Goal: Task Accomplishment & Management: Manage account settings

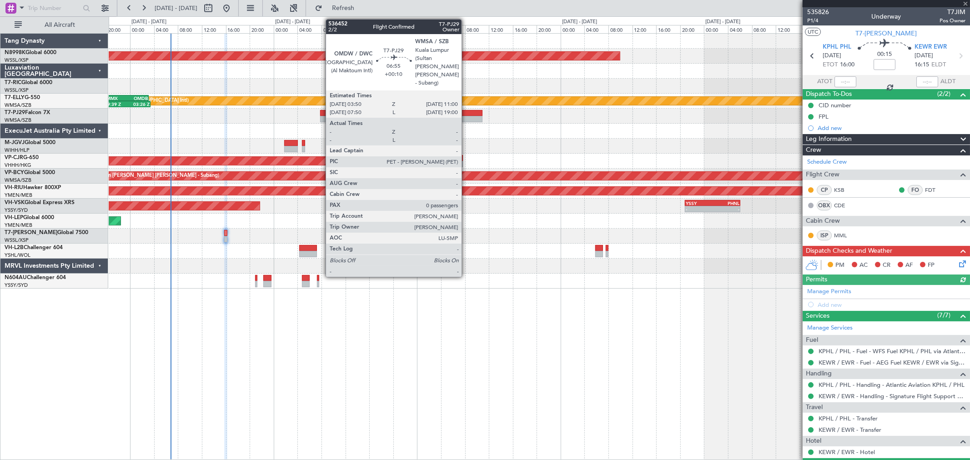
click at [466, 110] on div at bounding box center [461, 113] width 43 height 6
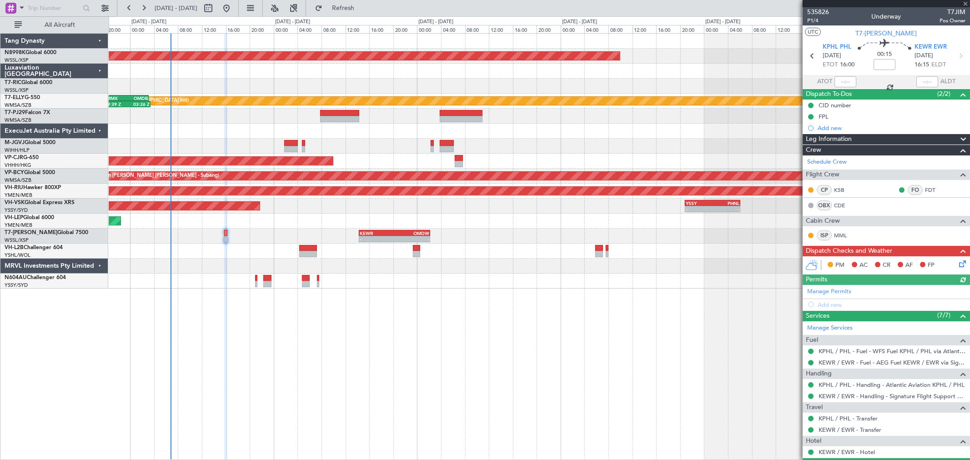
click at [465, 115] on div at bounding box center [461, 113] width 43 height 6
type input "+00:10"
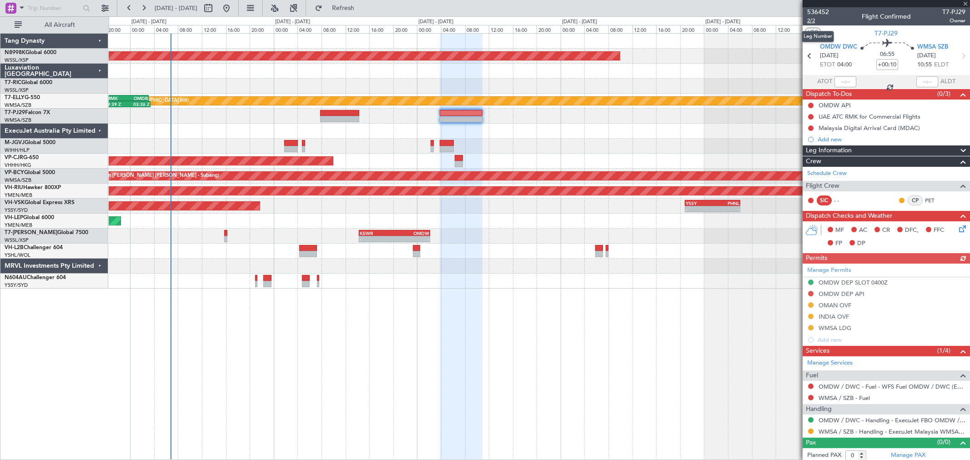
click at [812, 19] on span "2/2" at bounding box center [818, 21] width 22 height 8
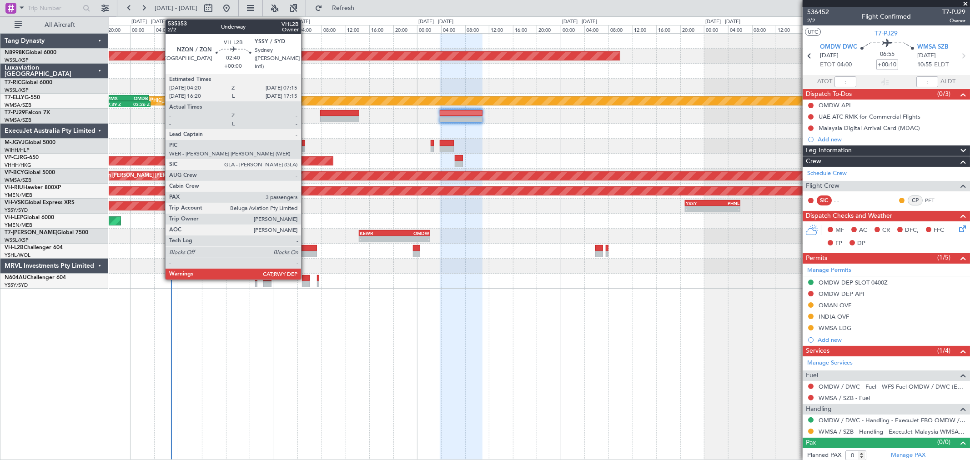
click at [305, 249] on div at bounding box center [308, 248] width 18 height 6
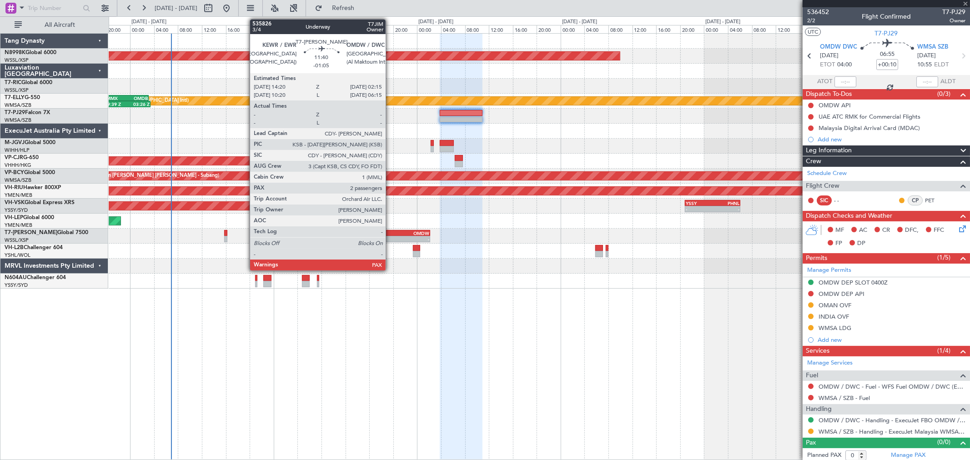
click at [390, 236] on div "-" at bounding box center [377, 238] width 35 height 5
type input "3"
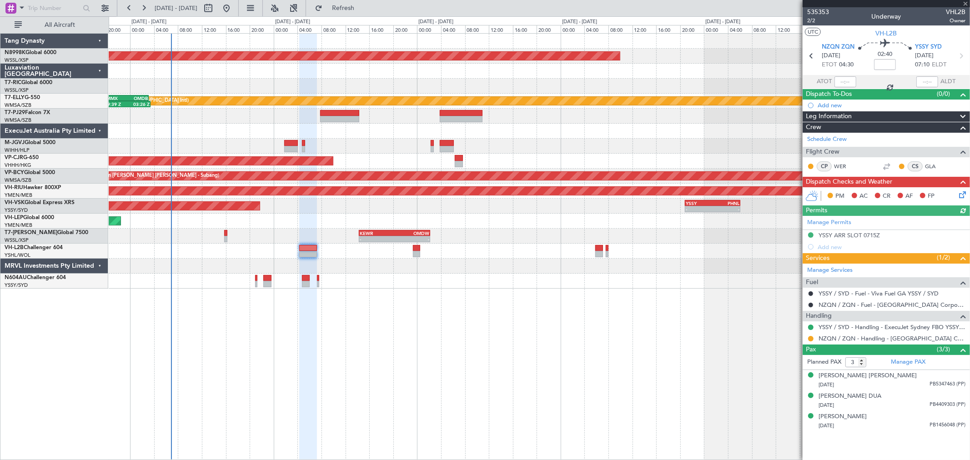
type input "-01:05"
type input "2"
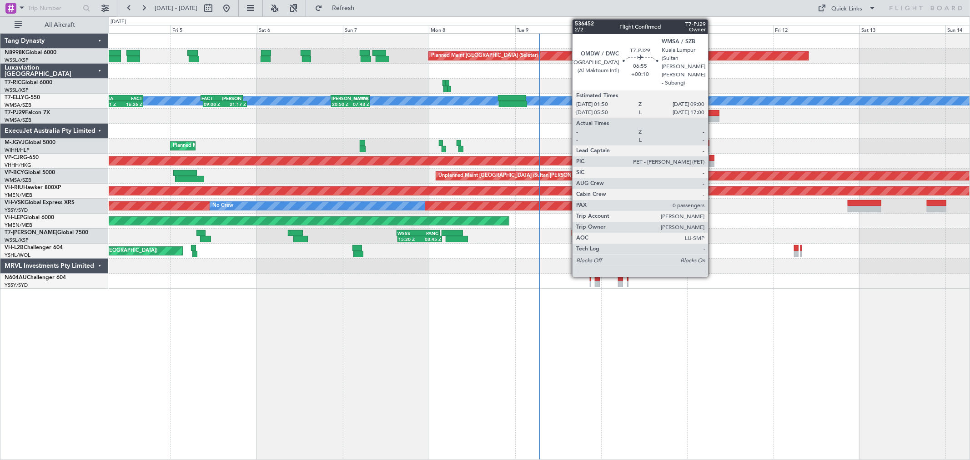
click at [712, 116] on div at bounding box center [706, 119] width 26 height 6
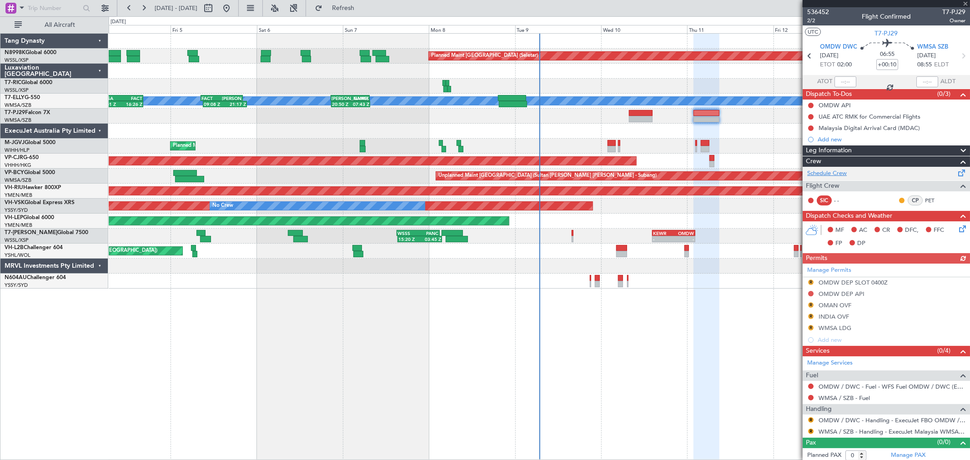
click at [835, 174] on link "Schedule Crew" at bounding box center [827, 173] width 40 height 9
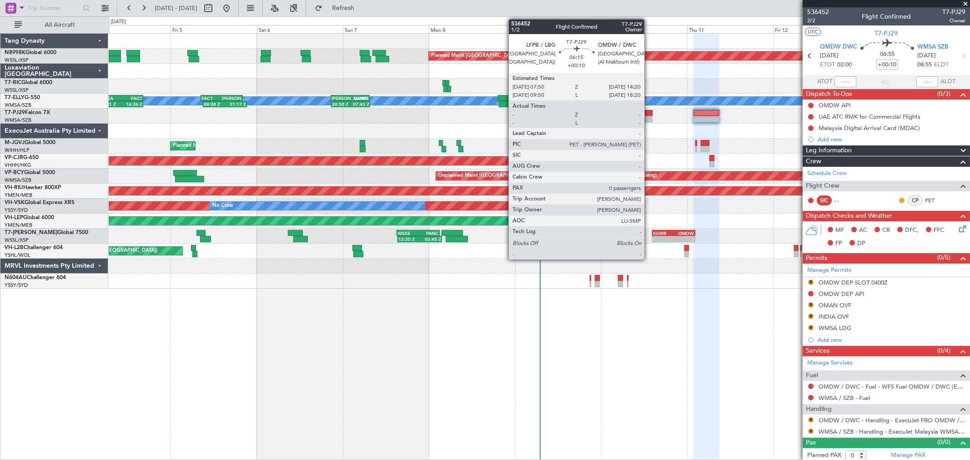
click at [650, 115] on div at bounding box center [641, 113] width 24 height 6
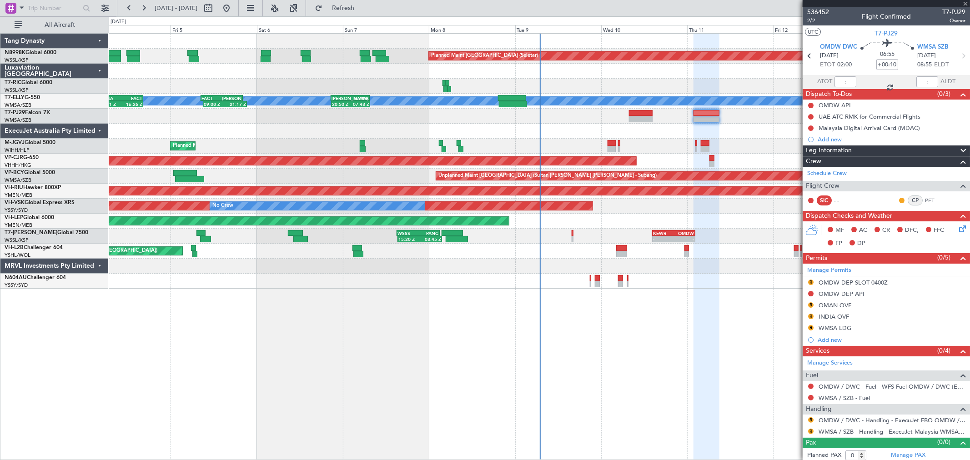
click at [645, 115] on div at bounding box center [641, 113] width 24 height 6
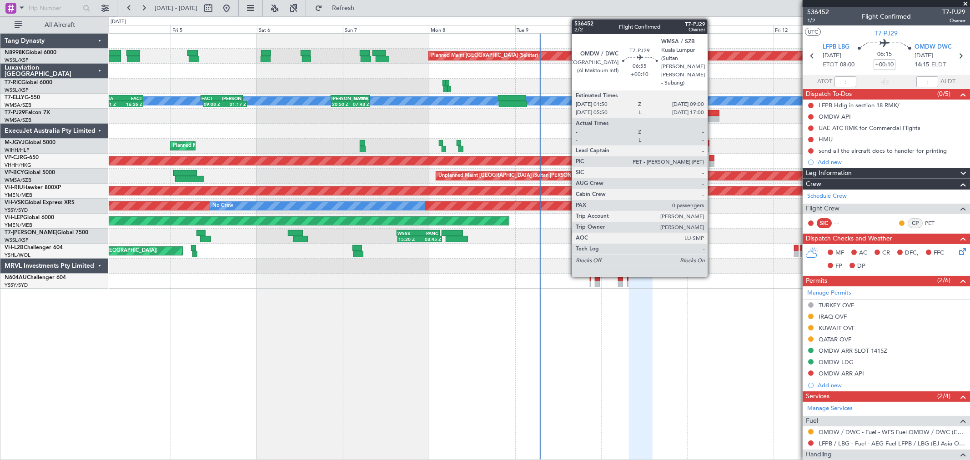
click at [712, 117] on div at bounding box center [706, 119] width 26 height 6
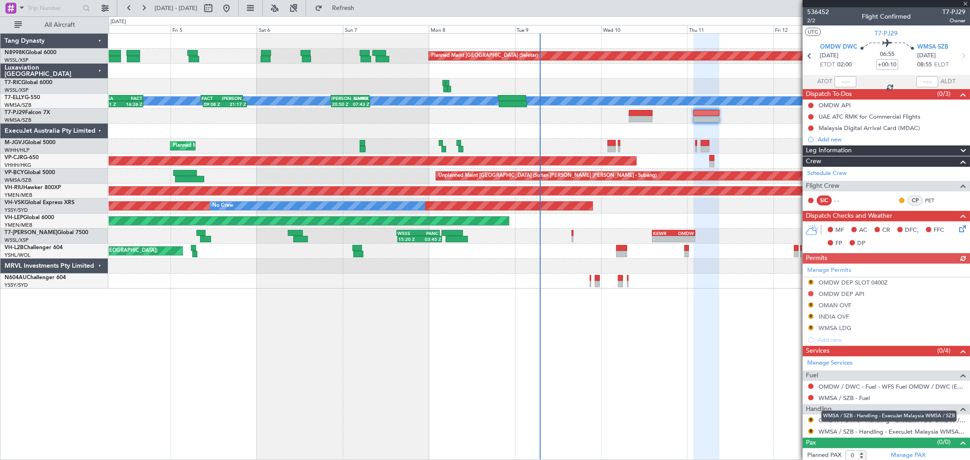
click at [838, 420] on div "WMSA / SZB - Handling - ExecuJet Malaysia WMSA / SZB" at bounding box center [888, 415] width 135 height 11
click at [833, 420] on div "WMSA / SZB - Handling - ExecuJet Malaysia WMSA / SZB" at bounding box center [888, 415] width 135 height 11
click at [851, 421] on link "OMDW / DWC - Handling - ExecuJet FBO OMDW / DWC" at bounding box center [891, 420] width 147 height 8
click at [683, 142] on div "Planned Maint [GEOGRAPHIC_DATA] (Seletar)" at bounding box center [539, 146] width 860 height 15
click at [925, 201] on link "PET" at bounding box center [935, 200] width 20 height 8
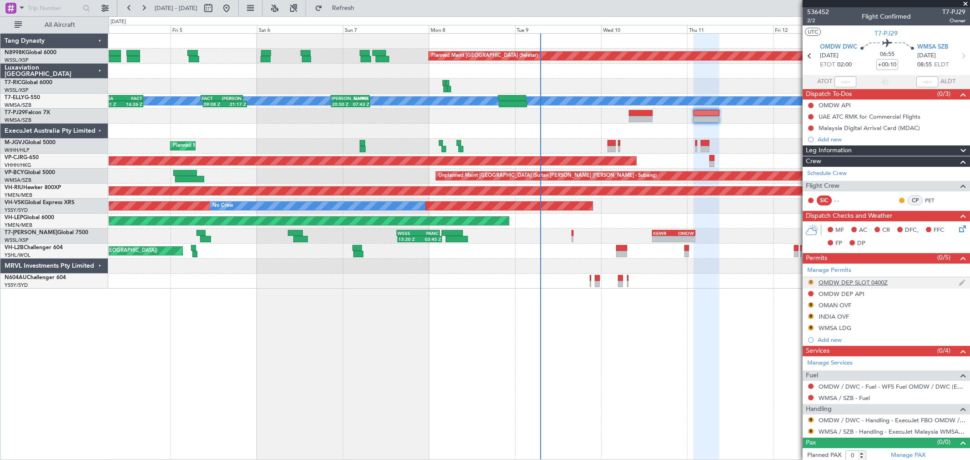
click at [808, 281] on button "R" at bounding box center [810, 282] width 5 height 5
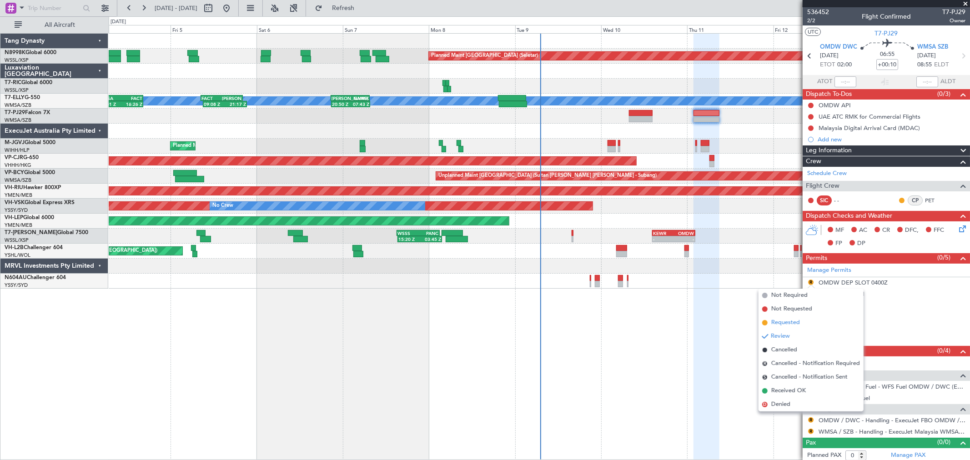
click at [780, 322] on span "Requested" at bounding box center [785, 322] width 29 height 9
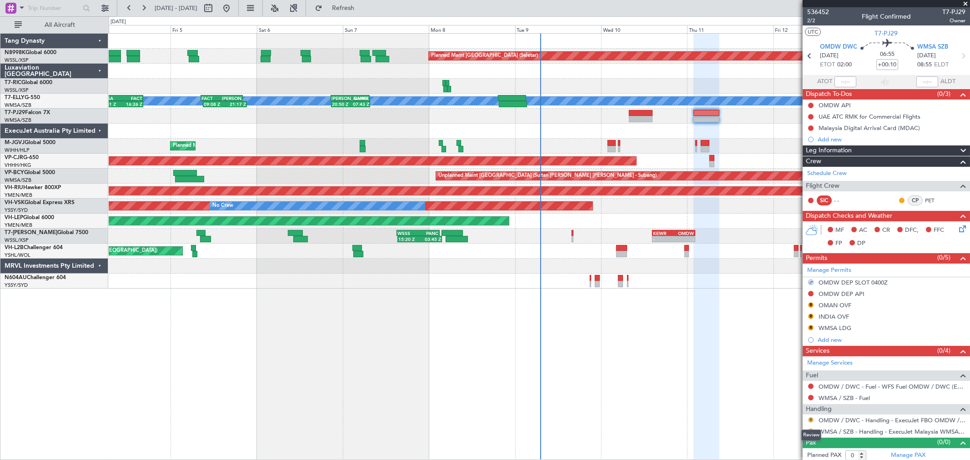
click at [810, 421] on button "R" at bounding box center [810, 419] width 5 height 5
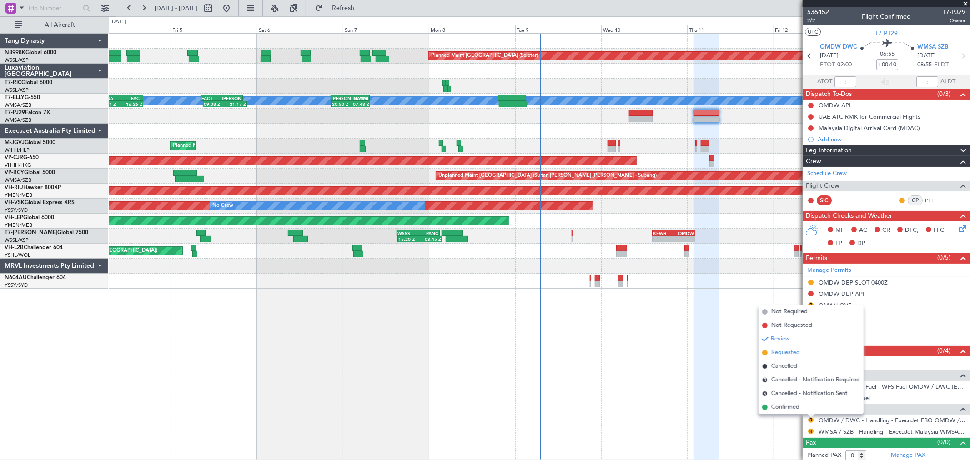
click at [791, 354] on span "Requested" at bounding box center [785, 352] width 29 height 9
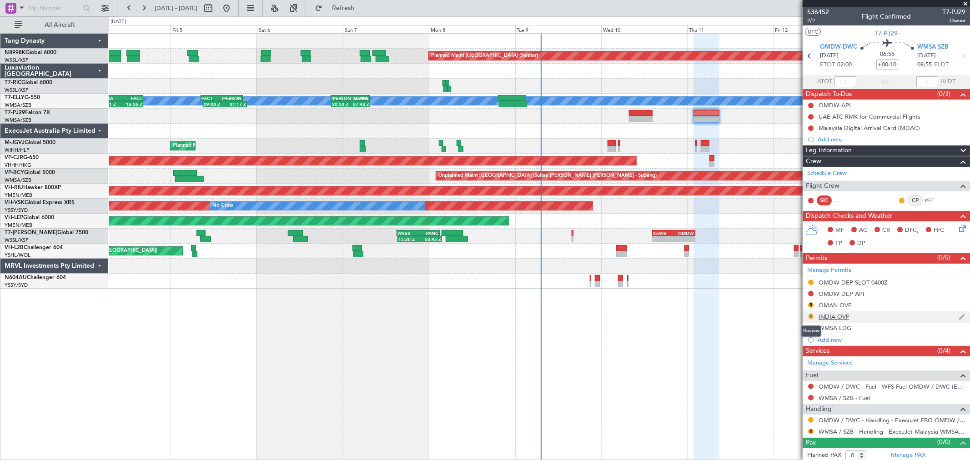
click at [809, 317] on button "R" at bounding box center [810, 316] width 5 height 5
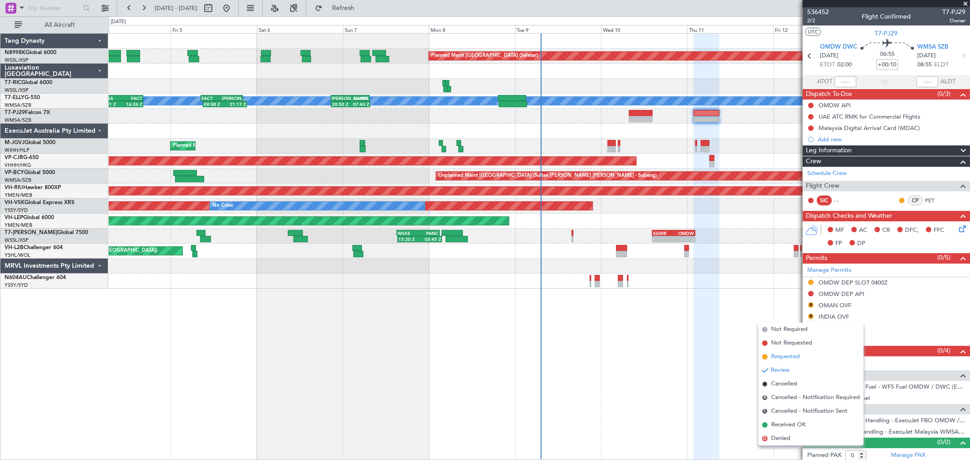
click at [775, 353] on span "Requested" at bounding box center [785, 356] width 29 height 9
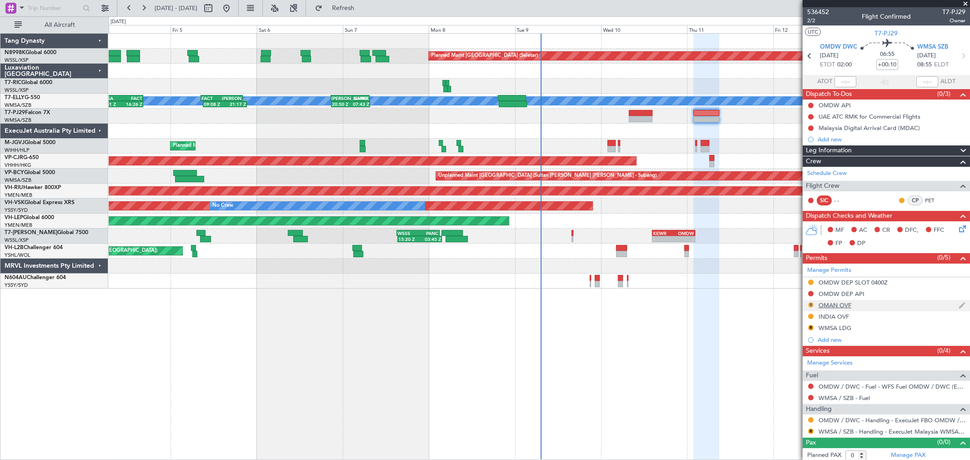
click at [809, 305] on button "R" at bounding box center [810, 304] width 5 height 5
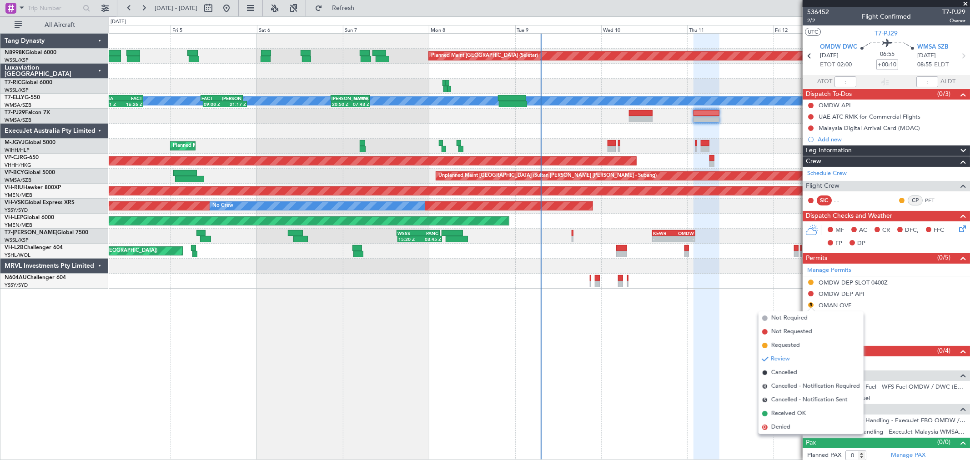
drag, startPoint x: 767, startPoint y: 344, endPoint x: 778, endPoint y: 337, distance: 12.9
click at [768, 344] on li "Requested" at bounding box center [810, 346] width 105 height 14
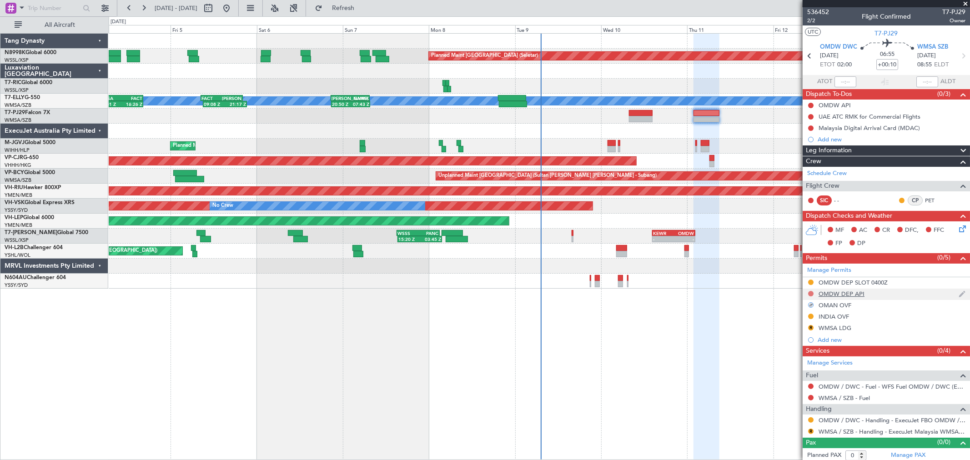
click at [810, 294] on button at bounding box center [810, 293] width 5 height 5
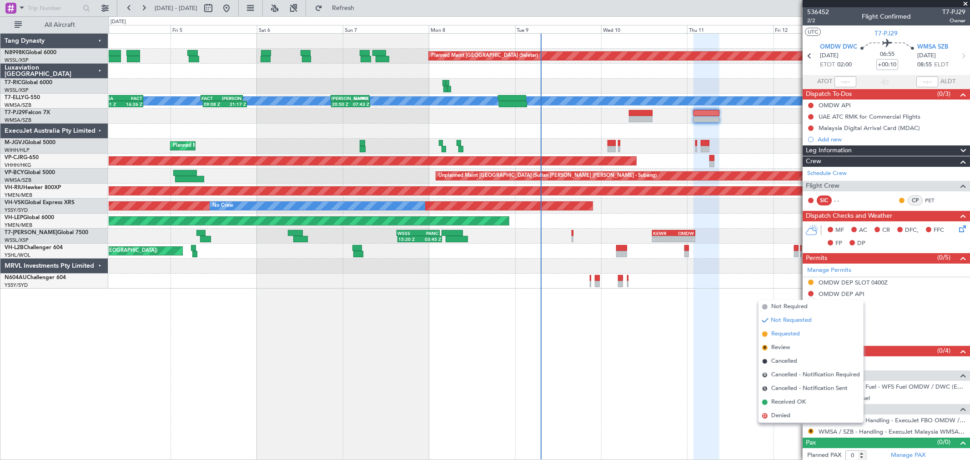
click at [771, 335] on span "Requested" at bounding box center [785, 334] width 29 height 9
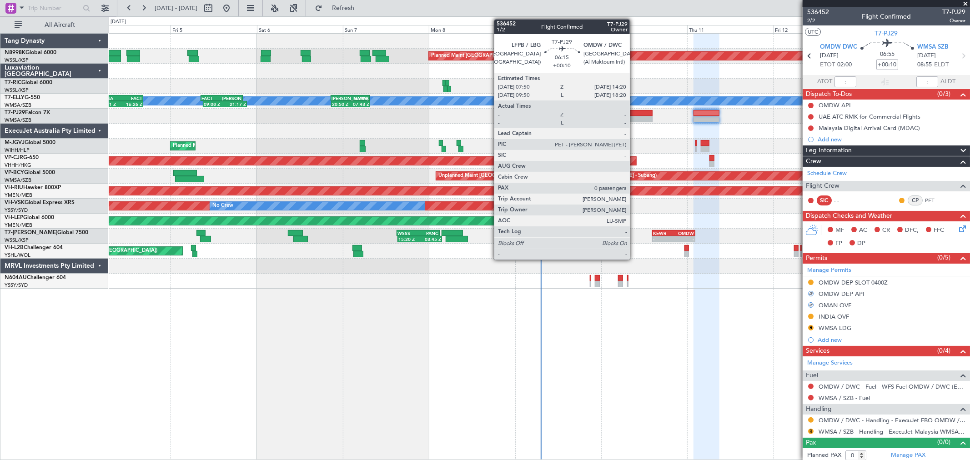
click at [636, 112] on div at bounding box center [641, 113] width 24 height 6
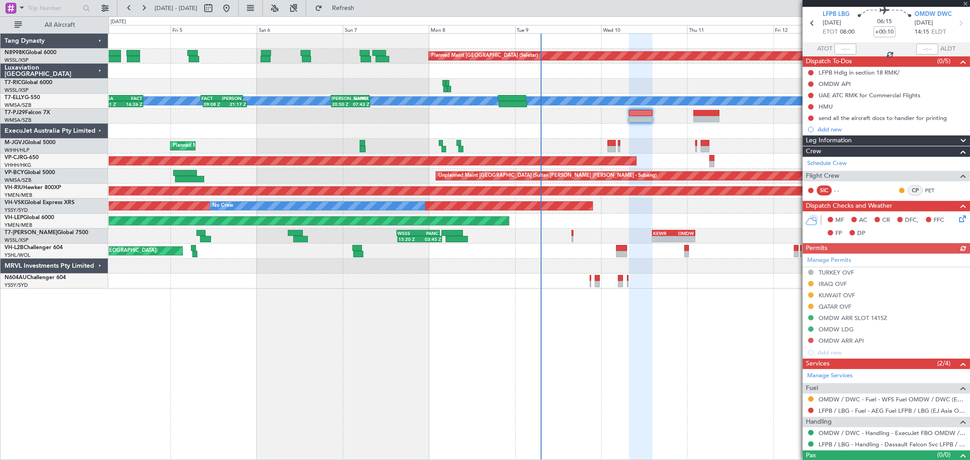
scroll to position [48, 0]
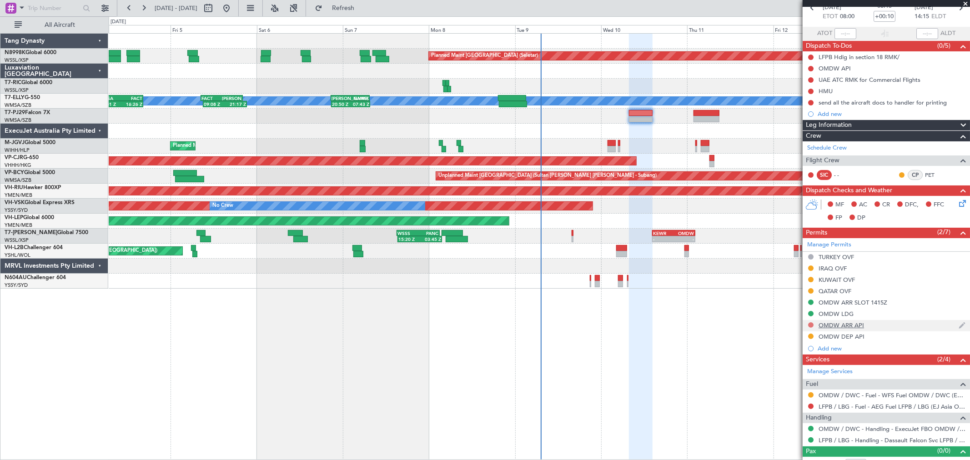
click at [810, 324] on button at bounding box center [810, 324] width 5 height 5
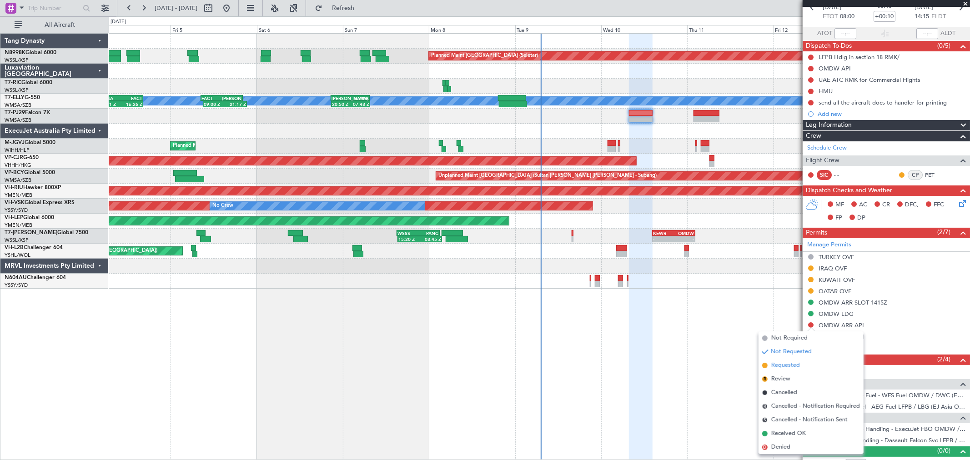
click at [799, 366] on span "Requested" at bounding box center [785, 365] width 29 height 9
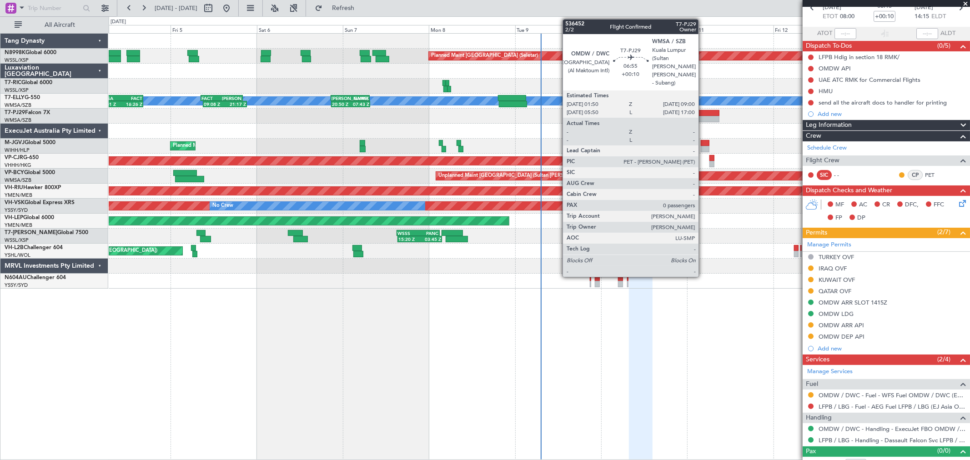
click at [703, 116] on div at bounding box center [706, 119] width 26 height 6
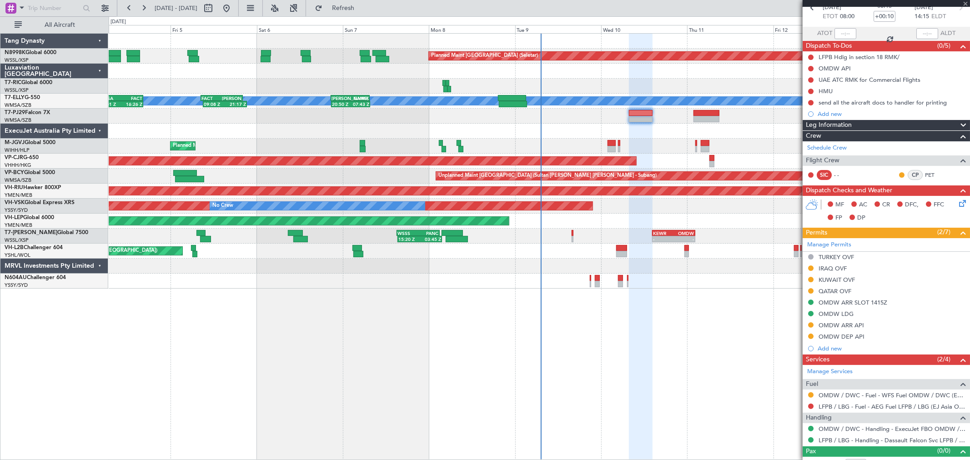
scroll to position [0, 0]
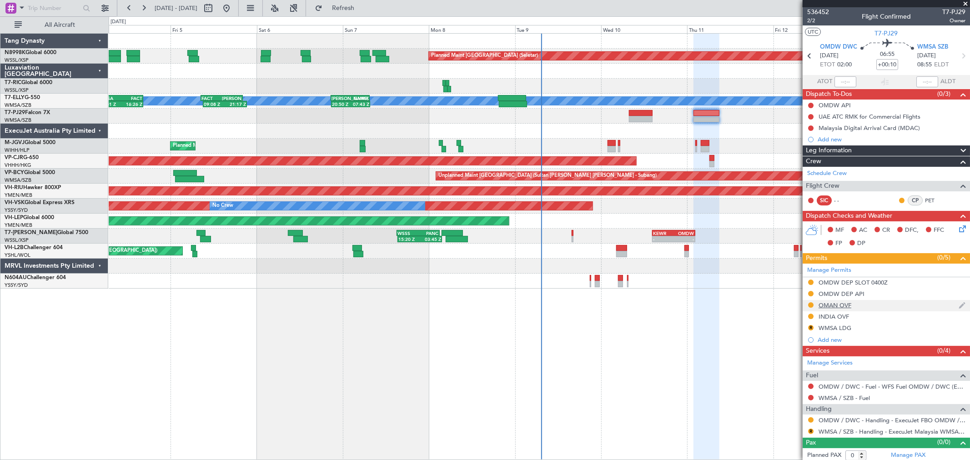
click at [847, 306] on div "OMAN OVF" at bounding box center [834, 305] width 33 height 8
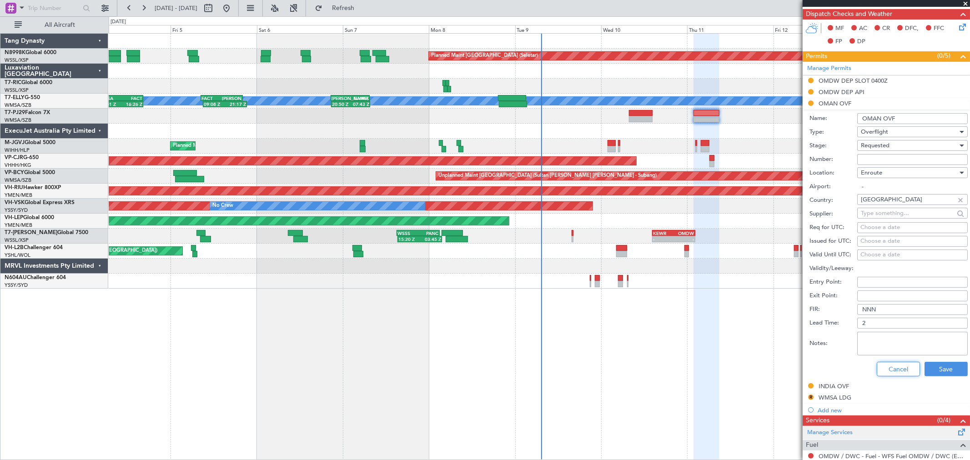
click at [880, 362] on button "Cancel" at bounding box center [897, 369] width 43 height 15
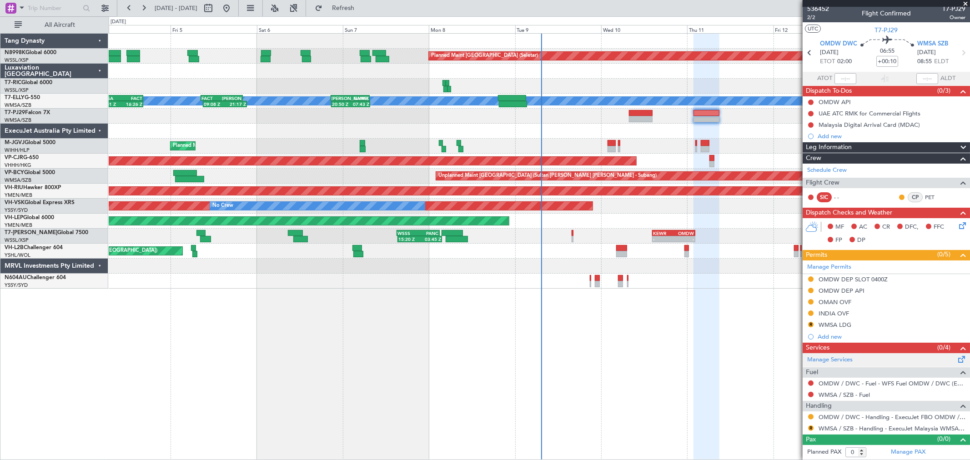
scroll to position [3, 0]
click at [640, 106] on div "Planned Maint Dubai (Dubai Intl) MEL 04:01 Z 16:26 Z WMSA 03:50 Z FACT 16:25 Z …" at bounding box center [539, 101] width 860 height 15
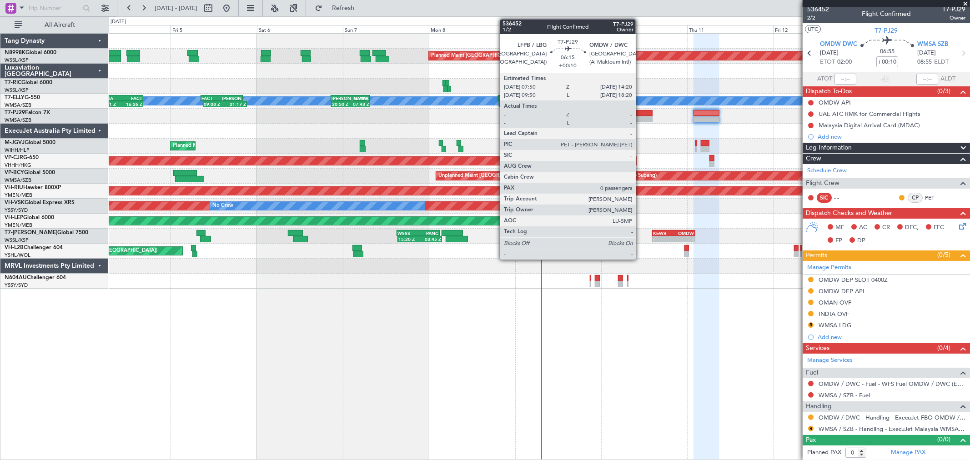
click at [640, 111] on div at bounding box center [641, 113] width 24 height 6
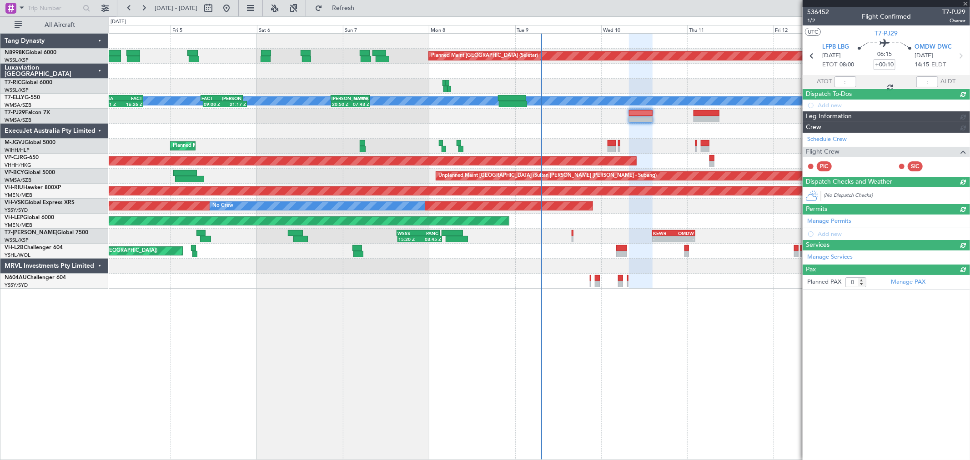
scroll to position [0, 0]
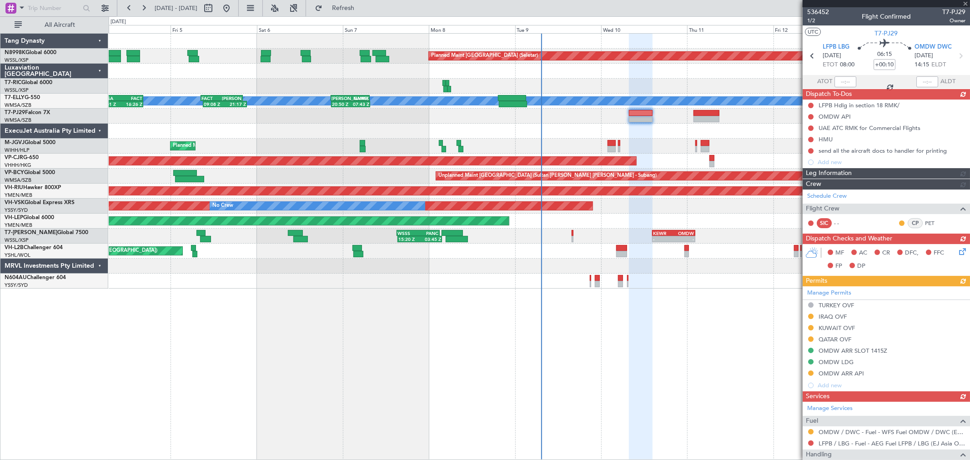
click at [842, 317] on div "Manage Permits TURKEY OVF IRAQ OVF KUWAIT OVF QATAR OVF OMDW ARR SLOT 1415Z OMD…" at bounding box center [885, 338] width 167 height 105
click at [837, 315] on div "Manage Permits TURKEY OVF IRAQ OVF KUWAIT OVF QATAR OVF OMDW ARR SLOT 1415Z OMD…" at bounding box center [885, 338] width 167 height 105
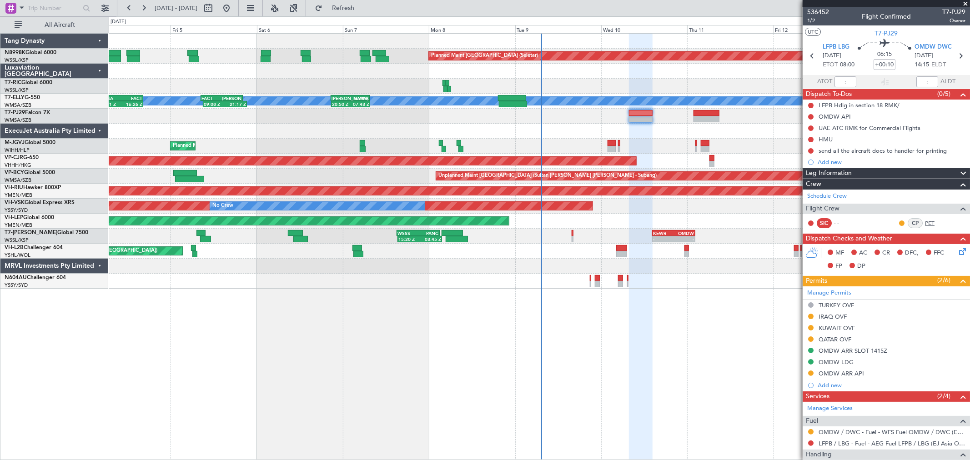
click at [925, 223] on link "PET" at bounding box center [935, 223] width 20 height 8
click at [925, 224] on link "PET" at bounding box center [935, 223] width 20 height 8
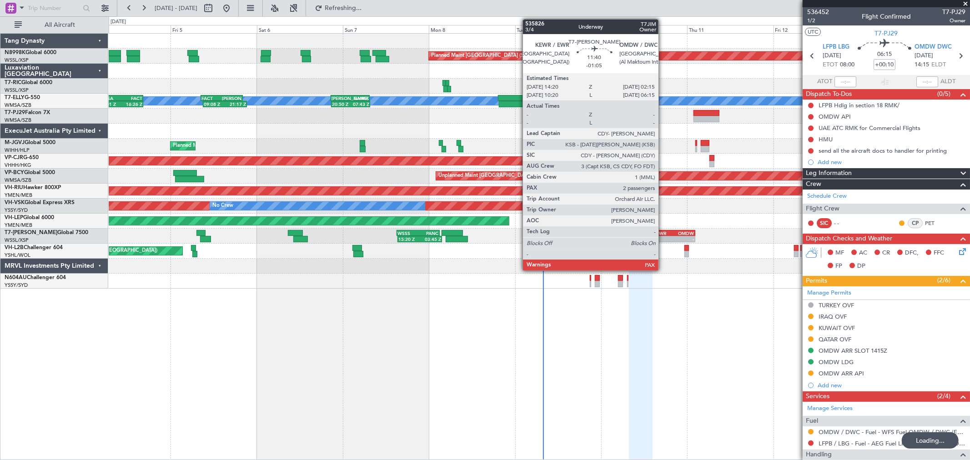
click at [663, 232] on div "KEWR" at bounding box center [663, 232] width 20 height 5
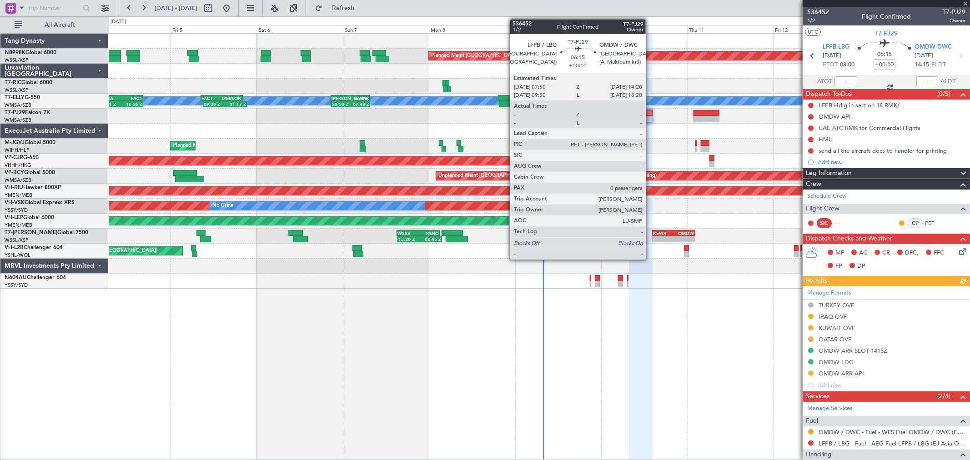
type input "-01:05"
type input "2"
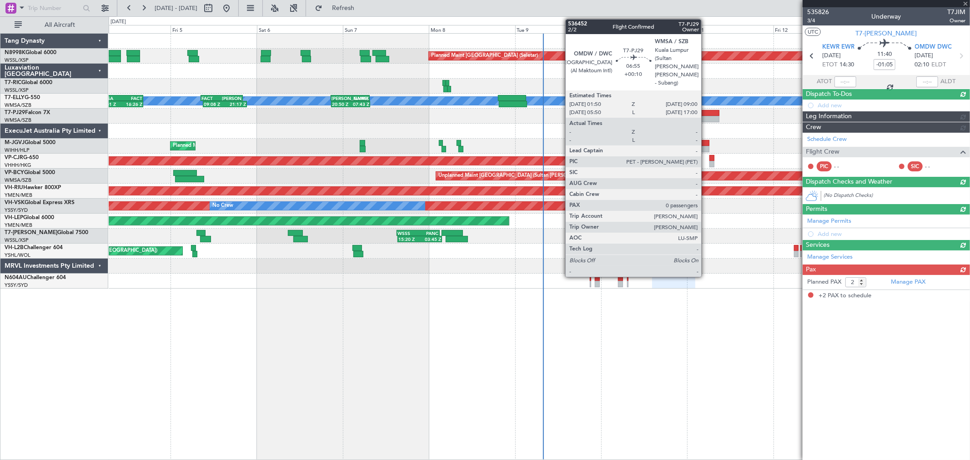
click at [707, 110] on div at bounding box center [706, 113] width 26 height 6
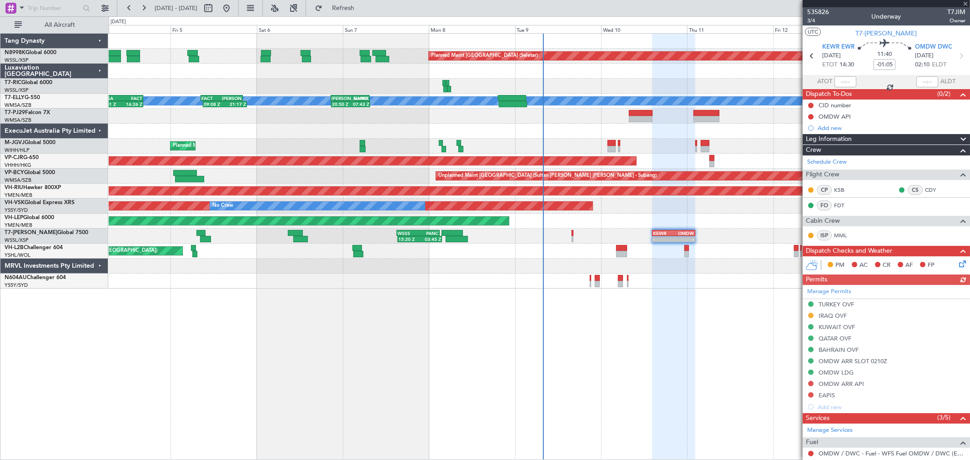
type input "+00:10"
type input "0"
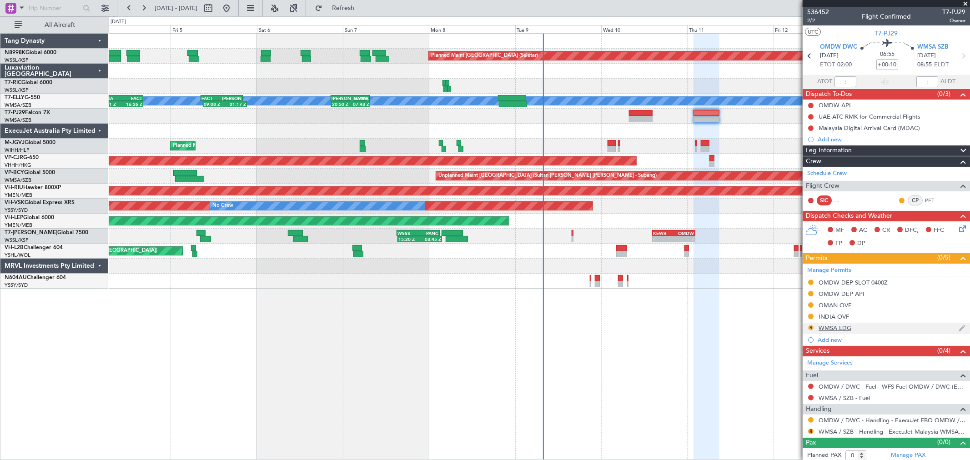
click at [810, 325] on button "R" at bounding box center [810, 327] width 5 height 5
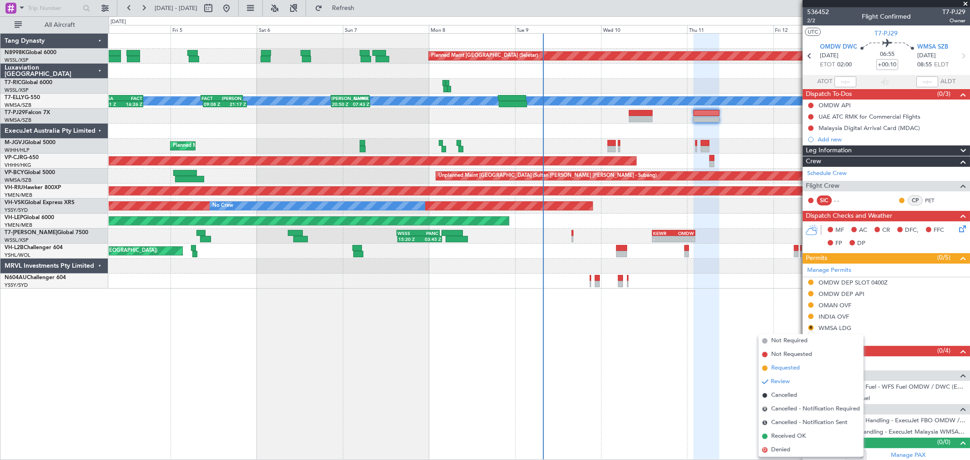
click at [775, 366] on span "Requested" at bounding box center [785, 368] width 29 height 9
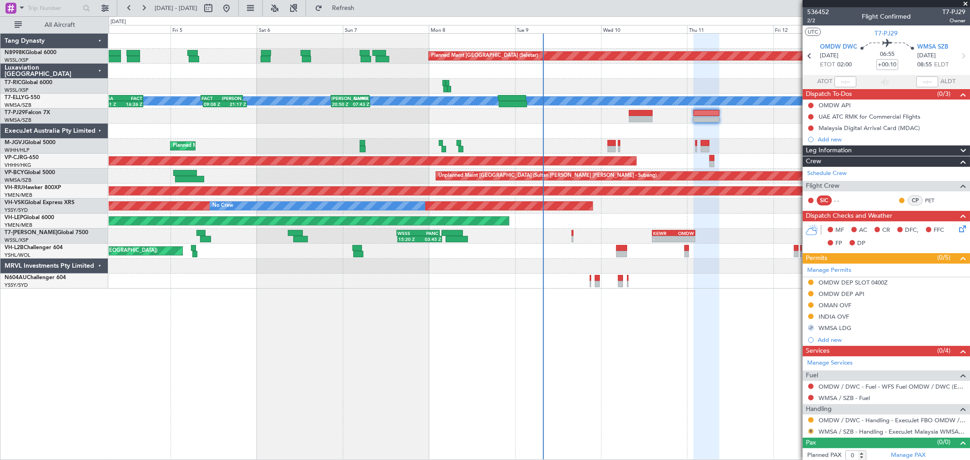
click at [811, 430] on button "R" at bounding box center [810, 431] width 5 height 5
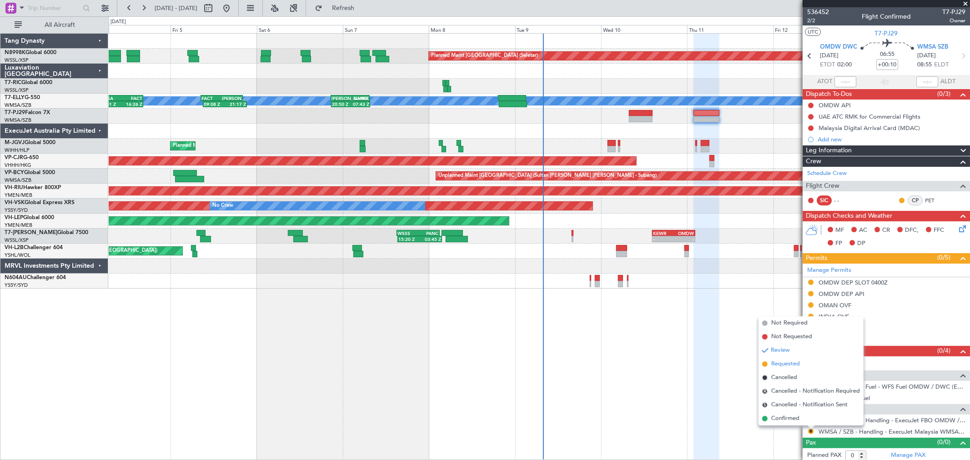
click at [792, 363] on span "Requested" at bounding box center [785, 364] width 29 height 9
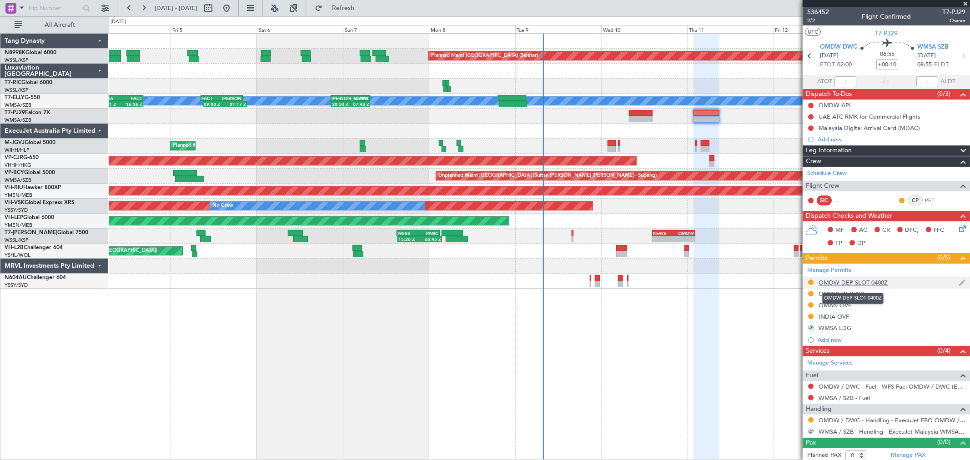
click at [852, 282] on div "OMDW DEP SLOT 0400Z" at bounding box center [852, 283] width 69 height 8
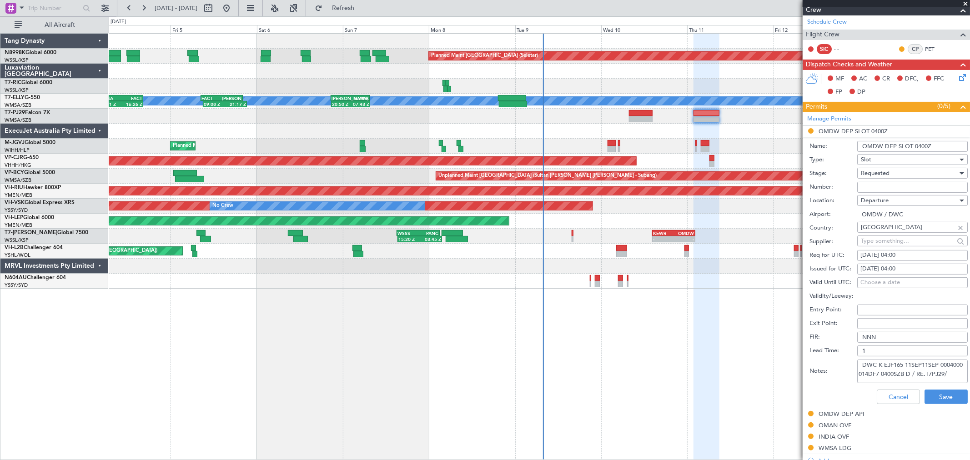
scroll to position [5, 0]
drag, startPoint x: 862, startPoint y: 363, endPoint x: 929, endPoint y: 386, distance: 70.9
click at [929, 386] on form "Name: OMDW DEP SLOT 0400Z Type: Slot Stage: Requested Number: Location: Departu…" at bounding box center [885, 272] width 167 height 271
paste textarea "K EJF165 11SEP11SEP 0004000 014DF7 02"
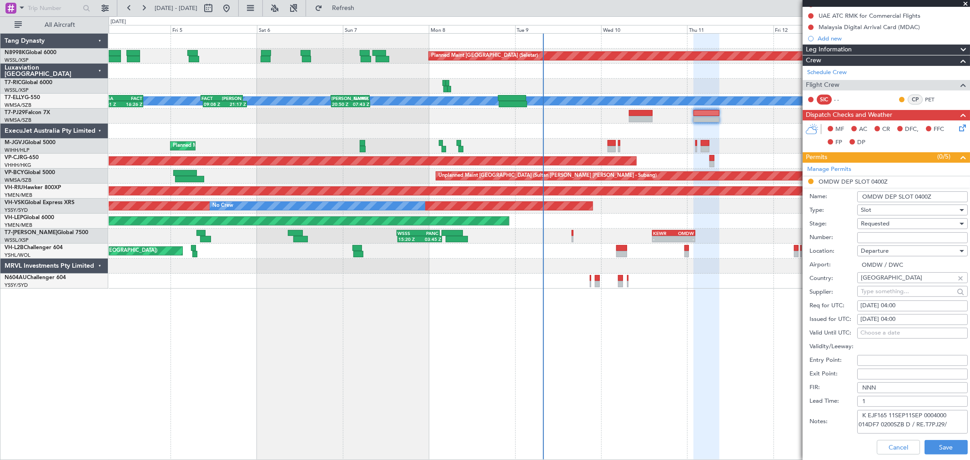
type textarea "K EJF165 11SEP11SEP 0004000 014DF7 0200SZB D / RE.T7PJ29/"
click at [896, 317] on div "11/09/2025 04:00" at bounding box center [912, 319] width 104 height 9
select select "9"
select select "2025"
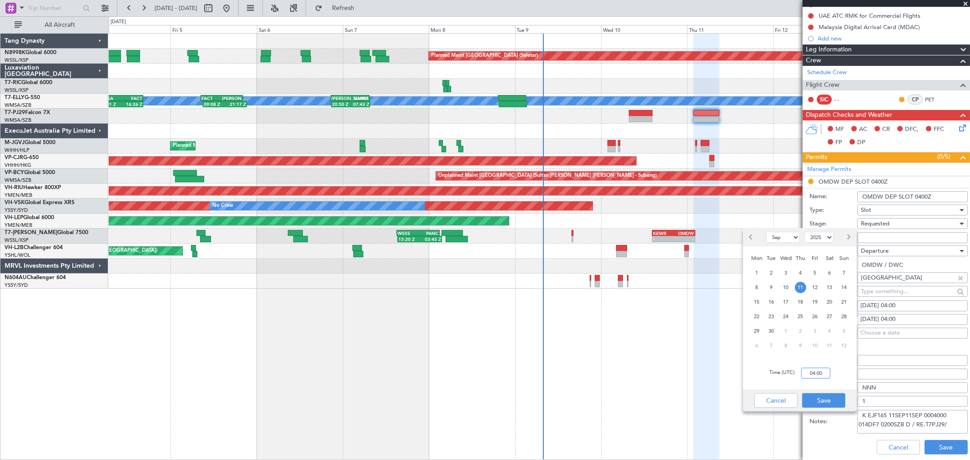
click at [823, 370] on input "04:00" at bounding box center [815, 373] width 29 height 11
type input "02:00"
click at [825, 399] on button "Save" at bounding box center [823, 400] width 43 height 15
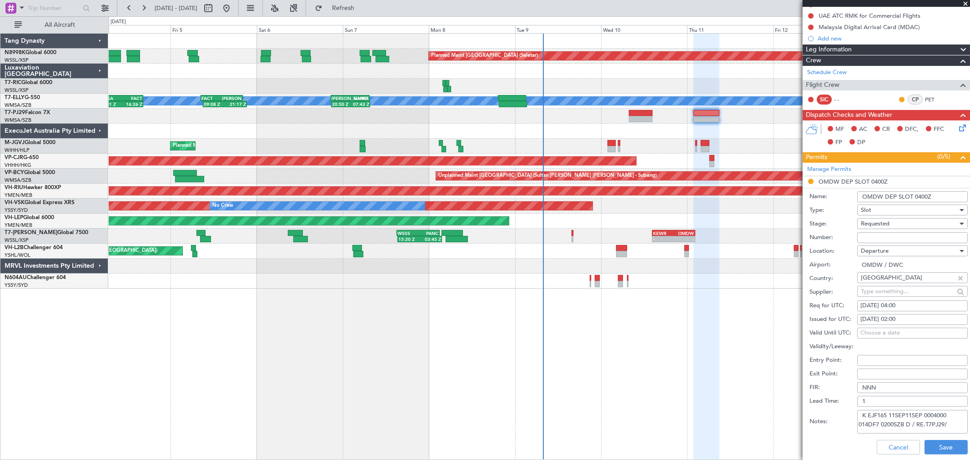
click at [898, 307] on div "11/09/2025 04:00" at bounding box center [912, 305] width 104 height 9
select select "9"
select select "2025"
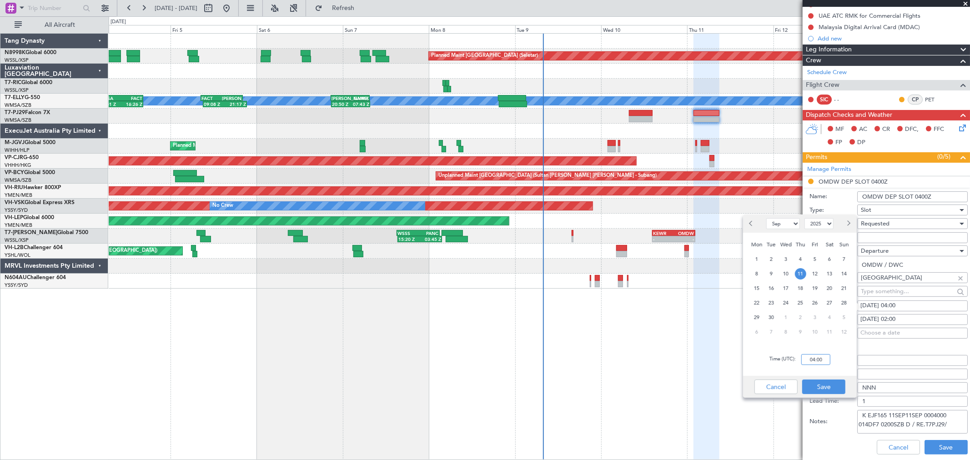
click at [824, 361] on input "04:00" at bounding box center [815, 359] width 29 height 11
type input "02:00"
click at [819, 385] on button "Save" at bounding box center [823, 387] width 43 height 15
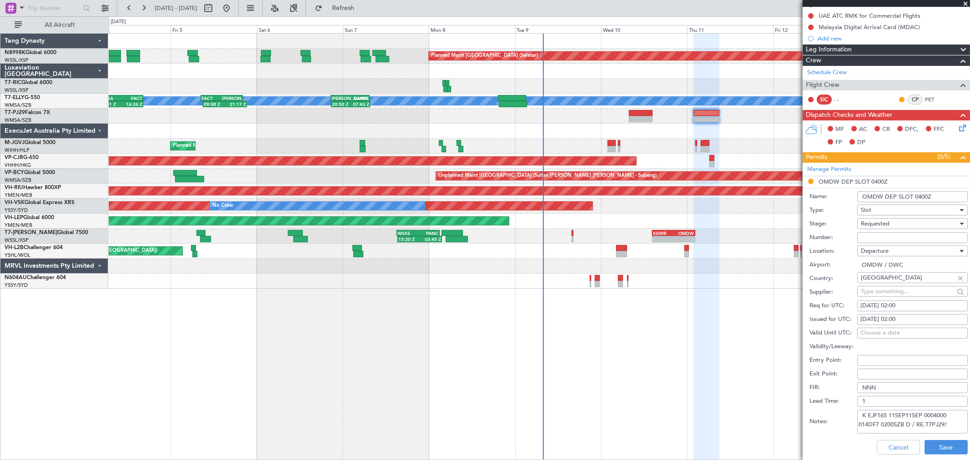
click at [919, 194] on input "OMDW DEP SLOT 0400Z" at bounding box center [912, 196] width 110 height 11
type input "OMDW DEP SLOT 0200Z"
click at [944, 445] on button "Save" at bounding box center [945, 447] width 43 height 15
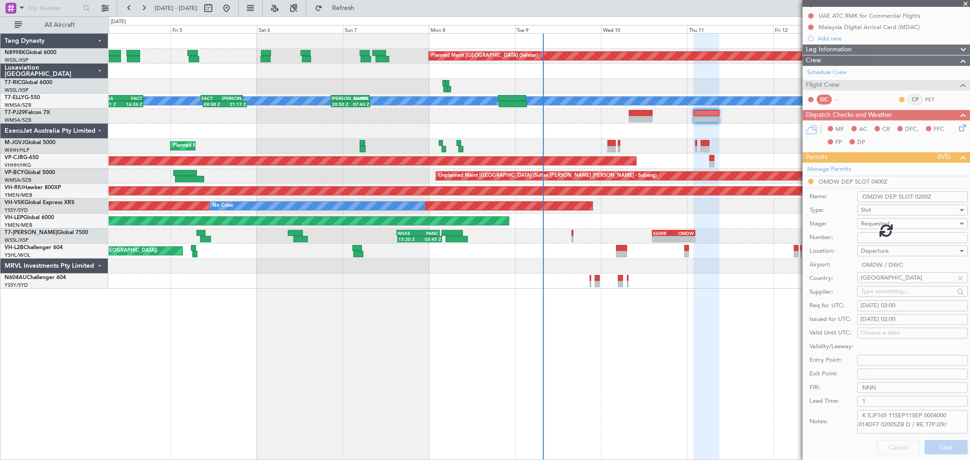
scroll to position [3, 0]
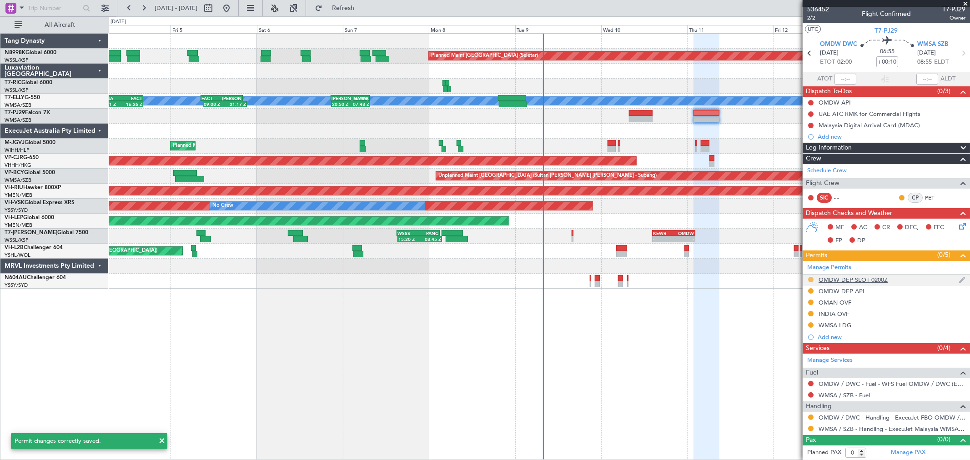
click at [811, 279] on button at bounding box center [810, 279] width 5 height 5
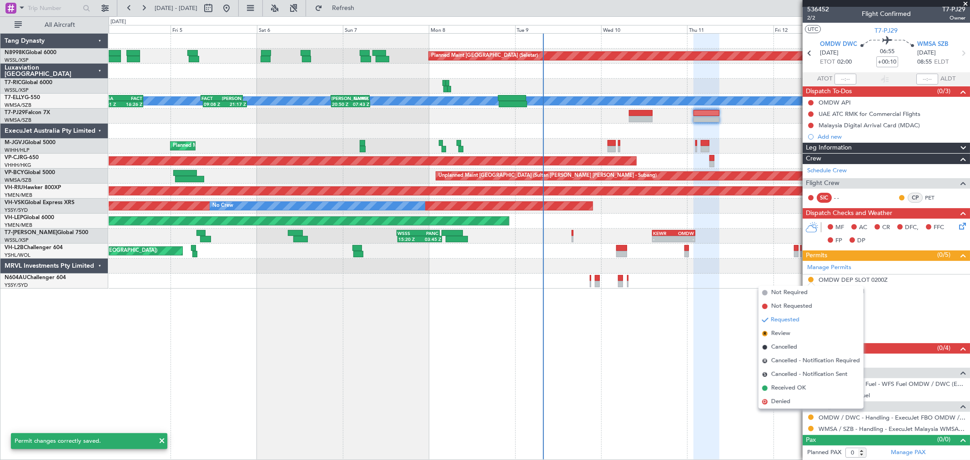
click at [783, 387] on span "Received OK" at bounding box center [788, 388] width 35 height 9
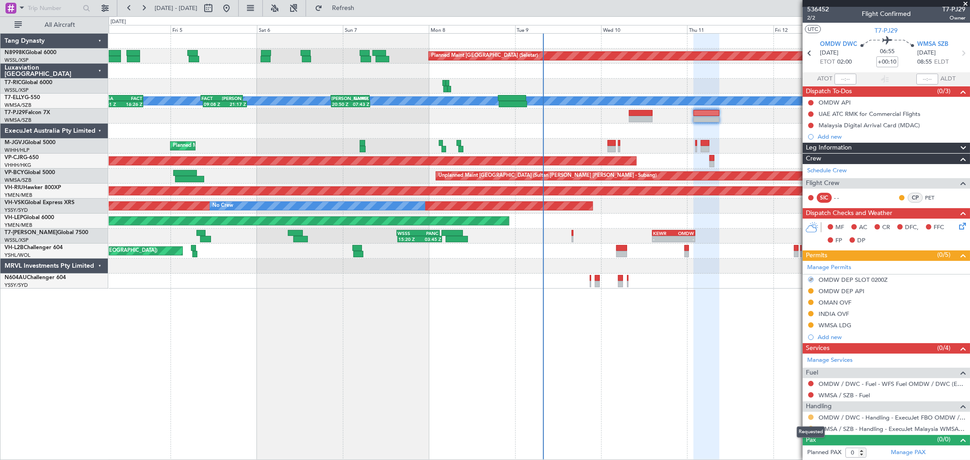
click at [810, 416] on button at bounding box center [810, 417] width 5 height 5
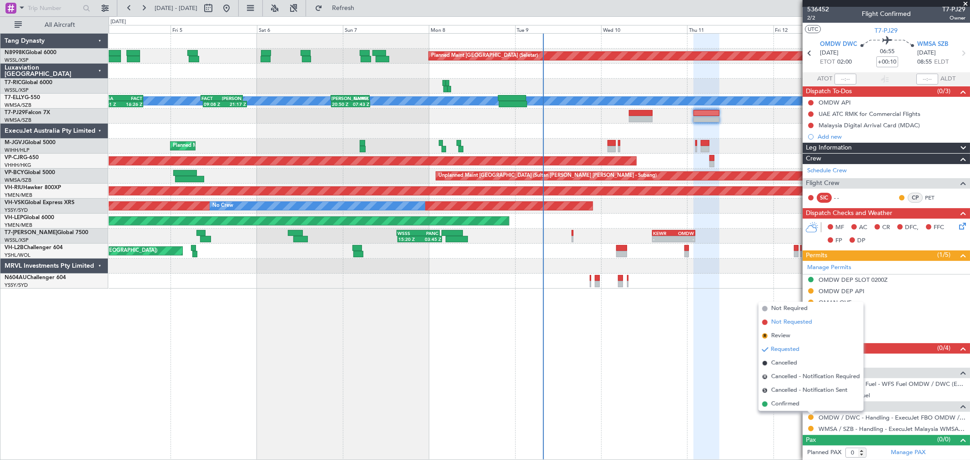
click at [790, 321] on span "Not Requested" at bounding box center [791, 322] width 41 height 9
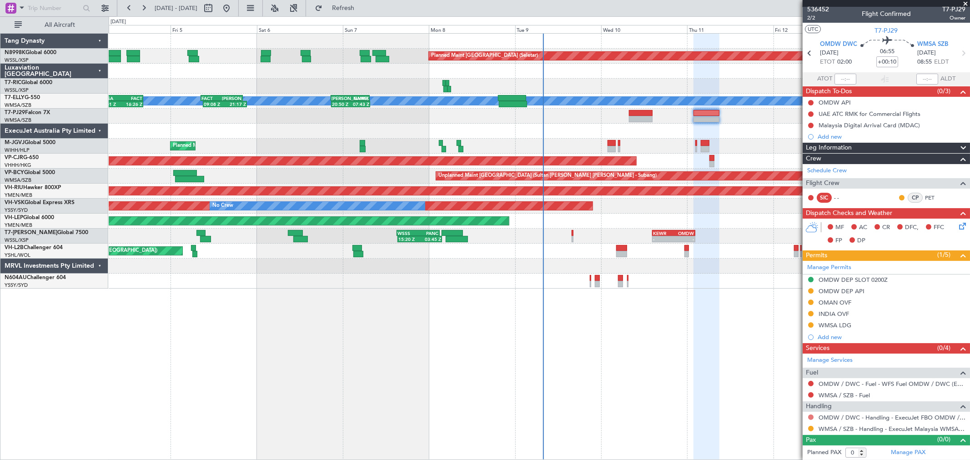
click at [810, 415] on button at bounding box center [810, 417] width 5 height 5
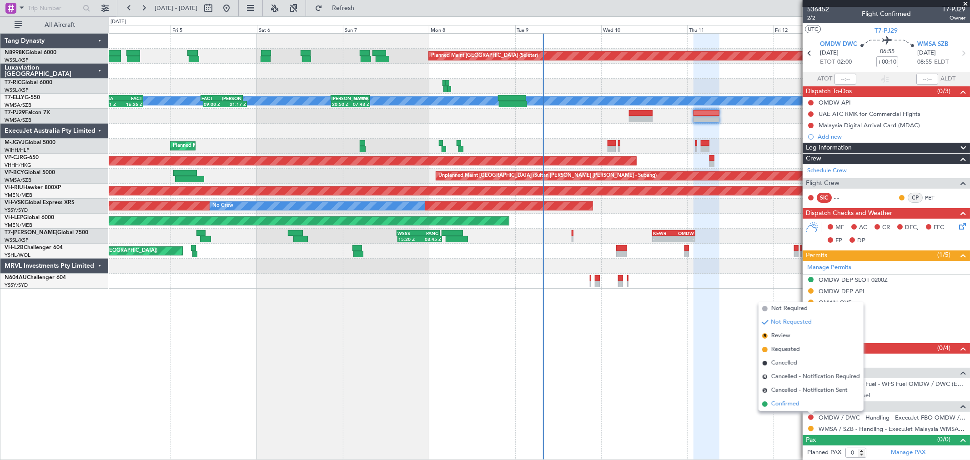
click at [802, 402] on li "Confirmed" at bounding box center [810, 404] width 105 height 14
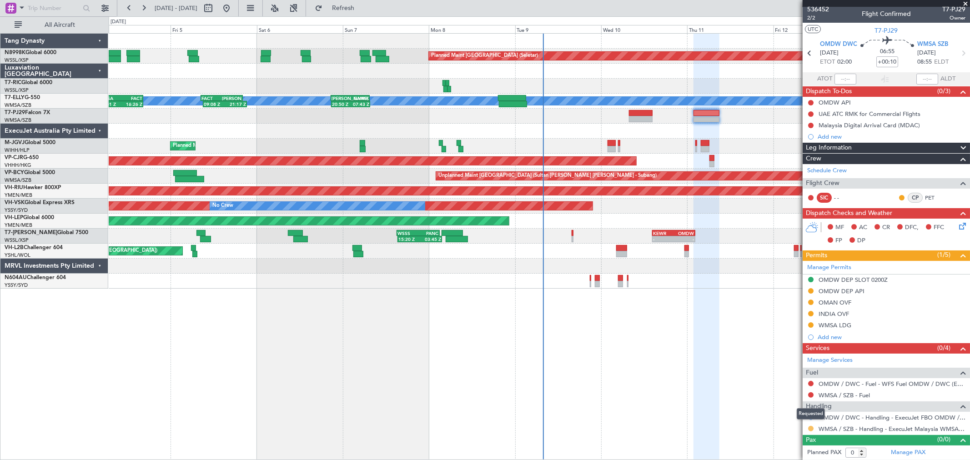
click at [811, 427] on button at bounding box center [810, 428] width 5 height 5
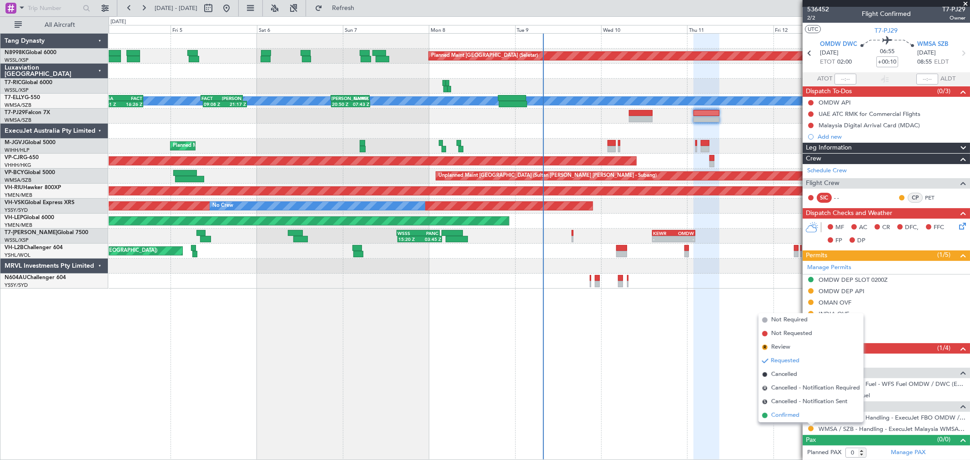
click at [787, 413] on span "Confirmed" at bounding box center [785, 415] width 28 height 9
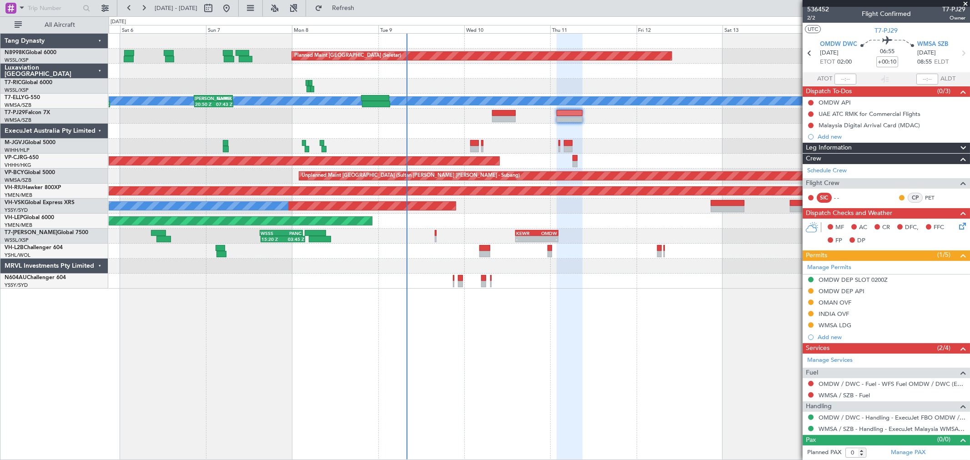
click at [530, 202] on div "Planned Maint Singapore (Seletar) Planned Maint Dubai (Dubai Intl) MEL 09:08 Z …" at bounding box center [539, 161] width 860 height 255
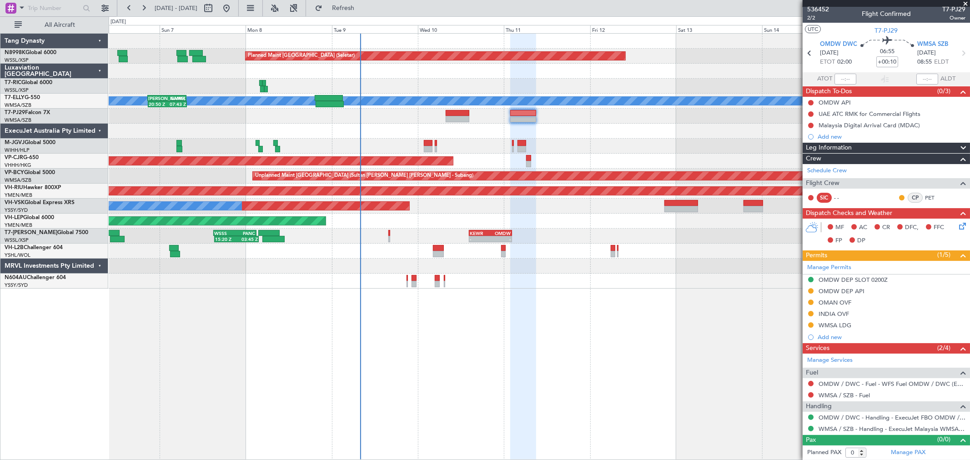
click at [309, 194] on div "Planned Maint Singapore (Seletar) Planned Maint Dubai (Dubai Intl) MEL 20:50 Z …" at bounding box center [539, 161] width 860 height 255
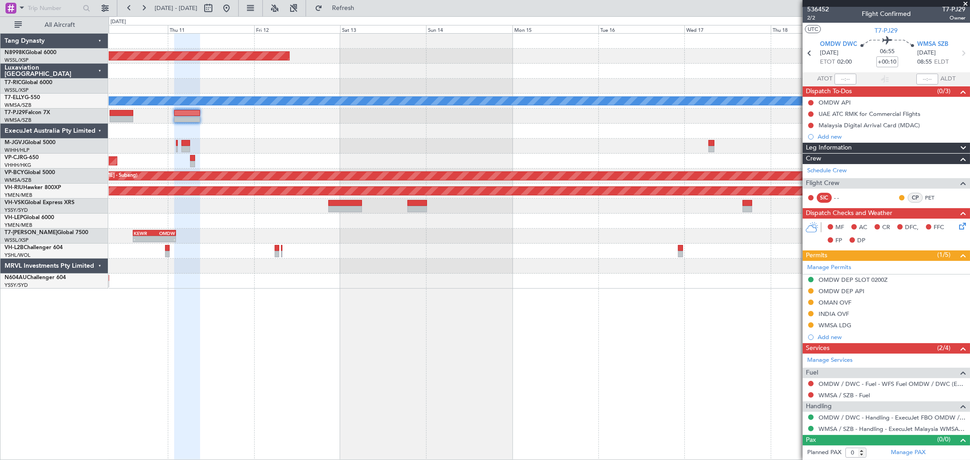
click at [249, 217] on div "Planned Maint Singapore (Seletar) Planned Maint Dubai (Dubai Intl) MEL Planned …" at bounding box center [539, 161] width 860 height 255
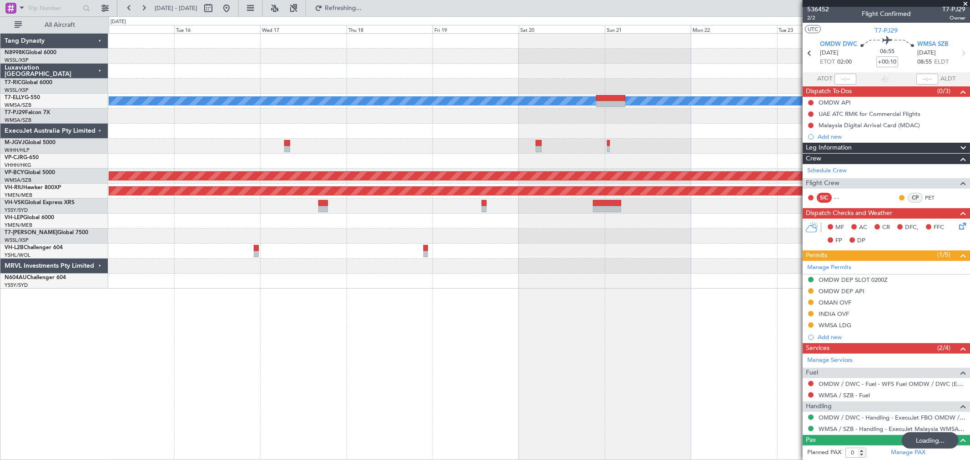
click at [469, 239] on div at bounding box center [539, 236] width 860 height 15
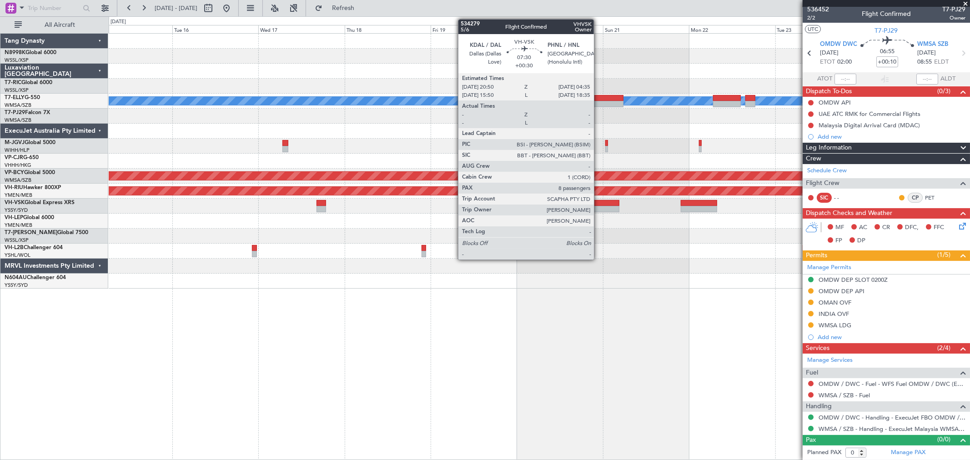
click at [600, 206] on div at bounding box center [605, 209] width 28 height 6
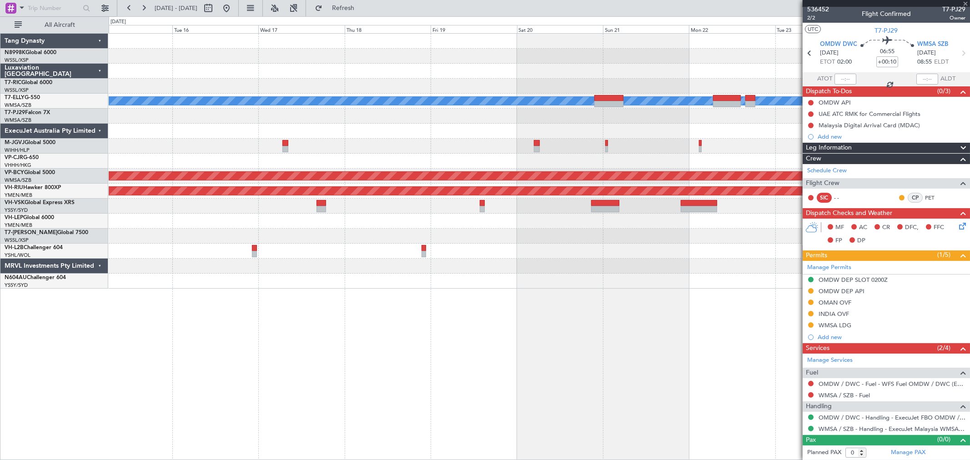
type input "+00:30"
type input "8"
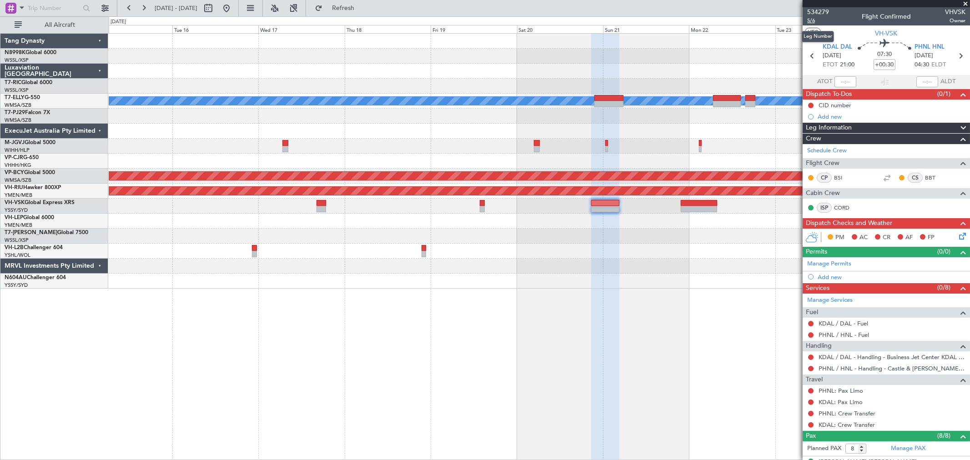
click at [812, 21] on span "5/6" at bounding box center [818, 21] width 22 height 8
click at [824, 10] on span "534279" at bounding box center [818, 12] width 22 height 10
click at [785, 129] on div at bounding box center [539, 131] width 860 height 15
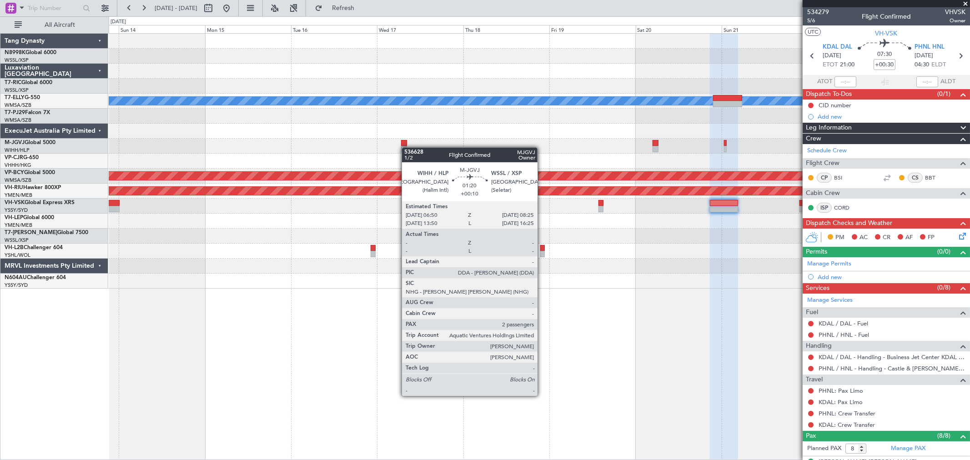
click at [661, 137] on div "Planned Maint Singapore (Seletar) Planned Maint Dubai (Dubai Intl) MEL Unplanne…" at bounding box center [539, 161] width 860 height 255
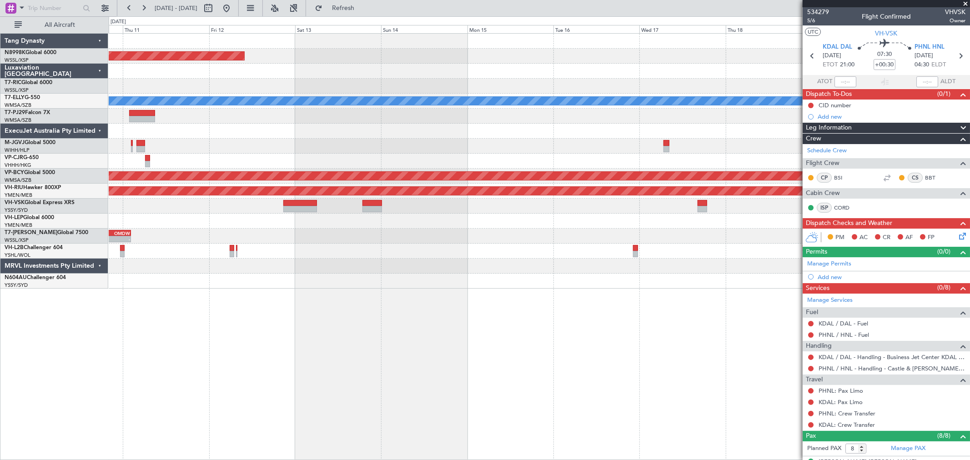
click at [730, 130] on div "Planned Maint Singapore (Seletar) Planned Maint Dubai (Dubai Intl) MEL Planned …" at bounding box center [539, 161] width 860 height 255
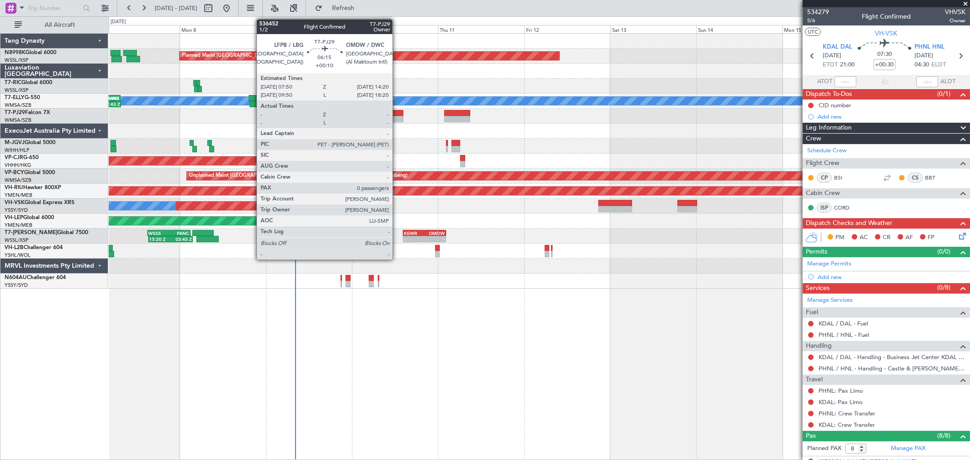
click at [387, 116] on div at bounding box center [392, 119] width 24 height 6
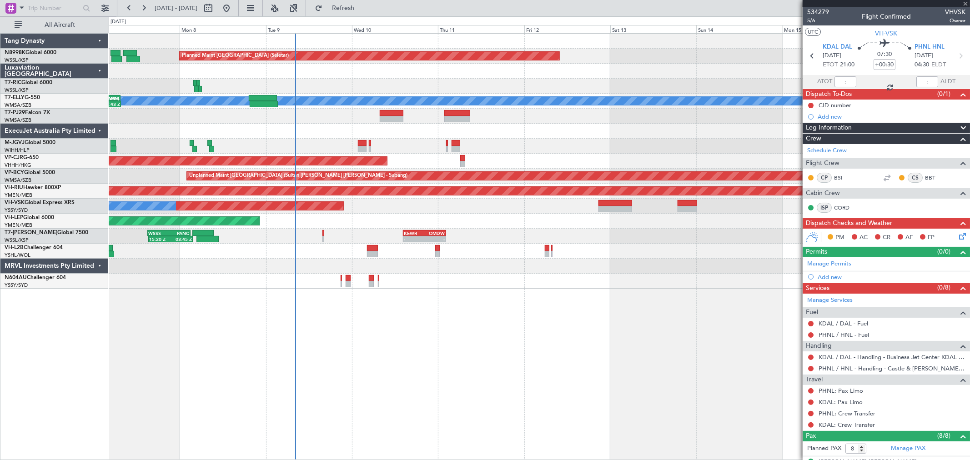
type input "+00:10"
type input "0"
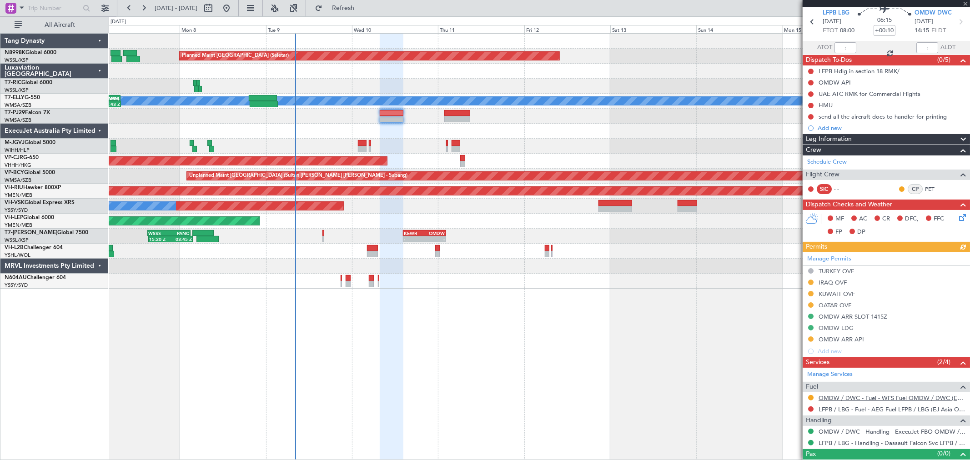
scroll to position [48, 0]
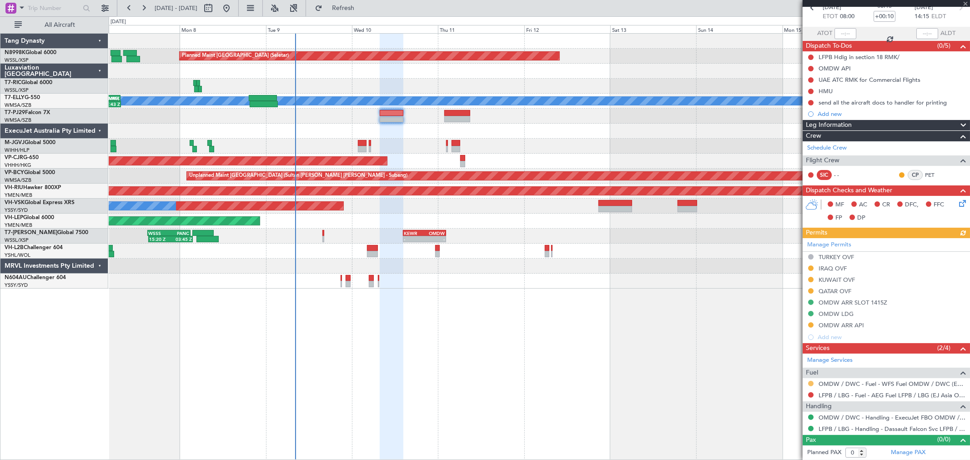
click at [810, 385] on button at bounding box center [810, 383] width 5 height 5
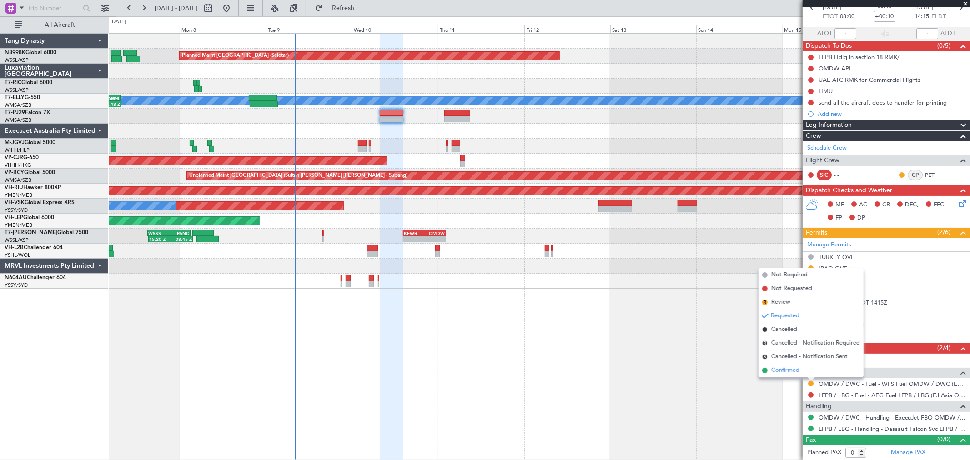
click at [797, 370] on span "Confirmed" at bounding box center [785, 370] width 28 height 9
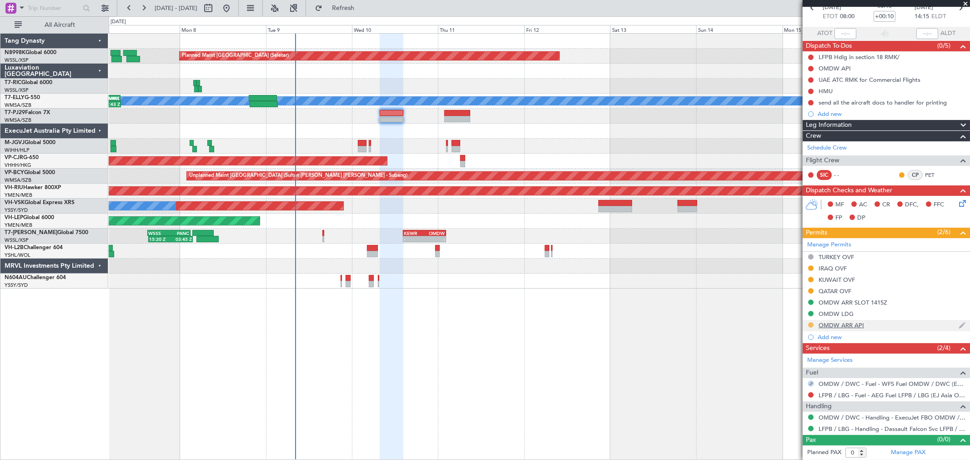
click at [810, 323] on button at bounding box center [810, 324] width 5 height 5
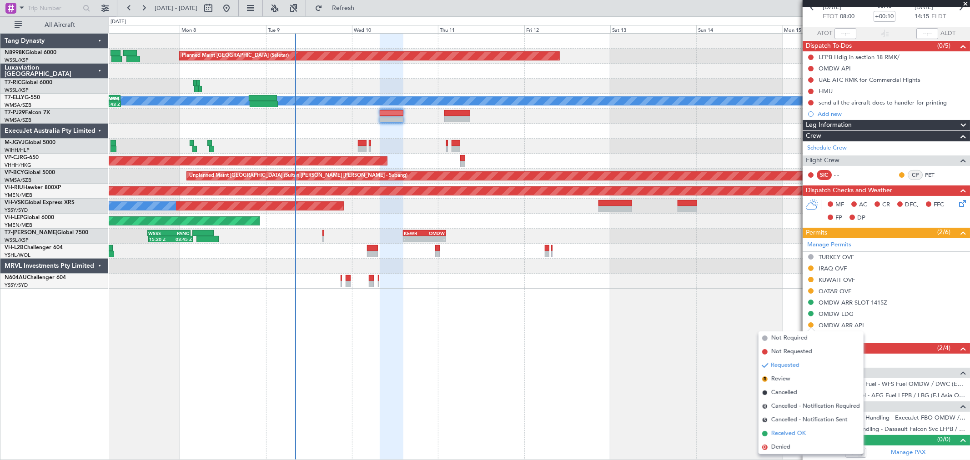
click at [784, 430] on span "Received OK" at bounding box center [788, 433] width 35 height 9
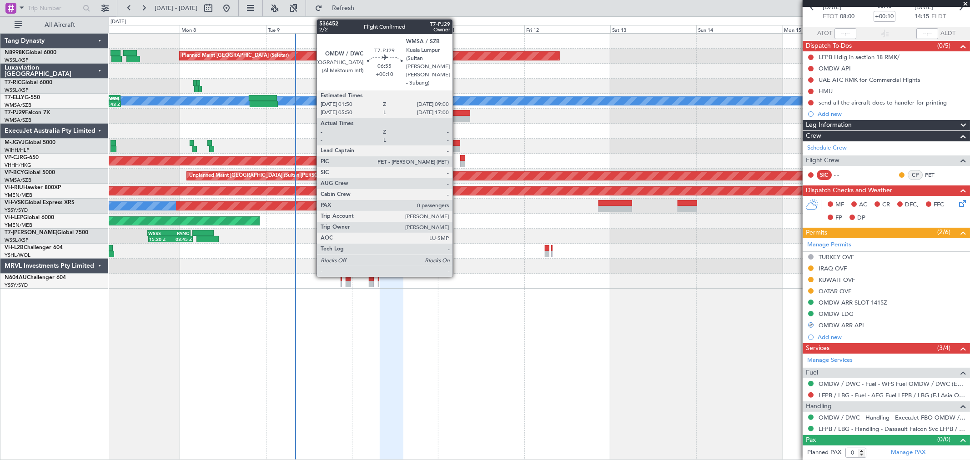
click at [457, 121] on div at bounding box center [457, 119] width 26 height 6
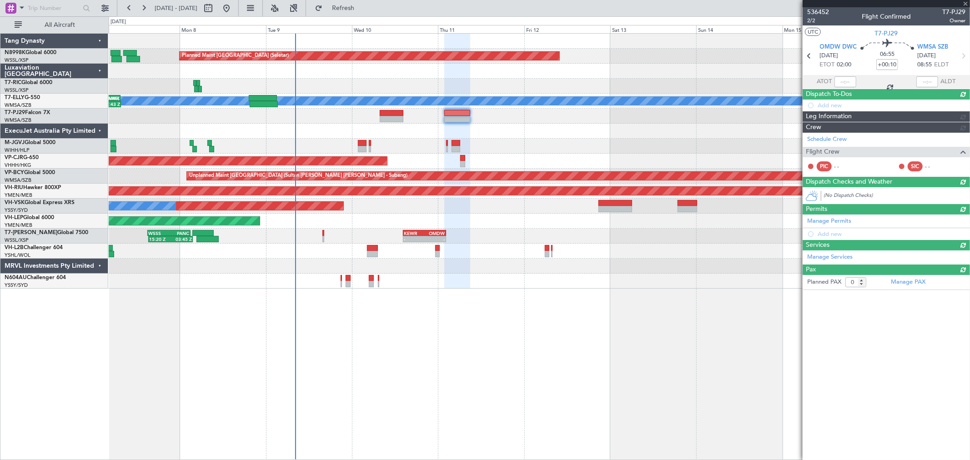
scroll to position [0, 0]
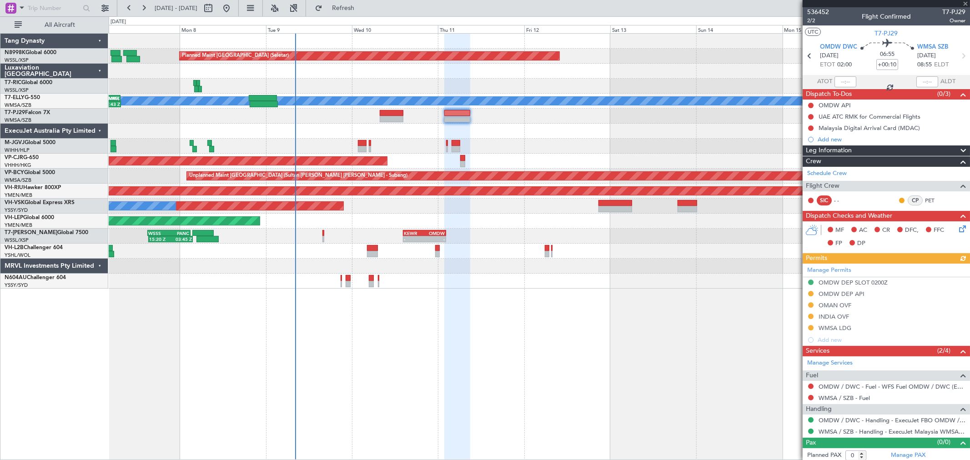
click at [808, 294] on div "Manage Permits OMDW DEP SLOT 0200Z OMDW DEP API OMAN OVF INDIA OVF WMSA LDG Add…" at bounding box center [885, 305] width 167 height 82
click at [810, 292] on button at bounding box center [810, 293] width 5 height 5
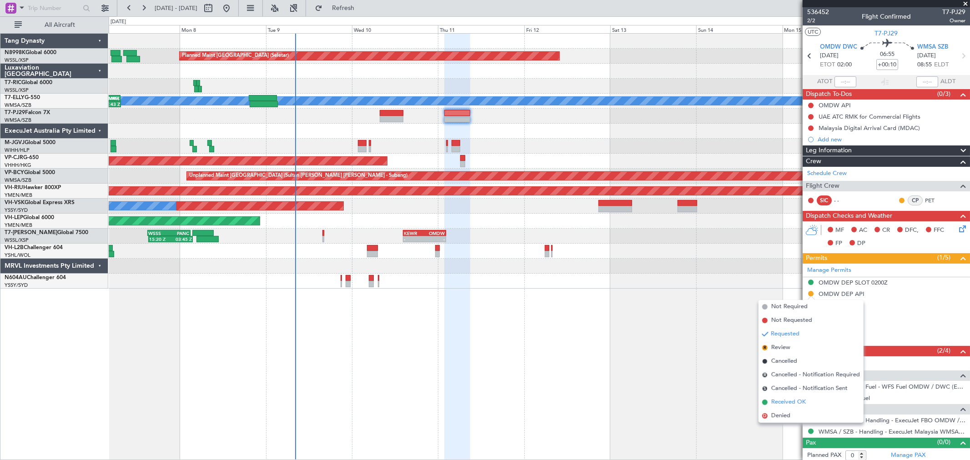
click at [785, 403] on span "Received OK" at bounding box center [788, 402] width 35 height 9
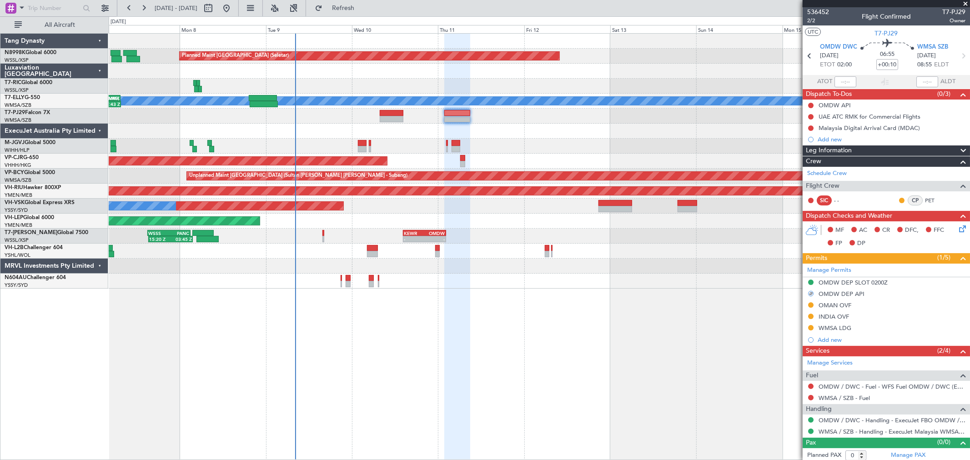
click at [571, 333] on div "Planned Maint Singapore (Seletar) Planned Maint Dubai (Dubai Intl) MEL 20:50 Z …" at bounding box center [539, 246] width 861 height 427
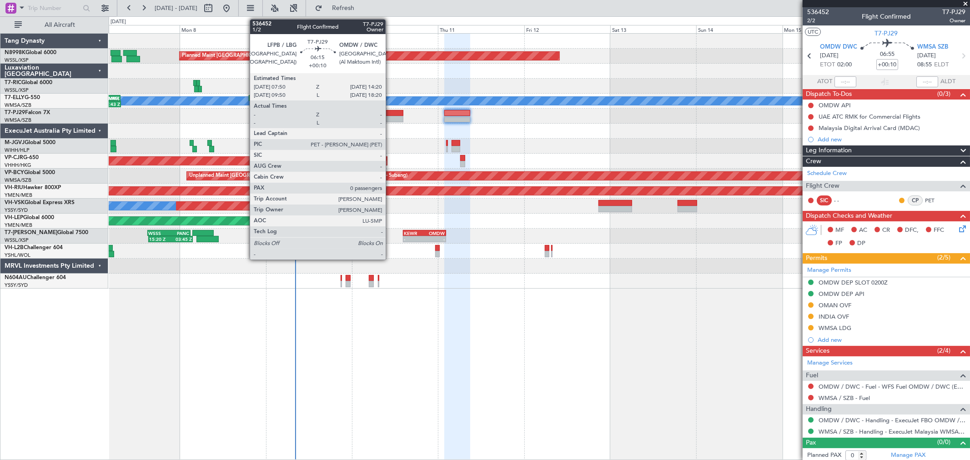
click at [390, 114] on div at bounding box center [392, 113] width 24 height 6
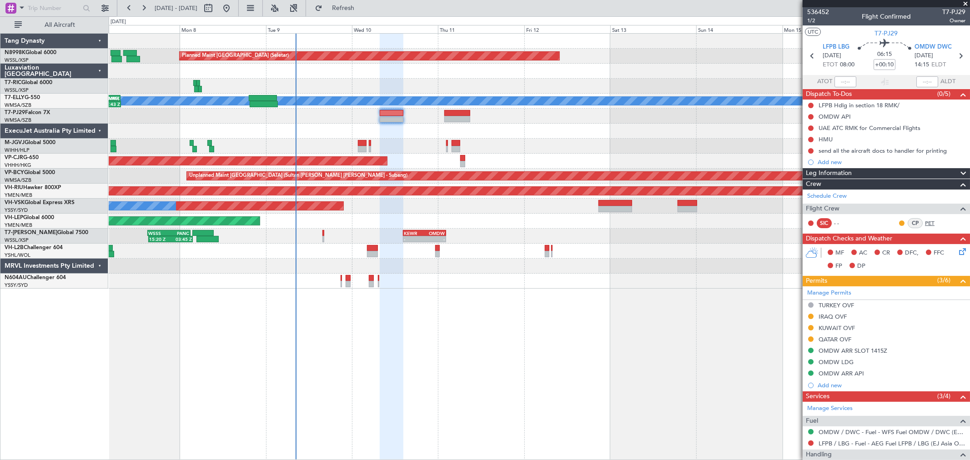
click at [925, 225] on link "PET" at bounding box center [935, 223] width 20 height 8
click at [828, 160] on div "Add new" at bounding box center [887, 162] width 140 height 8
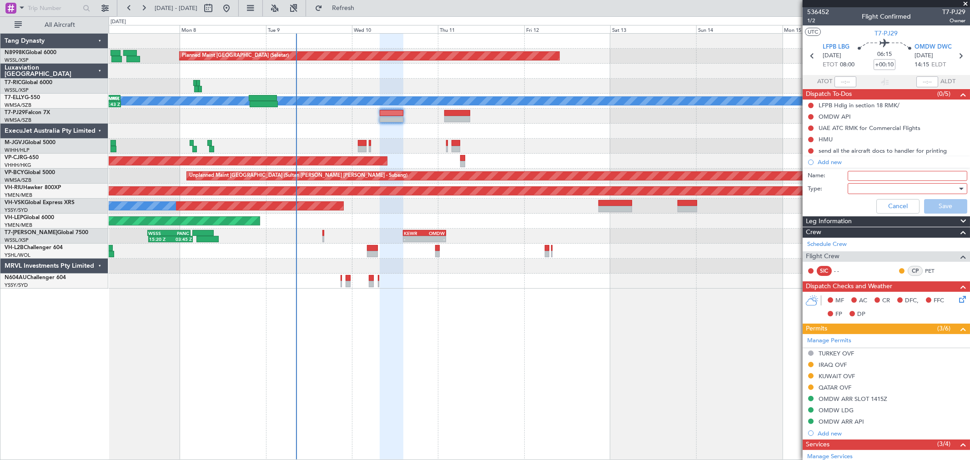
click at [865, 175] on input "Name:" at bounding box center [907, 176] width 120 height 10
type input "F"
type input "FPL FOR HMU TEST"
click at [857, 187] on div at bounding box center [904, 189] width 106 height 14
click at [859, 201] on div "Generic Country Airport" at bounding box center [485, 230] width 970 height 460
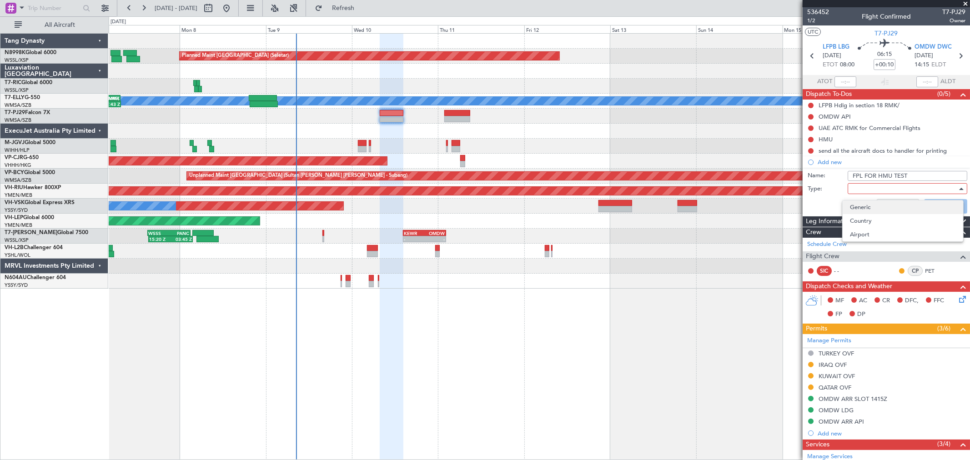
click at [863, 201] on span "Generic" at bounding box center [903, 207] width 106 height 14
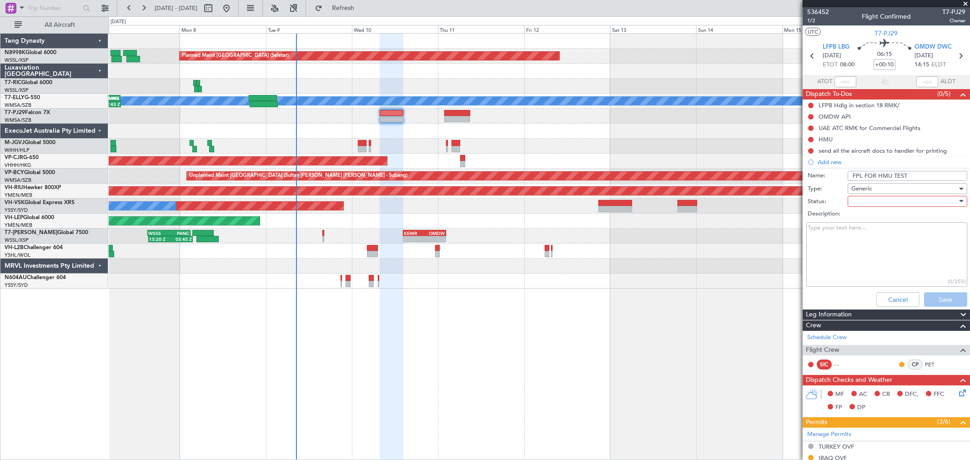
click at [864, 200] on div at bounding box center [904, 202] width 106 height 14
drag, startPoint x: 853, startPoint y: 215, endPoint x: 864, endPoint y: 219, distance: 11.4
click at [854, 215] on span "Not Started" at bounding box center [903, 220] width 106 height 14
click at [830, 235] on textarea "Description:" at bounding box center [886, 254] width 161 height 65
click at [807, 226] on textarea "HMU TEST Y2E27DT" at bounding box center [886, 254] width 161 height 65
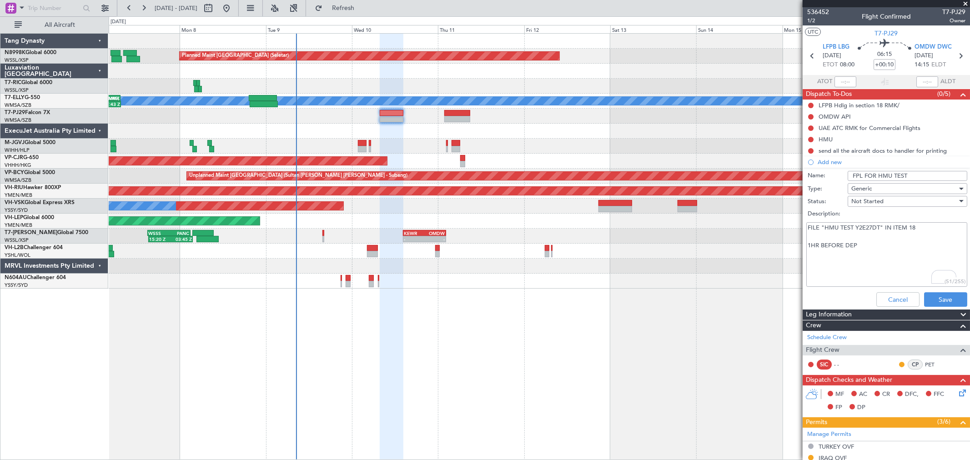
click at [869, 244] on textarea "FILE "HMU TEST Y2E27DT" IN ITEM 18 1HR BEFORE DEP" at bounding box center [886, 254] width 161 height 65
paste textarea "Call GVA UAC supervisor at +41 22 417 40 40."
click at [843, 255] on textarea "FILE "HMU TEST Y2E27DT" IN ITEM 18 1HR BEFORE DEP Call GVA UAC supervisor at +4…" at bounding box center [886, 254] width 161 height 65
drag, startPoint x: 806, startPoint y: 225, endPoint x: 873, endPoint y: 266, distance: 78.2
click at [873, 266] on textarea "FILE "HMU TEST Y2E27DT" IN ITEM 18 1HR BEFORE DEP Call GVA UAC supervisor at +4…" at bounding box center [886, 254] width 161 height 65
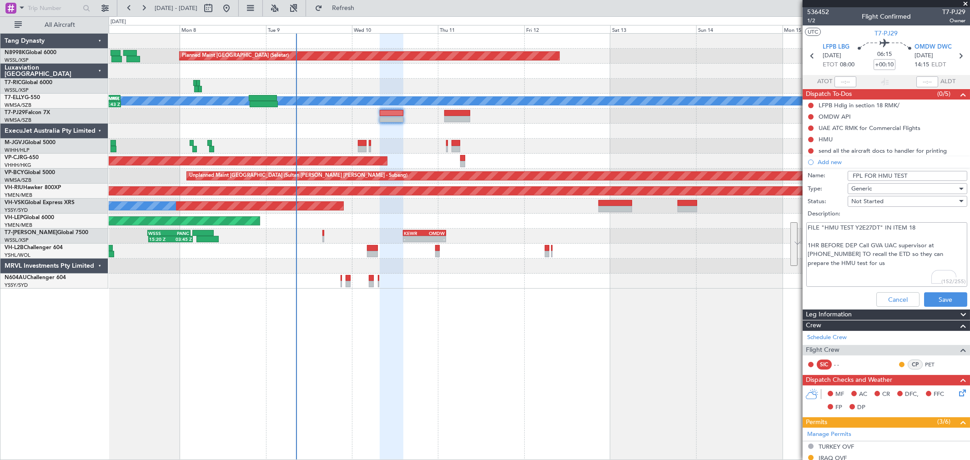
type textarea "FILE "HMU TEST Y2E27DT" IN ITEM 18 1HR BEFORE DEP Call GVA UAC supervisor at +4…"
click at [935, 296] on button "Save" at bounding box center [945, 299] width 43 height 15
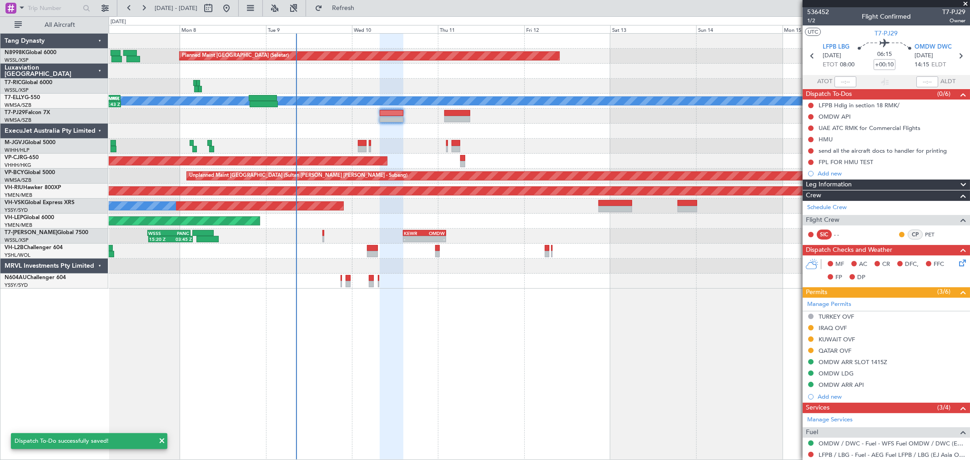
click at [831, 140] on div "HMU" at bounding box center [825, 139] width 14 height 8
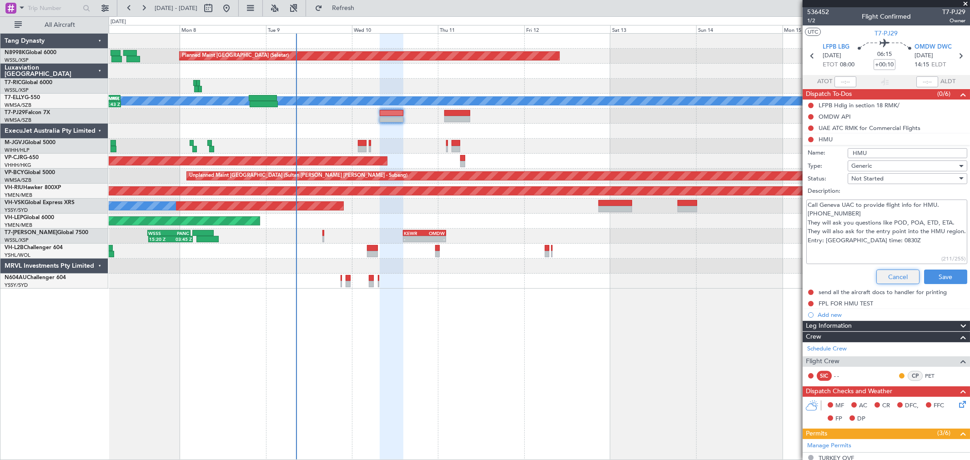
click at [885, 280] on button "Cancel" at bounding box center [897, 277] width 43 height 15
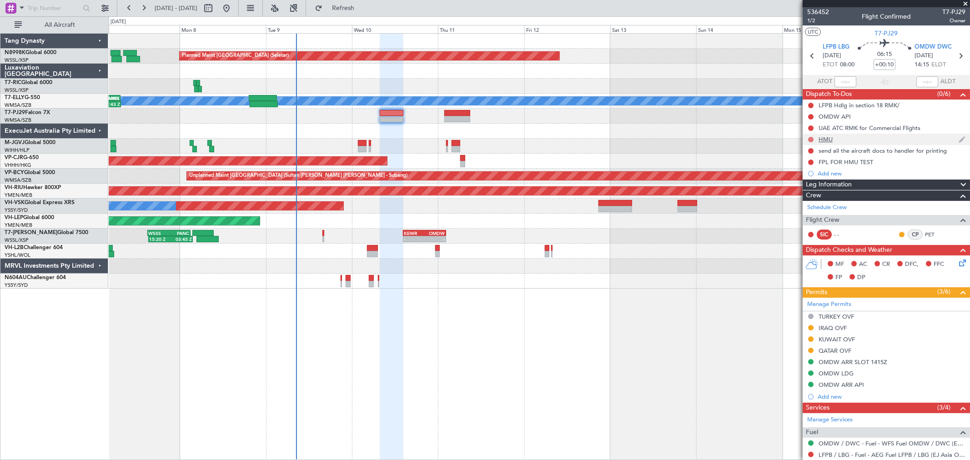
click at [810, 139] on button at bounding box center [810, 139] width 5 height 5
click at [805, 175] on span "Completed" at bounding box center [815, 179] width 30 height 9
click at [925, 236] on link "PET" at bounding box center [935, 234] width 20 height 8
click at [809, 114] on button at bounding box center [810, 116] width 5 height 5
click at [815, 156] on span "Completed" at bounding box center [815, 156] width 30 height 9
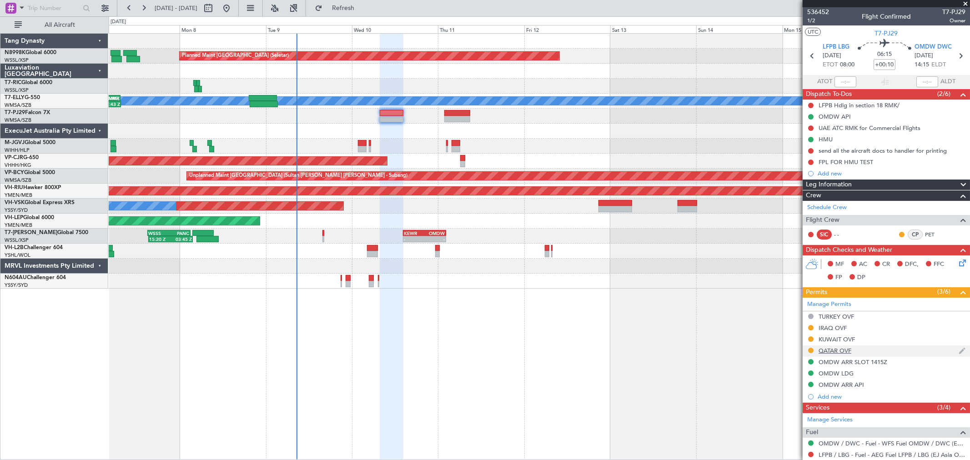
scroll to position [60, 0]
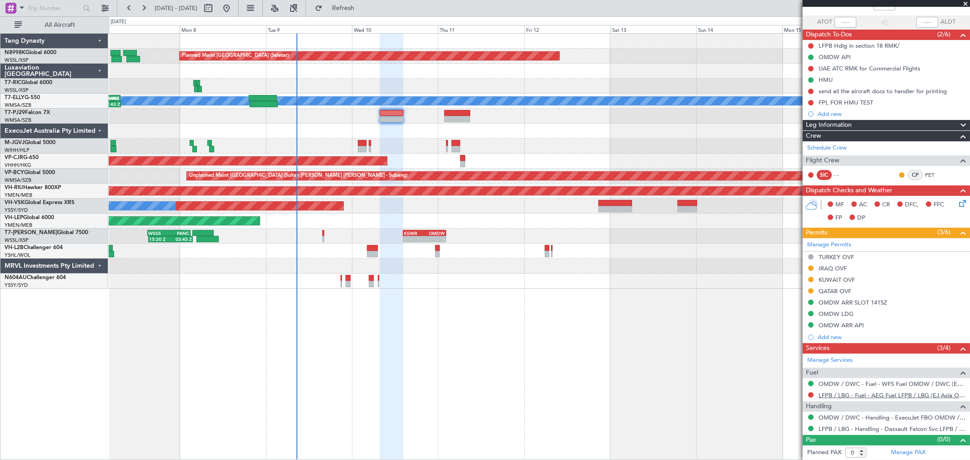
click at [861, 396] on link "LFPB / LBG - Fuel - AEG Fuel LFPB / LBG (EJ Asia Only)" at bounding box center [891, 395] width 147 height 8
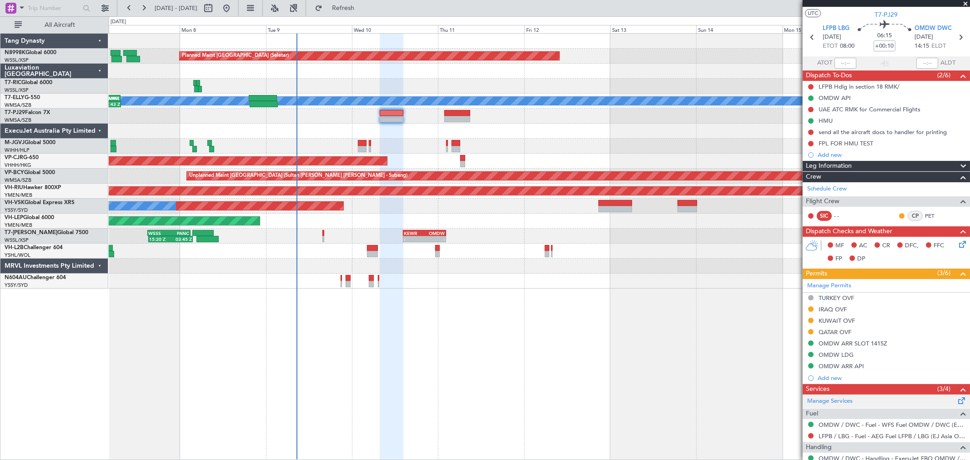
scroll to position [0, 0]
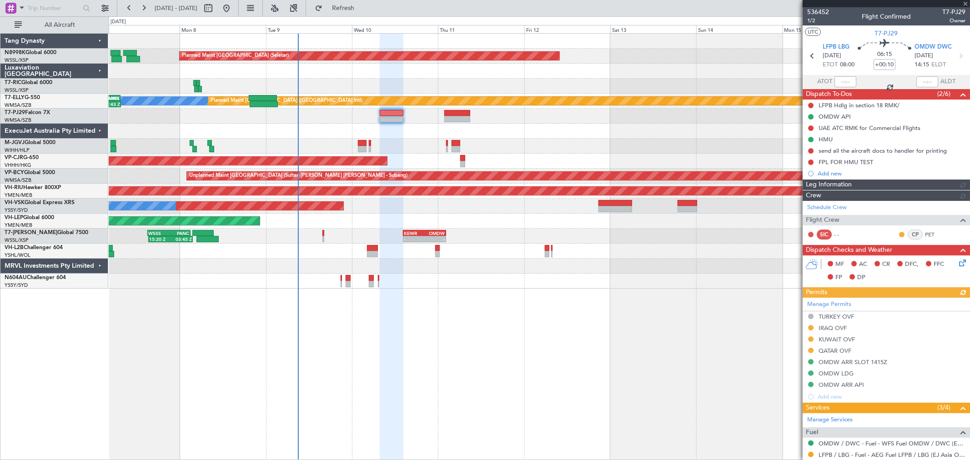
click at [544, 239] on div "15:20 Z 03:45 Z WSSS 15:05 Z PANC 03:00 Z - - KEWR 14:20 Z OMDW 02:15 Z" at bounding box center [539, 236] width 860 height 15
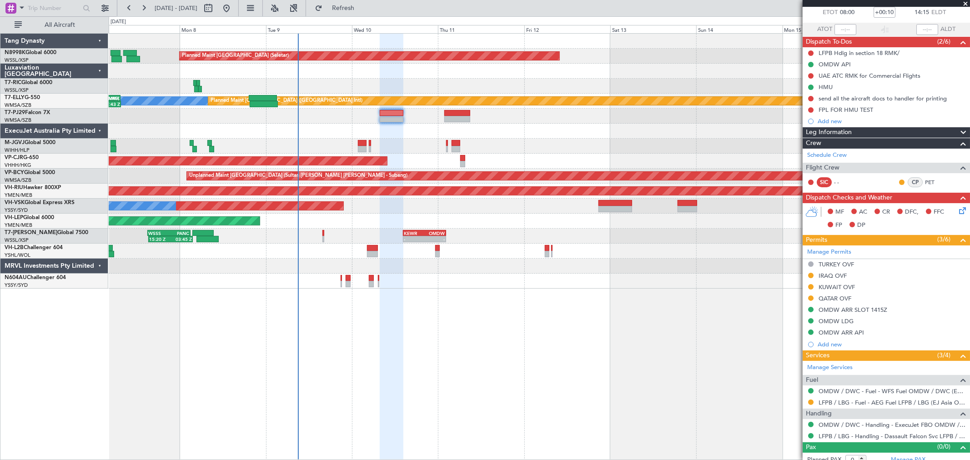
scroll to position [60, 0]
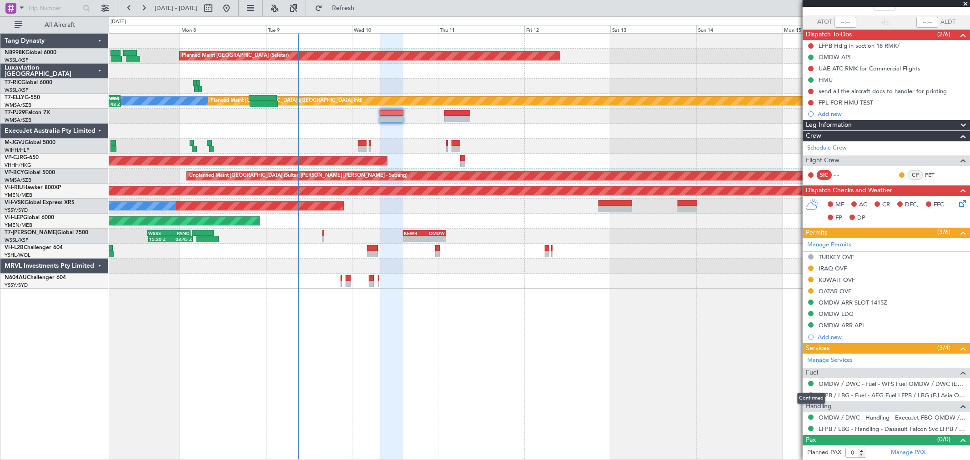
click at [809, 394] on div "Confirmed" at bounding box center [811, 398] width 28 height 11
click at [811, 394] on button at bounding box center [810, 394] width 5 height 5
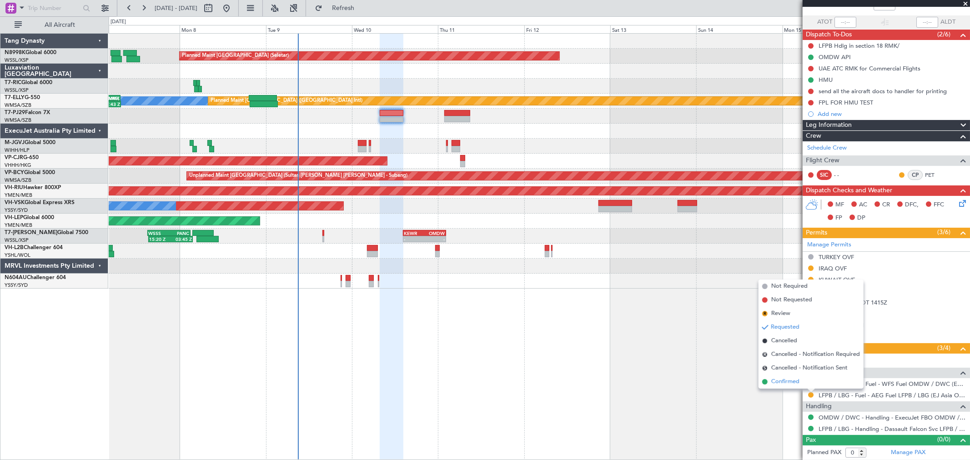
click at [786, 380] on span "Confirmed" at bounding box center [785, 381] width 28 height 9
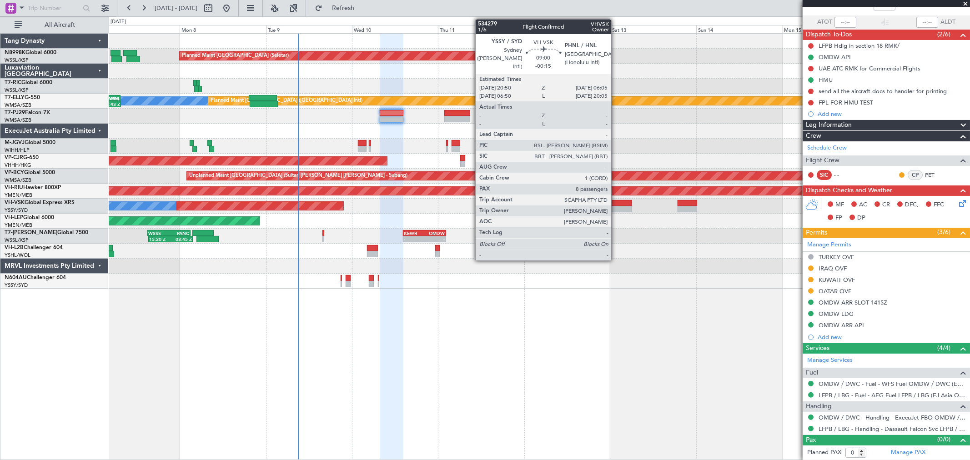
click at [615, 206] on div at bounding box center [614, 209] width 33 height 6
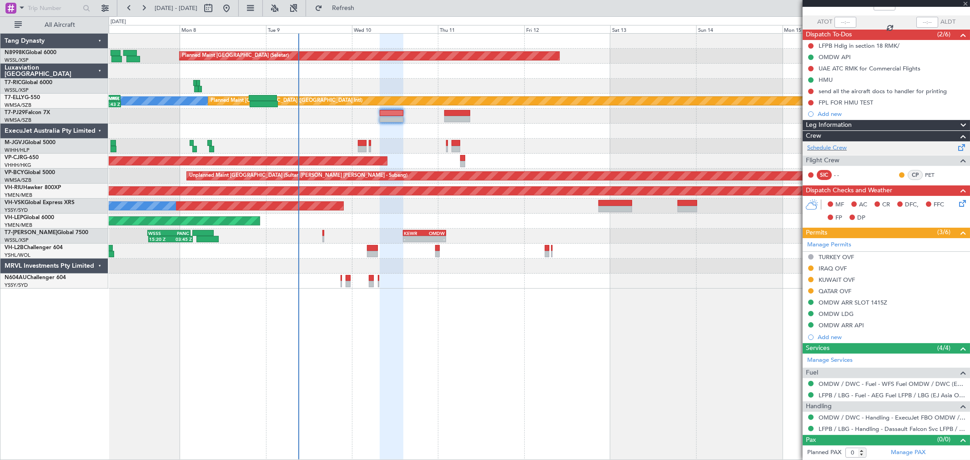
type input "-00:15"
type input "8"
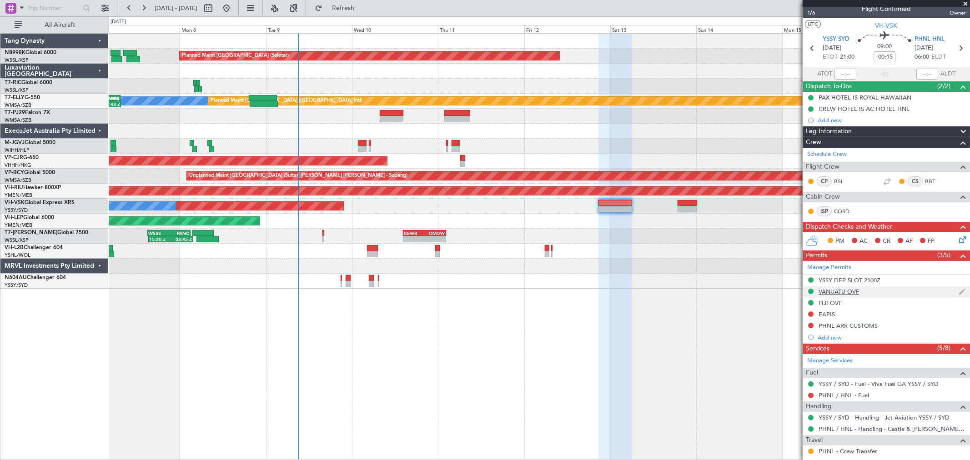
scroll to position [0, 0]
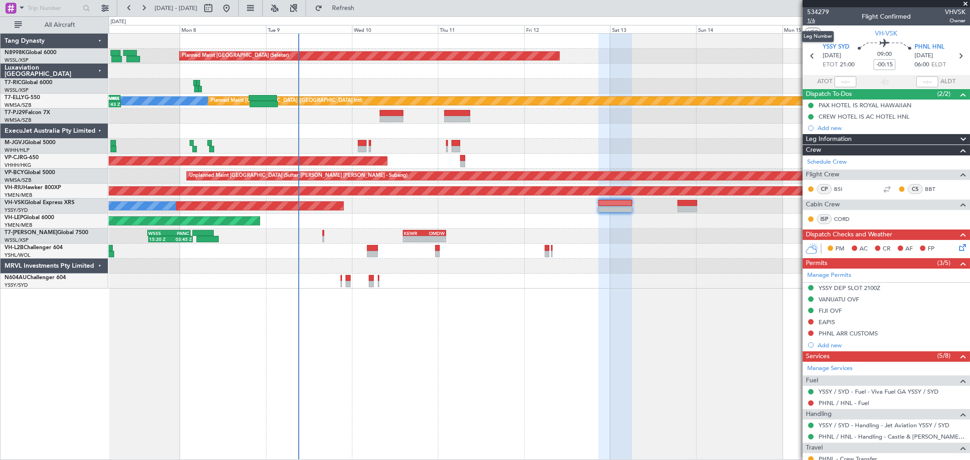
click at [808, 20] on span "1/6" at bounding box center [818, 21] width 22 height 8
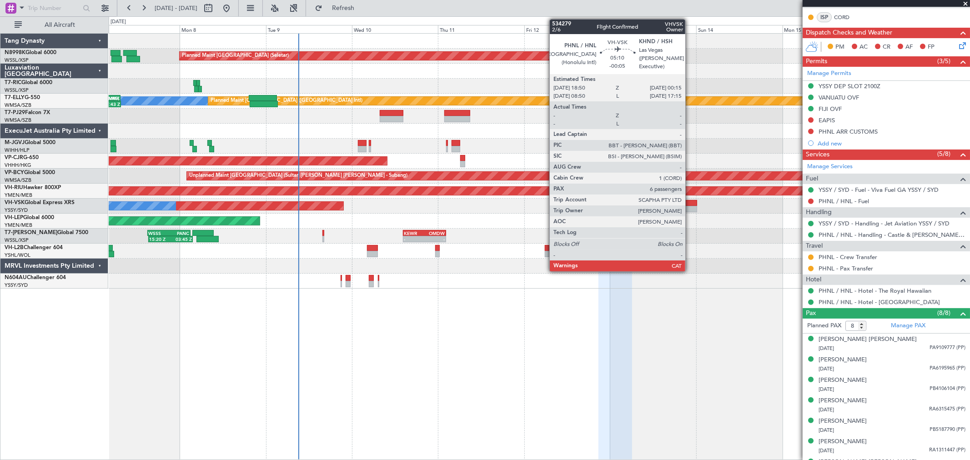
click at [687, 208] on div at bounding box center [687, 209] width 20 height 6
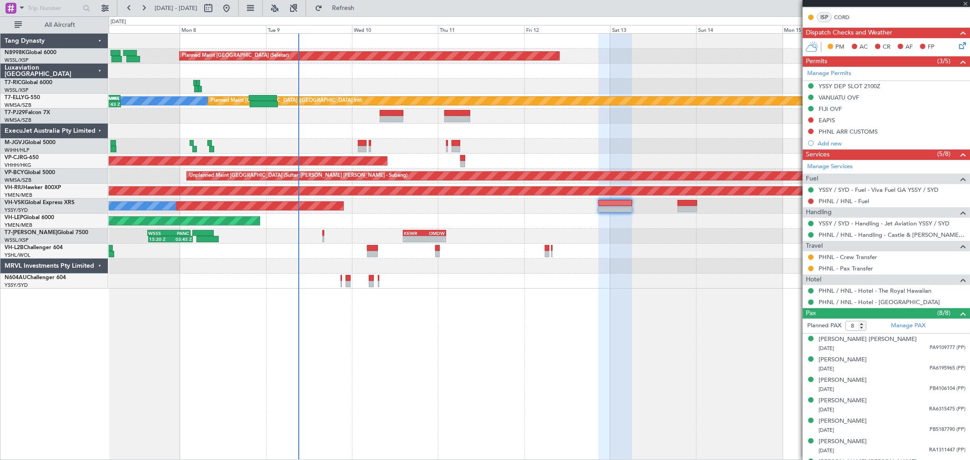
type input "-00:05"
type input "6"
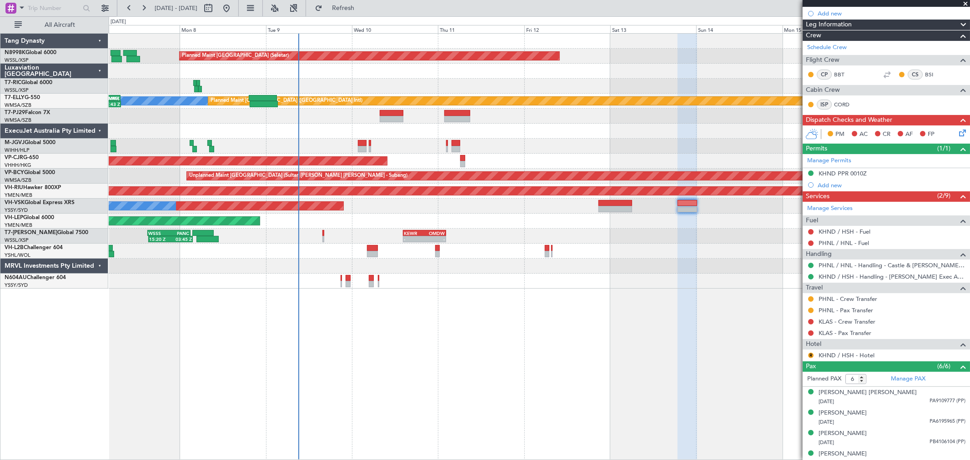
scroll to position [151, 0]
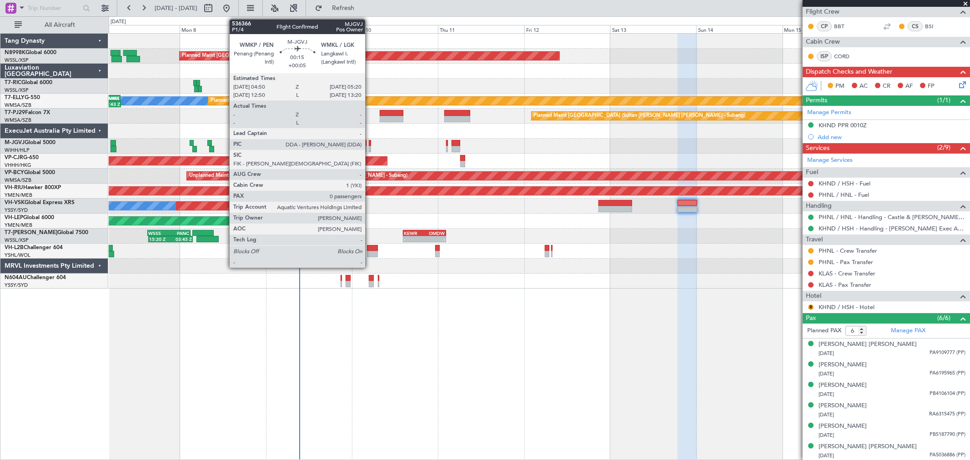
click at [370, 142] on div at bounding box center [370, 143] width 2 height 6
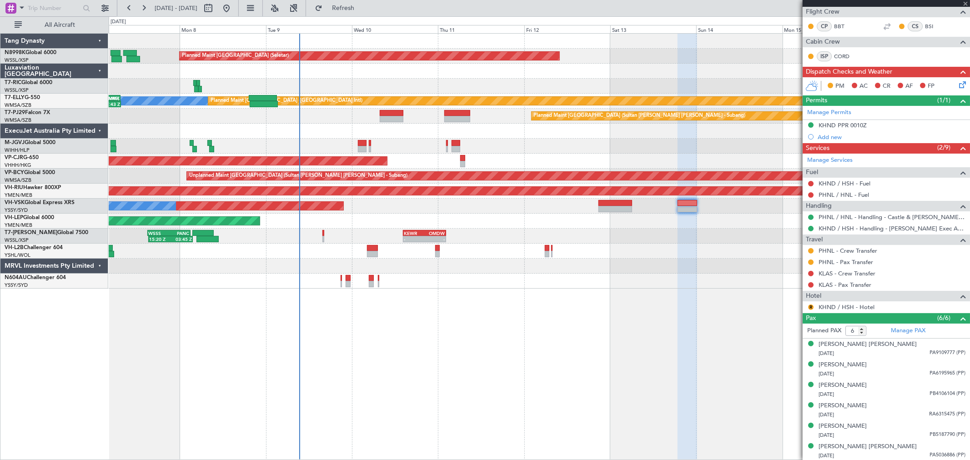
scroll to position [153, 0]
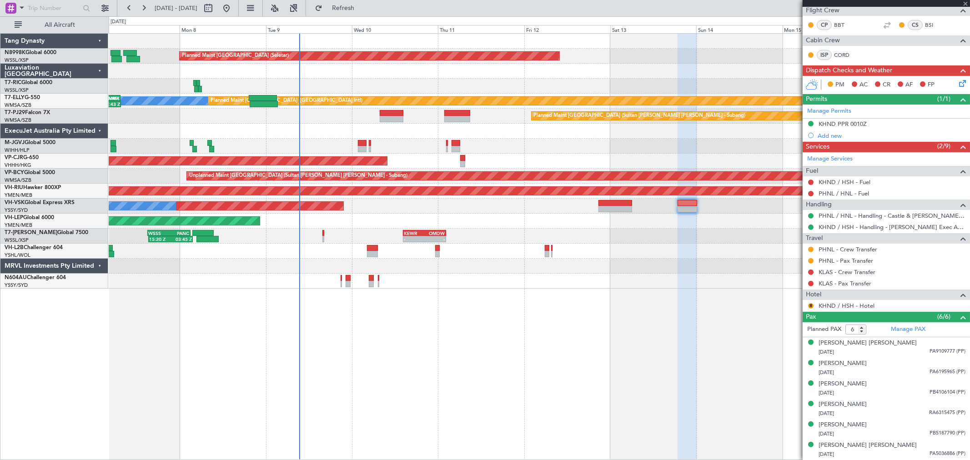
type input "+00:05"
type input "0"
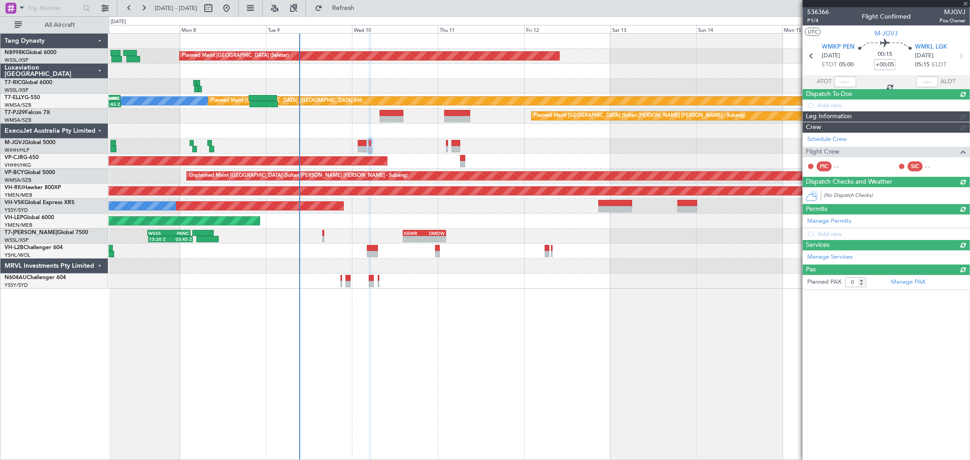
scroll to position [0, 0]
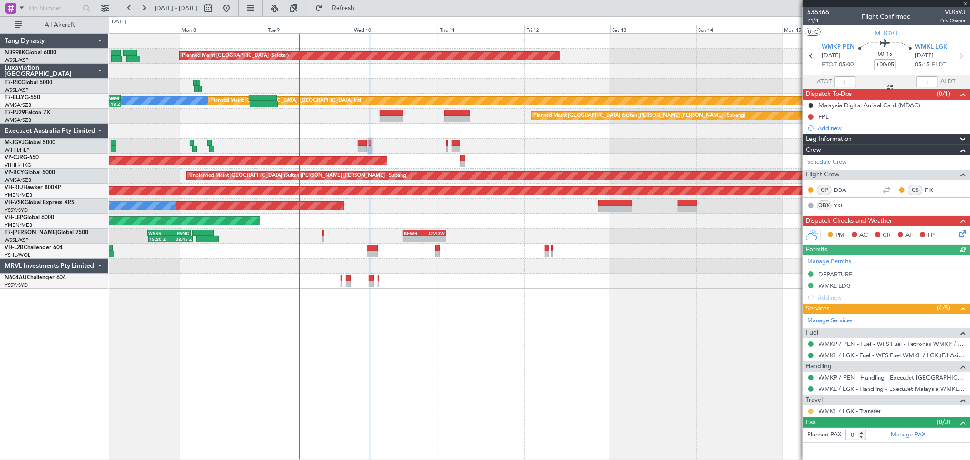
click at [810, 411] on button at bounding box center [810, 411] width 5 height 5
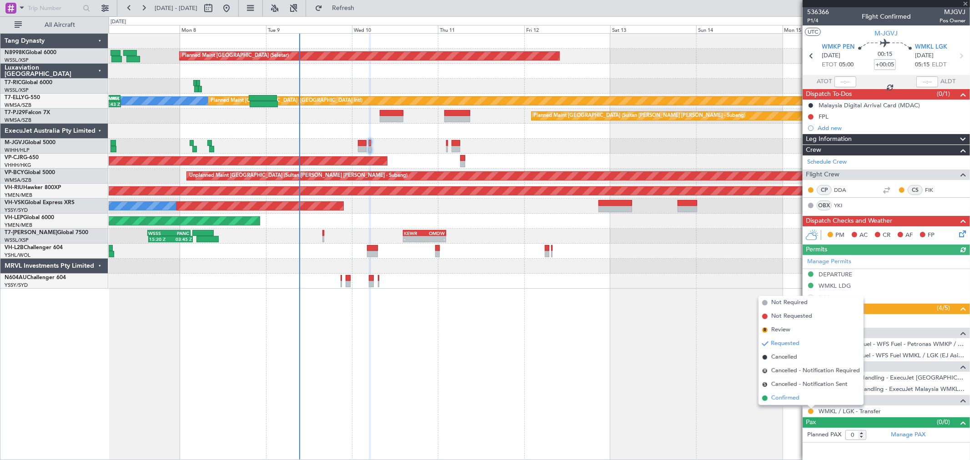
click at [790, 399] on span "Confirmed" at bounding box center [785, 398] width 28 height 9
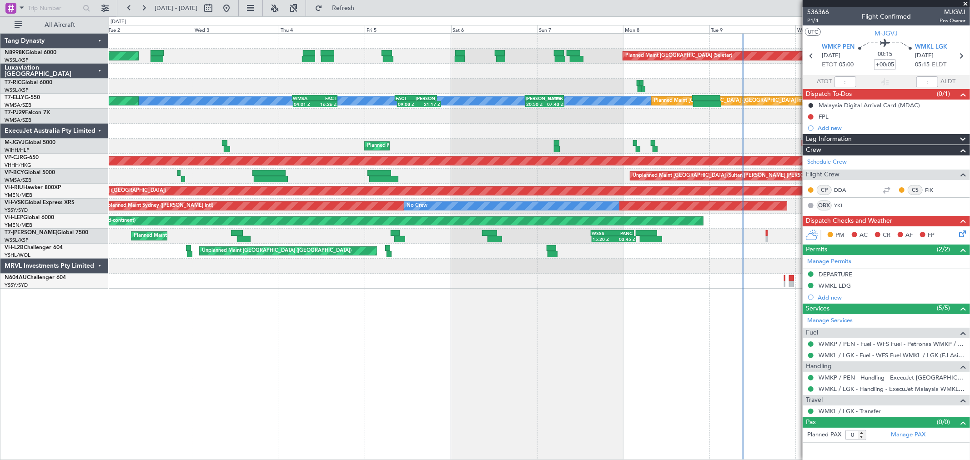
click at [771, 132] on div at bounding box center [539, 131] width 860 height 15
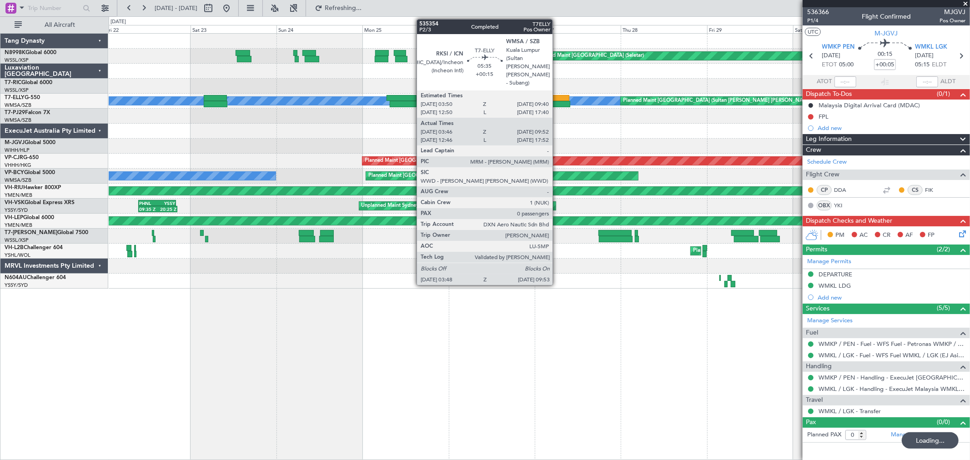
click at [557, 96] on div at bounding box center [558, 98] width 21 height 6
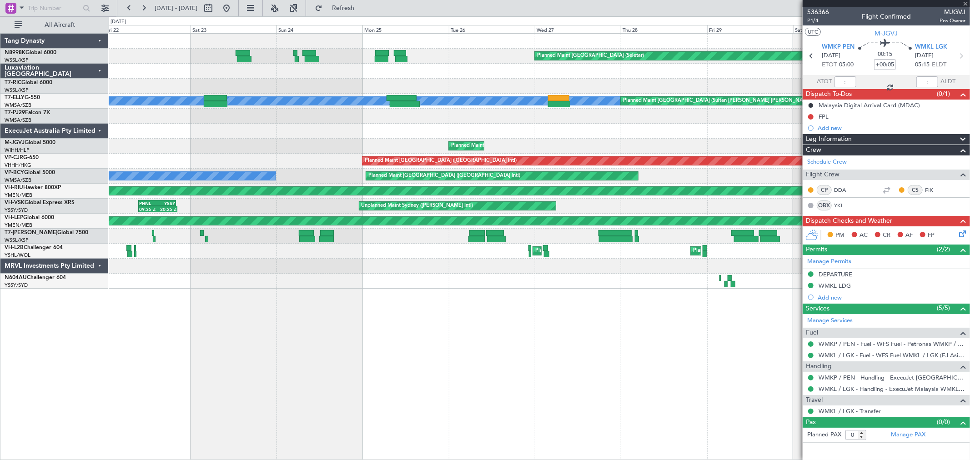
type input "+00:15"
type input "03:56"
type input "09:47"
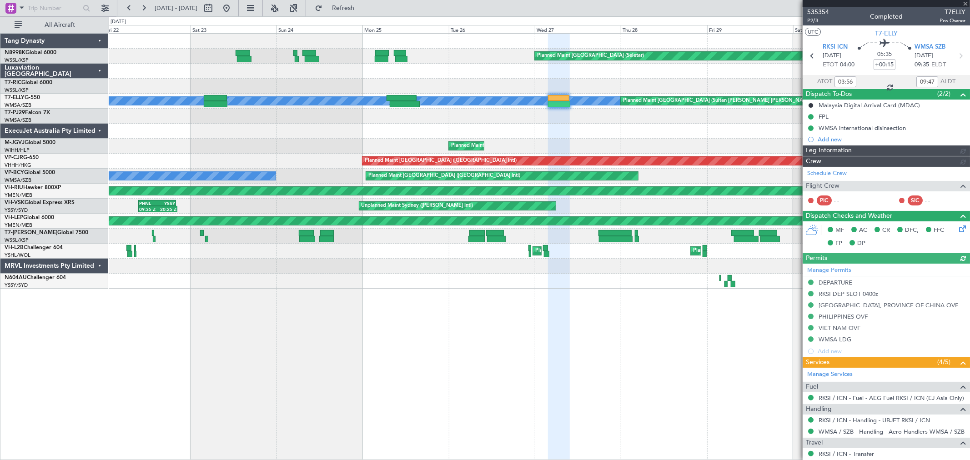
type input "[PERSON_NAME] (KYA)"
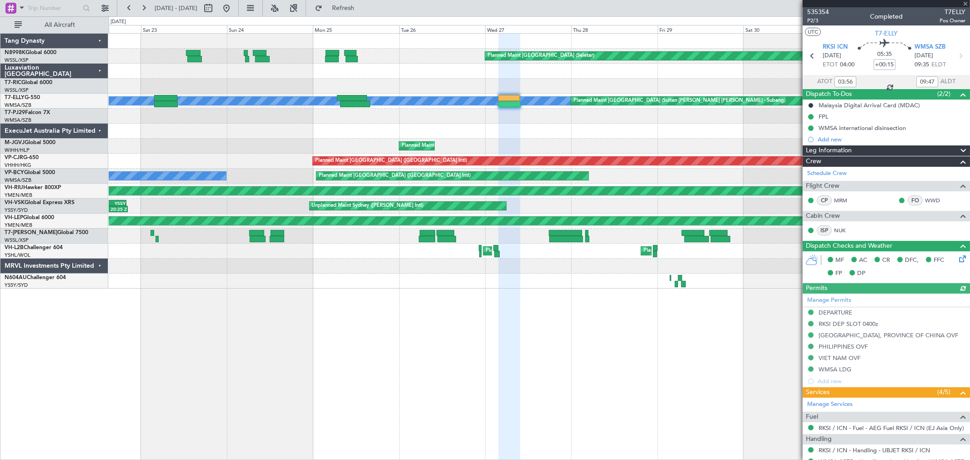
click at [623, 135] on div at bounding box center [539, 131] width 860 height 15
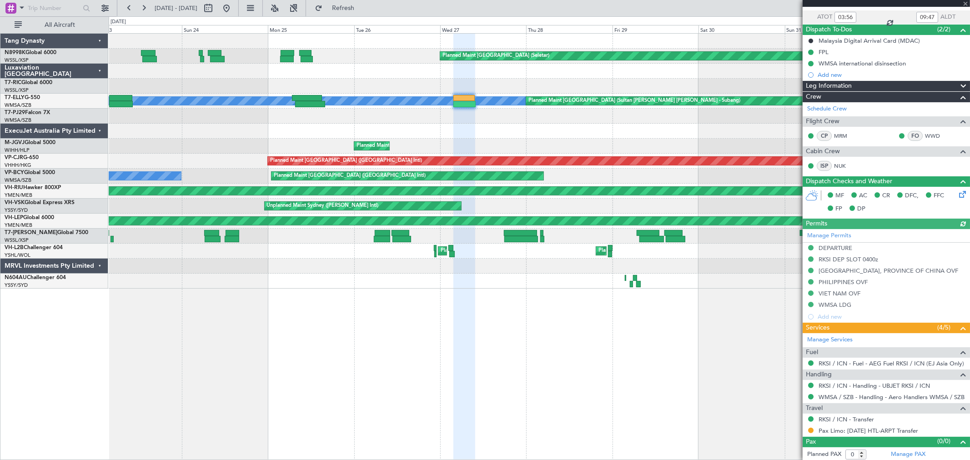
scroll to position [66, 0]
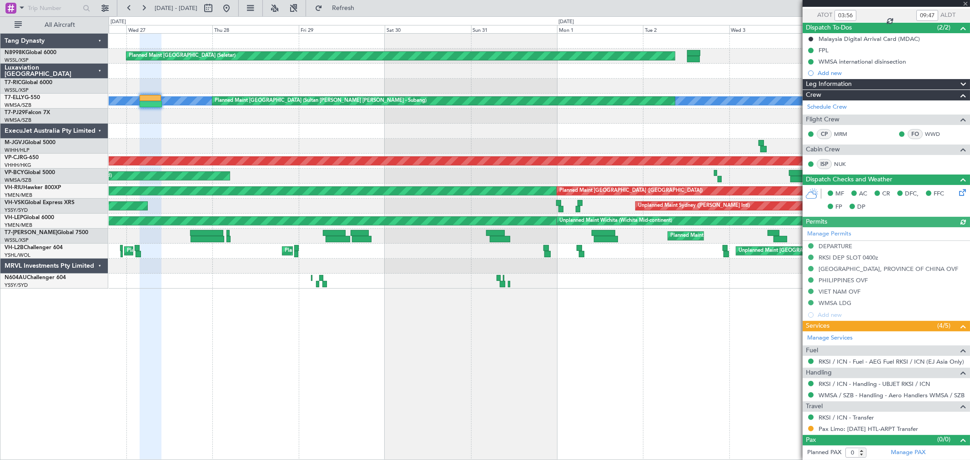
click at [378, 139] on div "Planned Maint Singapore (Seletar) Planned Maint Singapore (Seletar) MEL Planned…" at bounding box center [539, 161] width 860 height 255
click at [367, 130] on div at bounding box center [539, 131] width 860 height 15
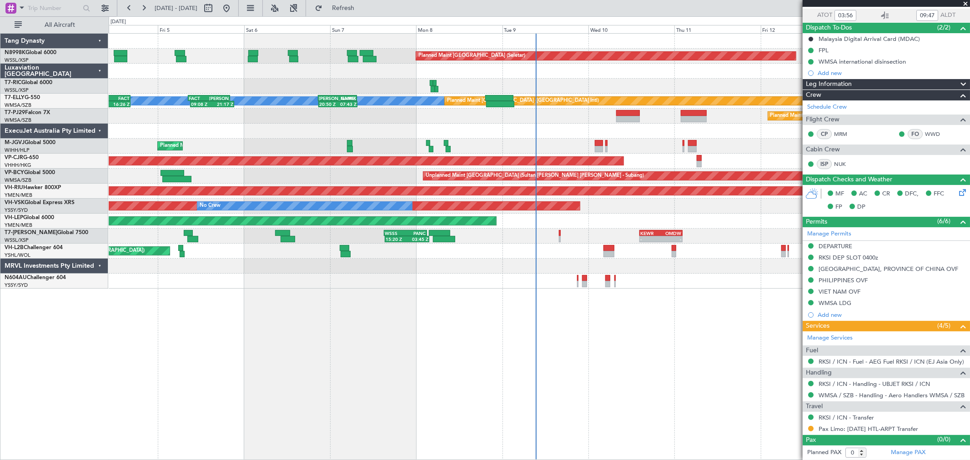
click at [341, 127] on div at bounding box center [539, 131] width 860 height 15
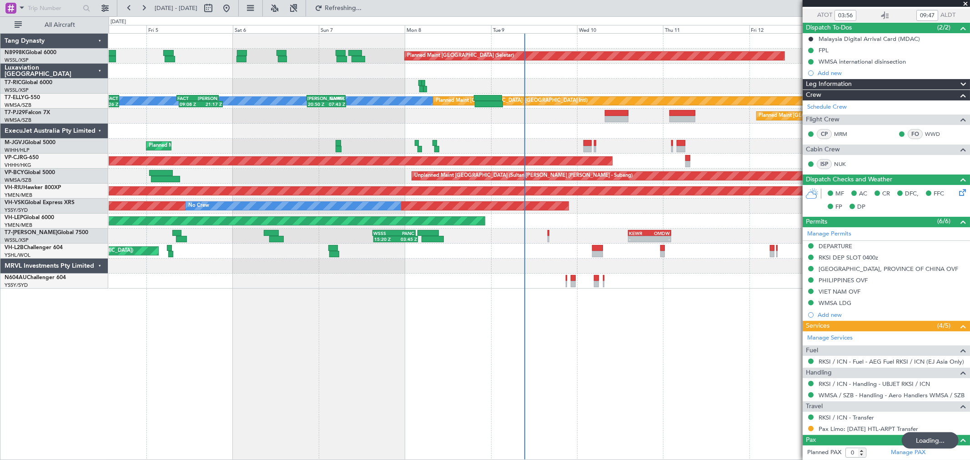
click at [517, 121] on div "Planned Maint Kuala Lumpur (Sultan Abdul Aziz Shah - Subang)" at bounding box center [539, 116] width 860 height 15
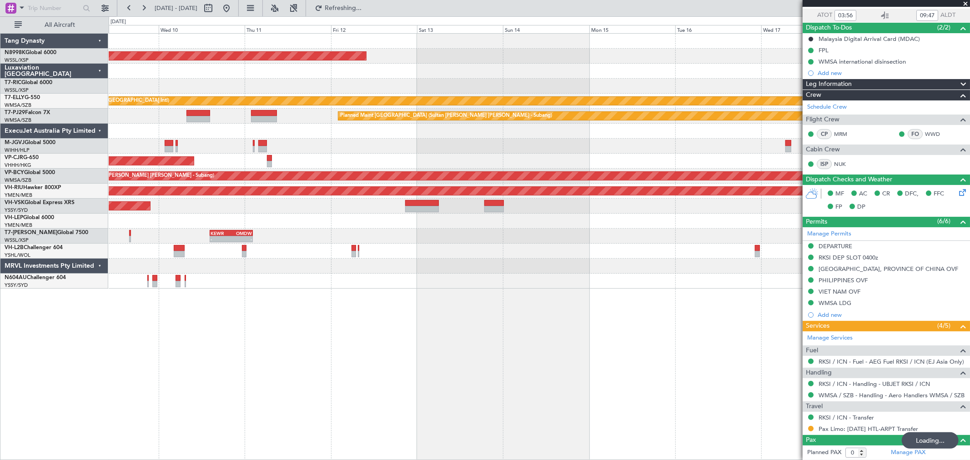
click at [592, 131] on div at bounding box center [539, 131] width 860 height 15
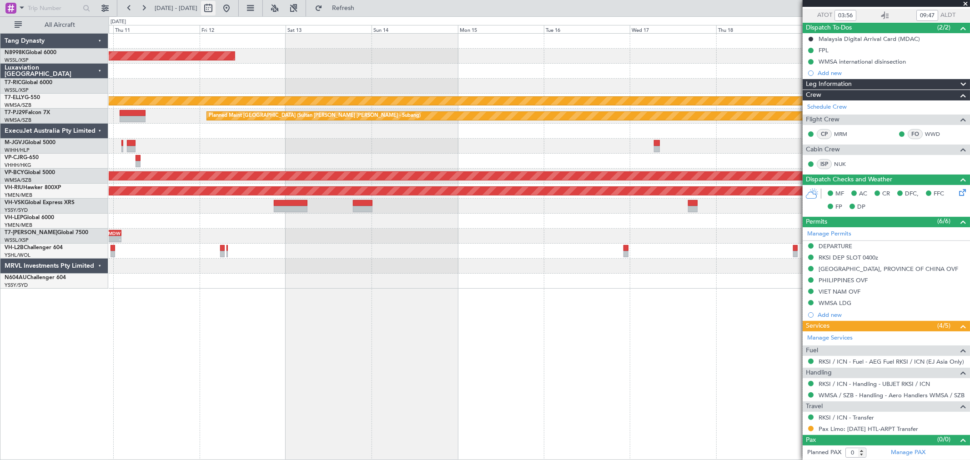
type input "[PERSON_NAME] (KYA)"
click at [360, 142] on div at bounding box center [539, 146] width 860 height 15
click at [234, 10] on button at bounding box center [226, 8] width 15 height 15
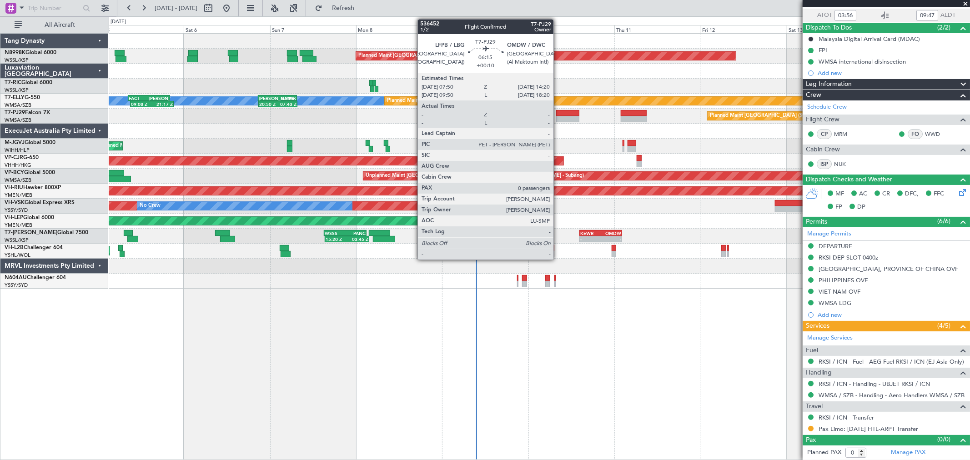
click at [558, 112] on div at bounding box center [568, 113] width 24 height 6
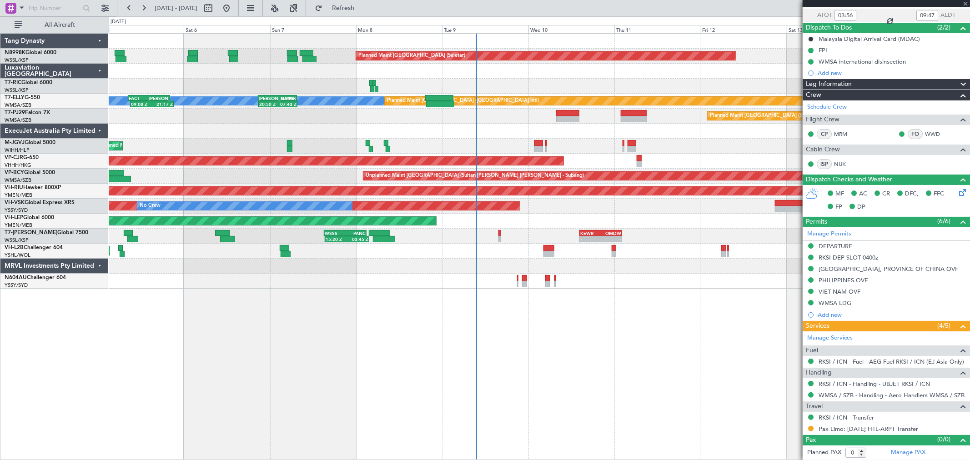
type input "+00:10"
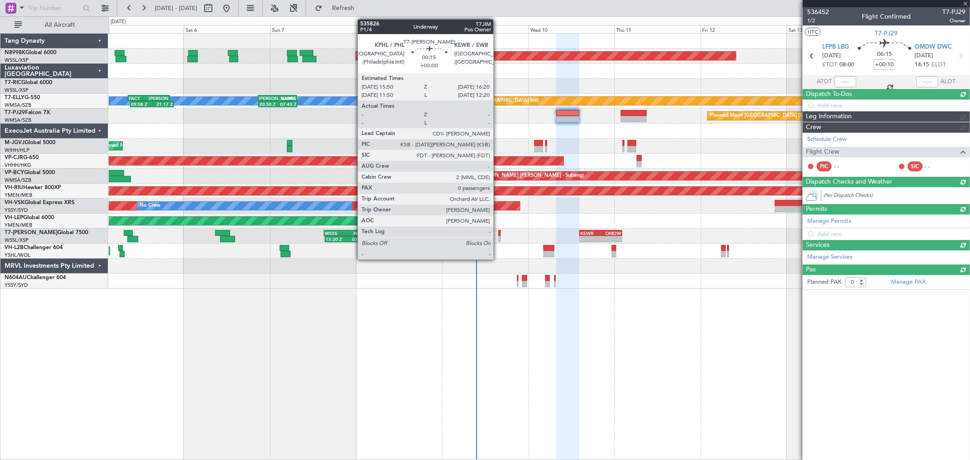
click at [498, 232] on div at bounding box center [499, 233] width 2 height 6
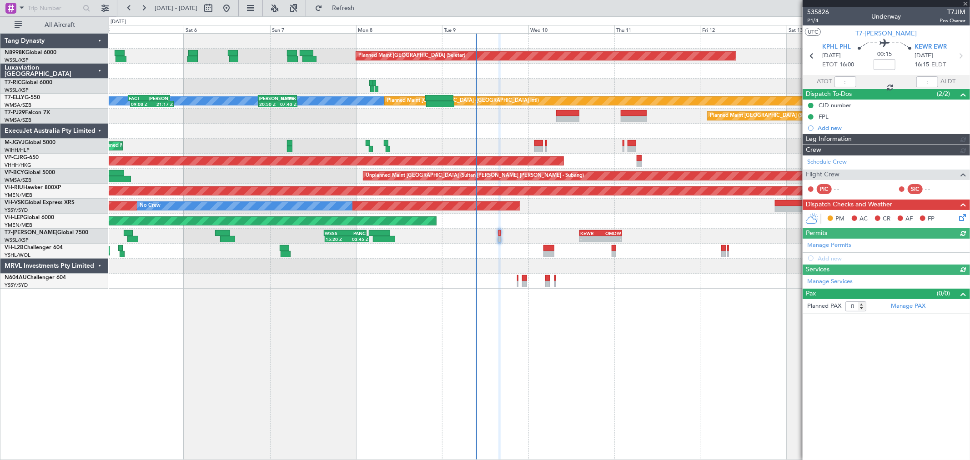
type input "[PERSON_NAME] (KYA)"
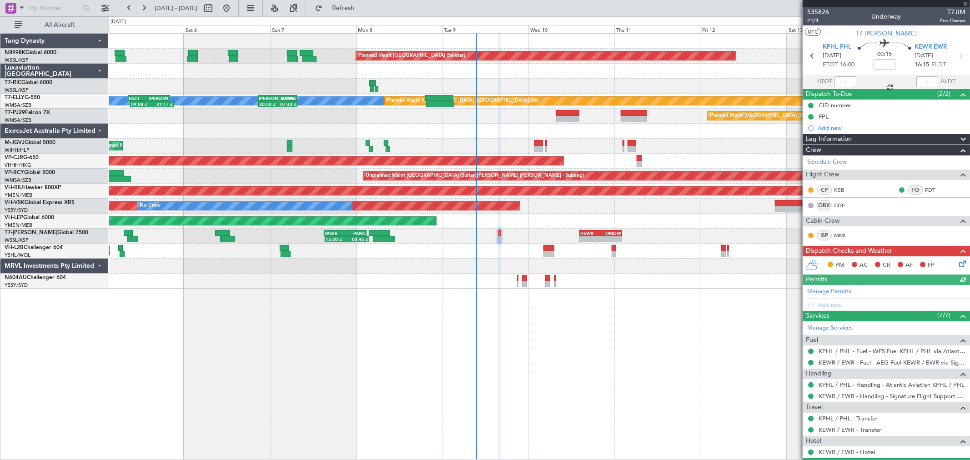
click at [957, 265] on icon at bounding box center [960, 262] width 7 height 7
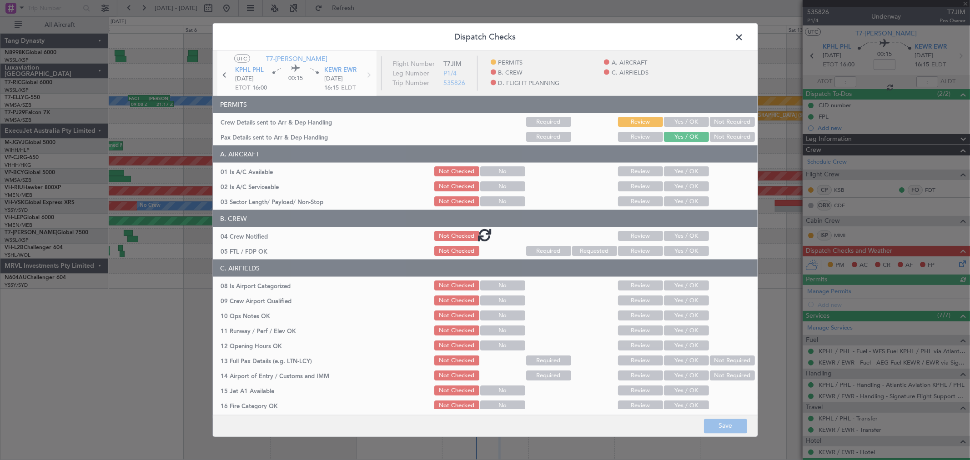
click at [670, 119] on div at bounding box center [485, 235] width 545 height 368
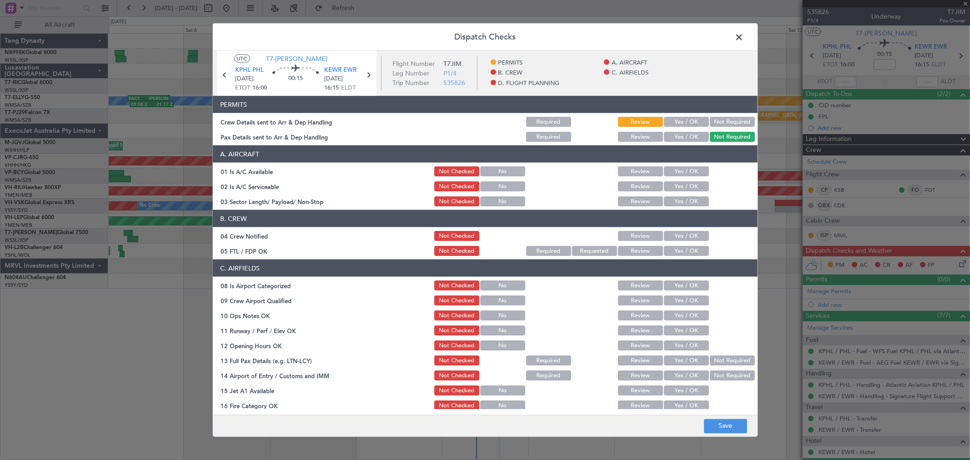
click at [688, 118] on button "Yes / OK" at bounding box center [686, 122] width 45 height 10
click at [682, 173] on button "Yes / OK" at bounding box center [686, 171] width 45 height 10
drag, startPoint x: 681, startPoint y: 187, endPoint x: 681, endPoint y: 197, distance: 10.5
click at [681, 187] on button "Yes / OK" at bounding box center [686, 186] width 45 height 10
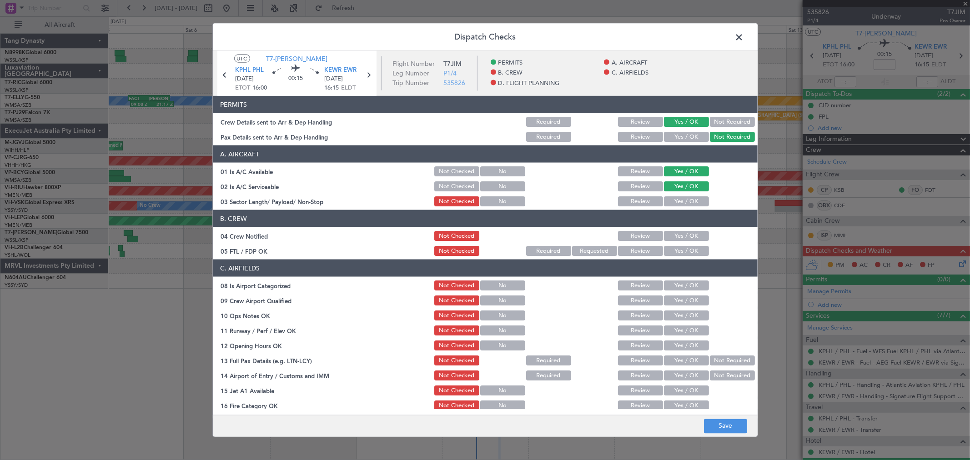
click at [681, 198] on button "Yes / OK" at bounding box center [686, 201] width 45 height 10
click at [683, 235] on button "Yes / OK" at bounding box center [686, 236] width 45 height 10
click at [682, 247] on button "Yes / OK" at bounding box center [686, 251] width 45 height 10
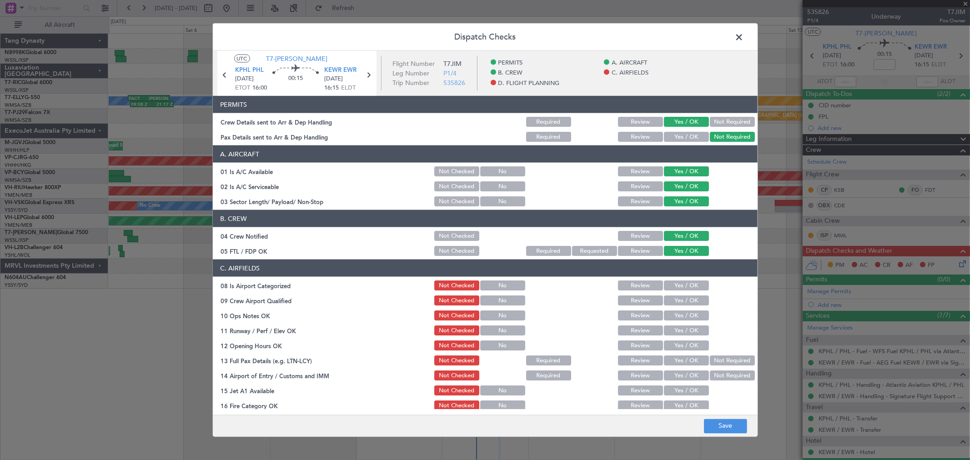
click at [685, 280] on div "Yes / OK" at bounding box center [685, 285] width 46 height 13
click at [685, 292] on section "C. AIRFIELDS 08 Is Airport Categorized Not Checked No Review Yes / OK 09 Crew A…" at bounding box center [485, 373] width 545 height 227
click at [689, 305] on div "Yes / OK" at bounding box center [685, 300] width 46 height 13
click at [690, 312] on div "Yes / OK" at bounding box center [685, 315] width 46 height 13
click at [688, 324] on section "C. AIRFIELDS 08 Is Airport Categorized Not Checked No Review Yes / OK 09 Crew A…" at bounding box center [485, 373] width 545 height 227
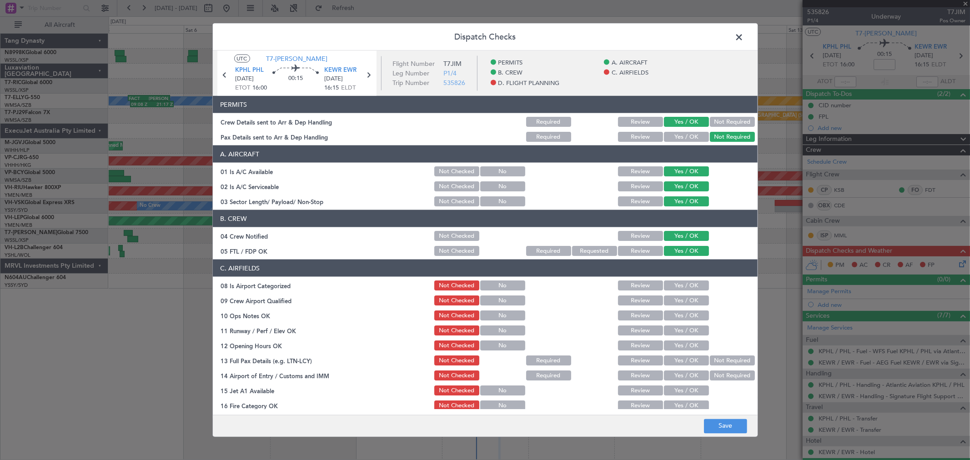
click at [689, 334] on button "Yes / OK" at bounding box center [686, 330] width 45 height 10
click at [689, 338] on section "C. AIRFIELDS 08 Is Airport Categorized Not Checked No Review Yes / OK 09 Crew A…" at bounding box center [485, 373] width 545 height 227
click at [697, 306] on div "Yes / OK" at bounding box center [685, 300] width 46 height 13
click at [695, 288] on button "Yes / OK" at bounding box center [686, 285] width 45 height 10
click at [690, 302] on button "Yes / OK" at bounding box center [686, 300] width 45 height 10
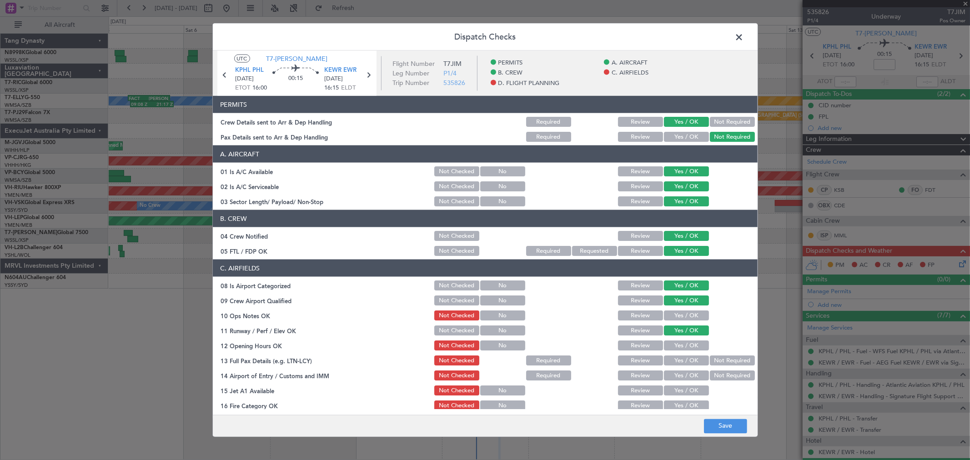
click at [689, 317] on button "Yes / OK" at bounding box center [686, 315] width 45 height 10
click at [689, 338] on section "C. AIRFIELDS 08 Is Airport Categorized Not Checked No Review Yes / OK 09 Crew A…" at bounding box center [485, 373] width 545 height 227
click at [687, 352] on section "C. AIRFIELDS 08 Is Airport Categorized Not Checked No Review Yes / OK 09 Crew A…" at bounding box center [485, 373] width 545 height 227
drag, startPoint x: 689, startPoint y: 356, endPoint x: 689, endPoint y: 364, distance: 7.7
click at [689, 357] on button "Yes / OK" at bounding box center [686, 360] width 45 height 10
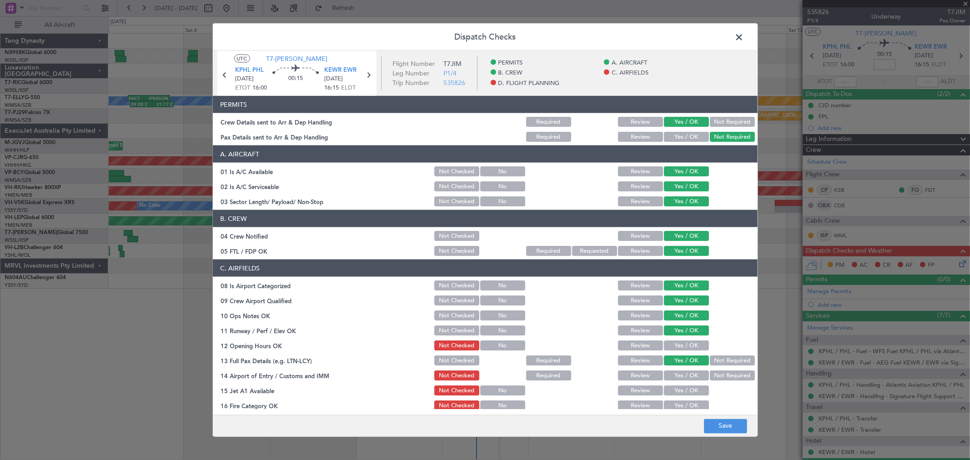
click at [689, 371] on button "Yes / OK" at bounding box center [686, 375] width 45 height 10
drag, startPoint x: 689, startPoint y: 380, endPoint x: 689, endPoint y: 396, distance: 15.9
click at [689, 382] on section "C. AIRFIELDS 08 Is Airport Categorized Not Checked No Review Yes / OK 09 Crew A…" at bounding box center [485, 373] width 545 height 227
click at [689, 397] on section "C. AIRFIELDS 08 Is Airport Categorized Not Checked No Review Yes / OK 09 Crew A…" at bounding box center [485, 373] width 545 height 227
click at [687, 414] on main "UTC T7-JIM KPHL PHL 09/09/2025 ETOT 16:00 00:15 KEWR EWR 09/09/2025 16:15 ELDT …" at bounding box center [485, 235] width 545 height 368
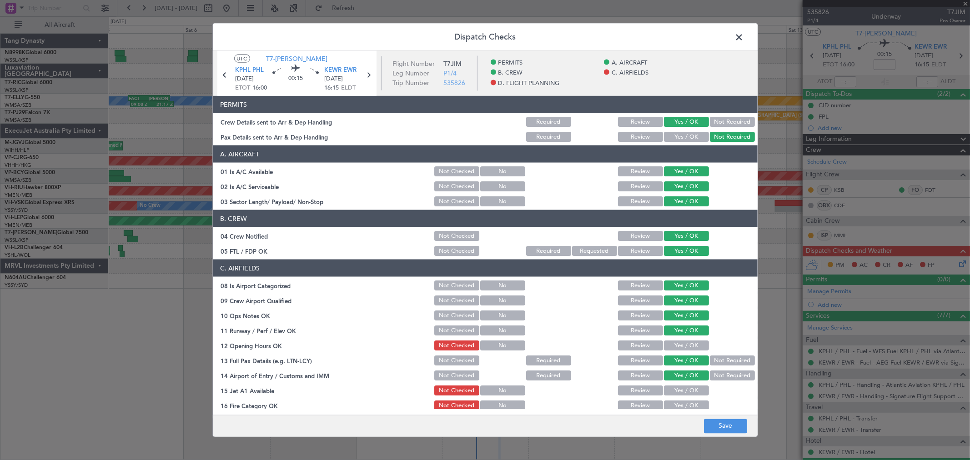
click at [689, 402] on button "Yes / OK" at bounding box center [686, 405] width 45 height 10
click at [690, 393] on button "Yes / OK" at bounding box center [686, 390] width 45 height 10
click at [694, 349] on button "Yes / OK" at bounding box center [686, 345] width 45 height 10
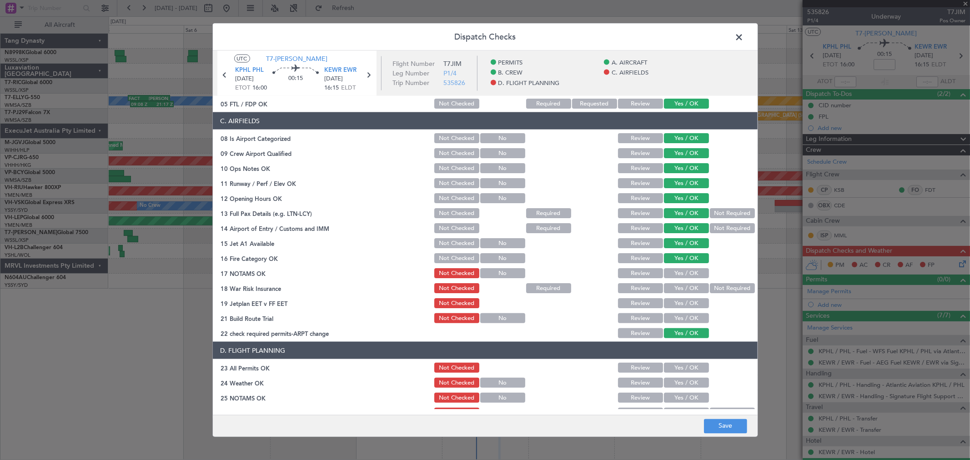
scroll to position [151, 0]
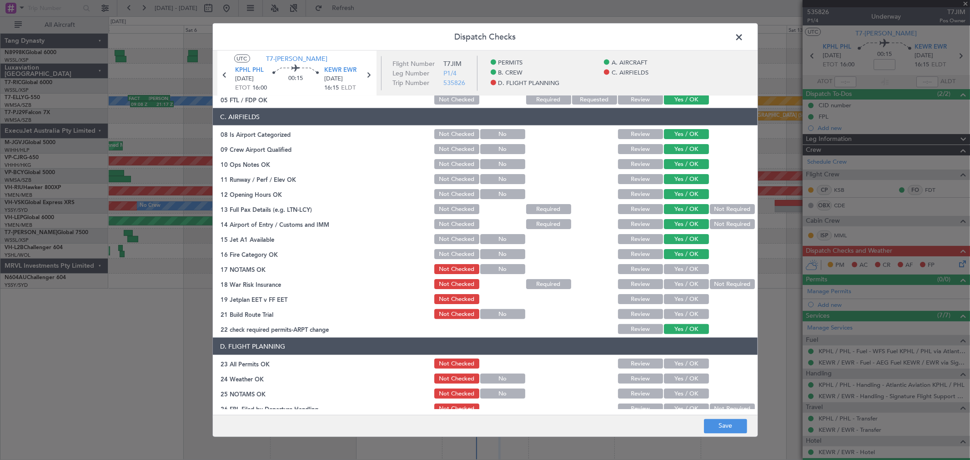
click at [688, 266] on button "Yes / OK" at bounding box center [686, 269] width 45 height 10
click at [718, 285] on button "Not Required" at bounding box center [732, 284] width 45 height 10
click at [680, 297] on button "Yes / OK" at bounding box center [686, 299] width 45 height 10
click at [677, 313] on button "Yes / OK" at bounding box center [686, 314] width 45 height 10
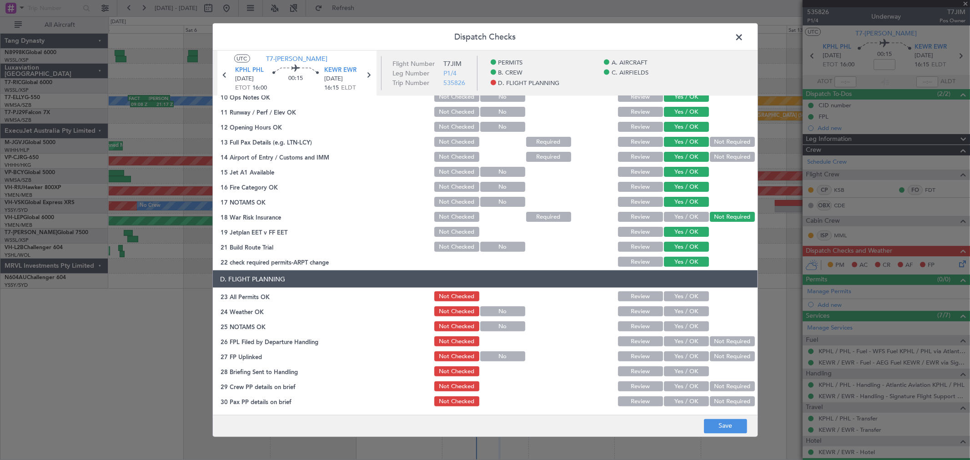
scroll to position [219, 0]
click at [692, 295] on button "Yes / OK" at bounding box center [686, 296] width 45 height 10
click at [685, 311] on button "Yes / OK" at bounding box center [686, 311] width 45 height 10
click at [685, 325] on button "Yes / OK" at bounding box center [686, 326] width 45 height 10
click at [687, 338] on button "Yes / OK" at bounding box center [686, 341] width 45 height 10
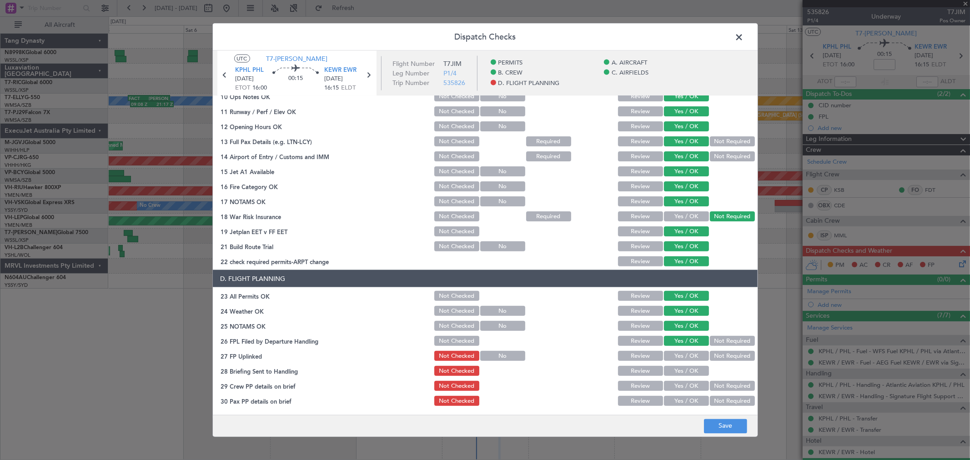
click at [692, 351] on button "Yes / OK" at bounding box center [686, 356] width 45 height 10
click at [692, 362] on section "D. FLIGHT PLANNING 23 All Permits OK Not Checked Review Yes / OK 24 Weather OK …" at bounding box center [485, 338] width 545 height 137
click at [693, 366] on button "Yes / OK" at bounding box center [686, 371] width 45 height 10
click at [719, 337] on button "Not Required" at bounding box center [732, 341] width 45 height 10
click at [686, 382] on button "Yes / OK" at bounding box center [686, 386] width 45 height 10
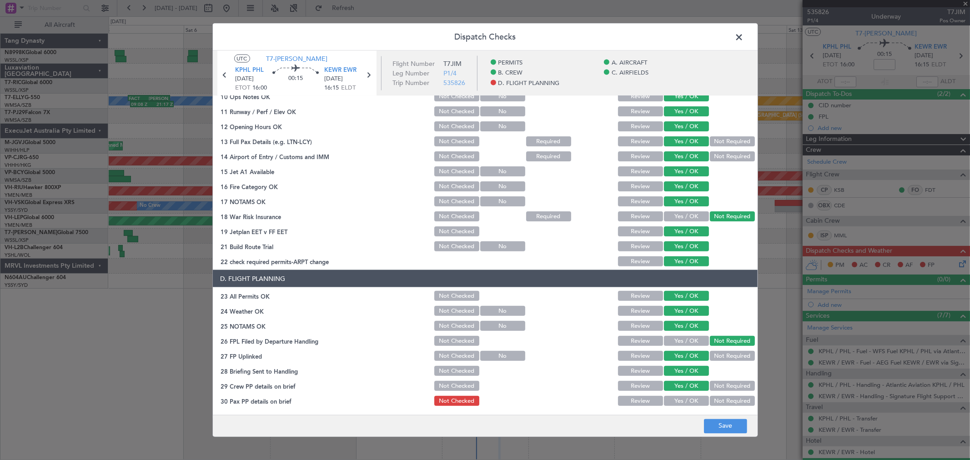
click at [682, 401] on button "Yes / OK" at bounding box center [686, 401] width 45 height 10
click at [731, 399] on button "Not Required" at bounding box center [732, 401] width 45 height 10
click at [725, 435] on footer "Save" at bounding box center [485, 426] width 545 height 22
click at [730, 426] on button "Save" at bounding box center [725, 426] width 43 height 15
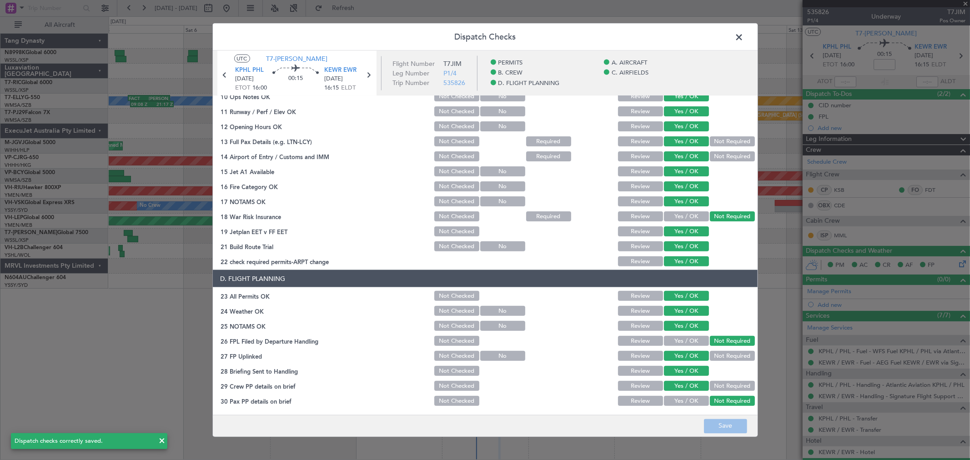
click at [744, 37] on span at bounding box center [744, 39] width 0 height 18
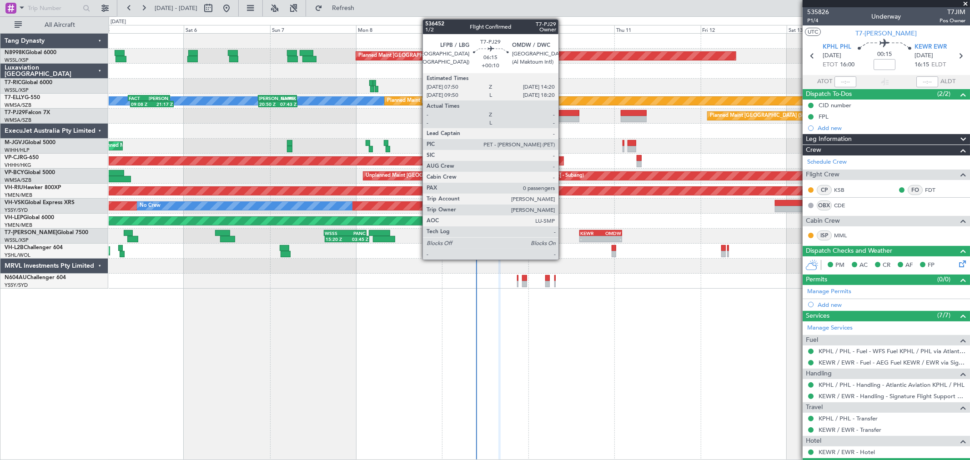
click at [563, 116] on div at bounding box center [568, 119] width 24 height 6
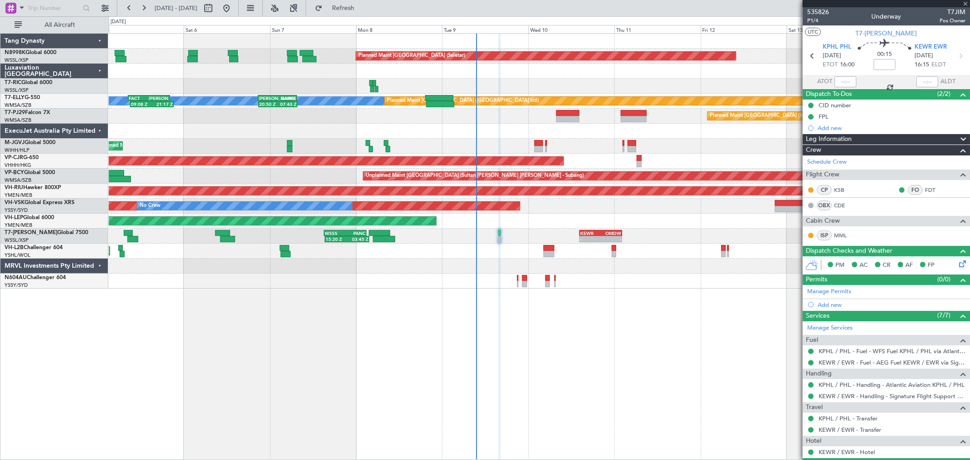
type input "+00:10"
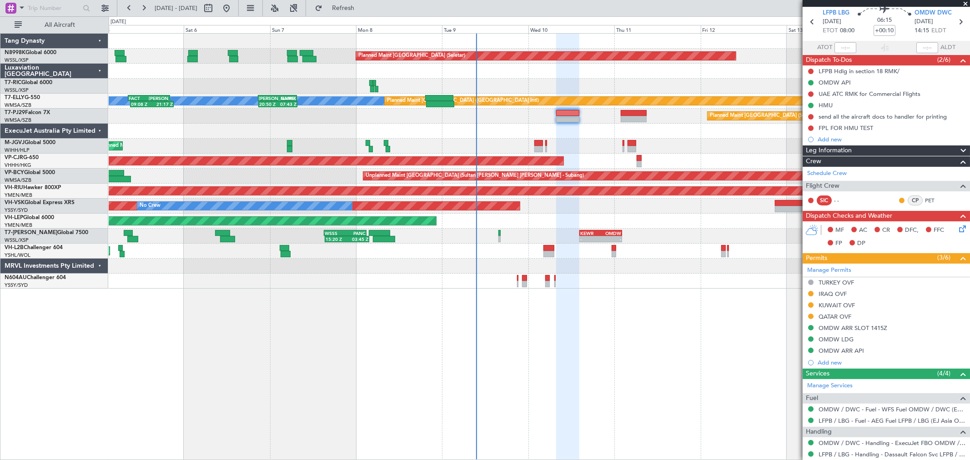
scroll to position [0, 0]
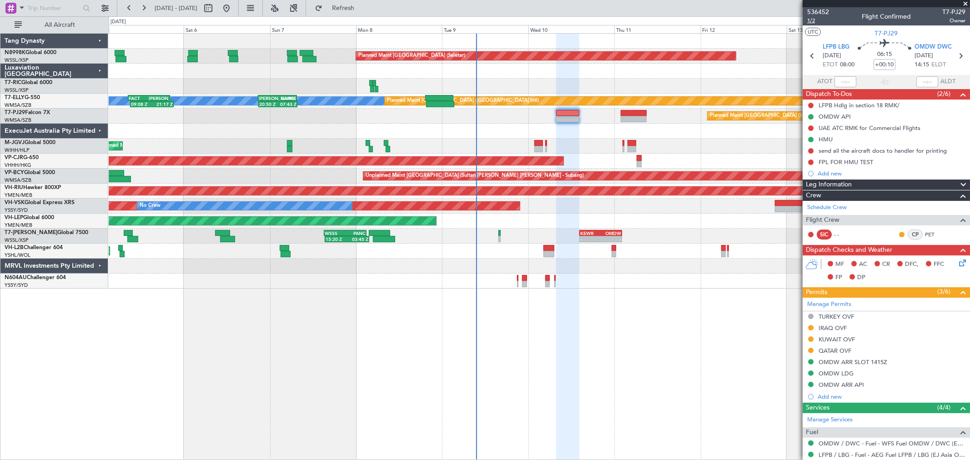
click at [813, 19] on span "1/2" at bounding box center [818, 21] width 22 height 8
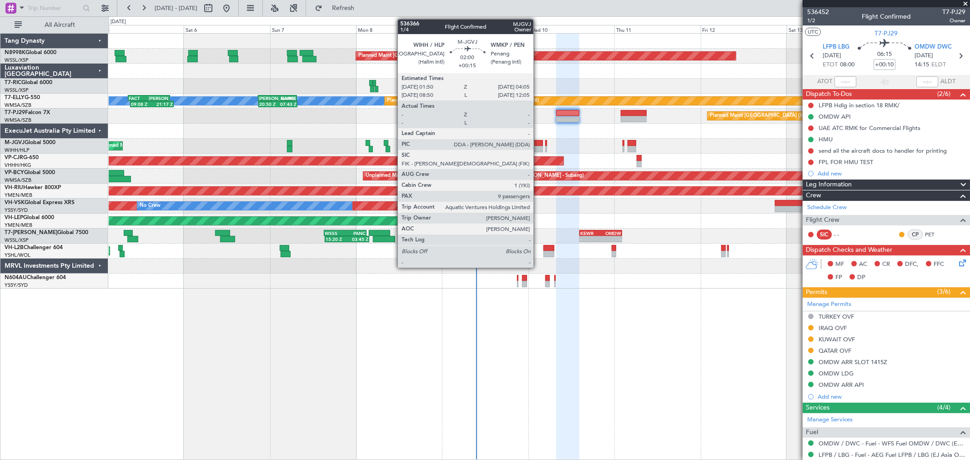
click at [538, 143] on div at bounding box center [538, 143] width 8 height 6
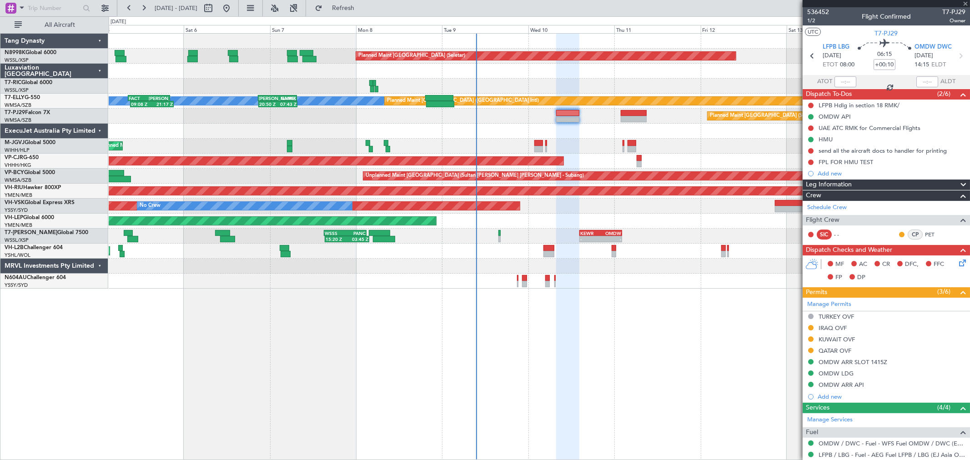
type input "+00:15"
type input "9"
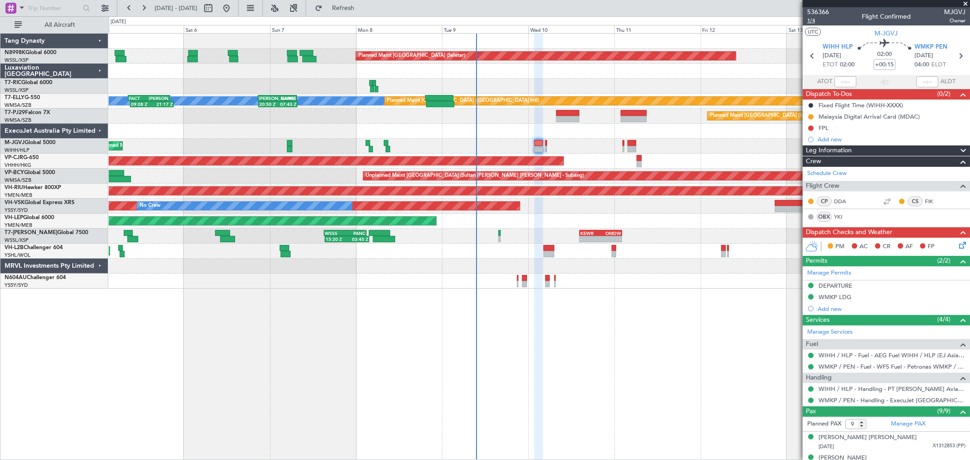
click at [812, 23] on span "1/4" at bounding box center [818, 21] width 22 height 8
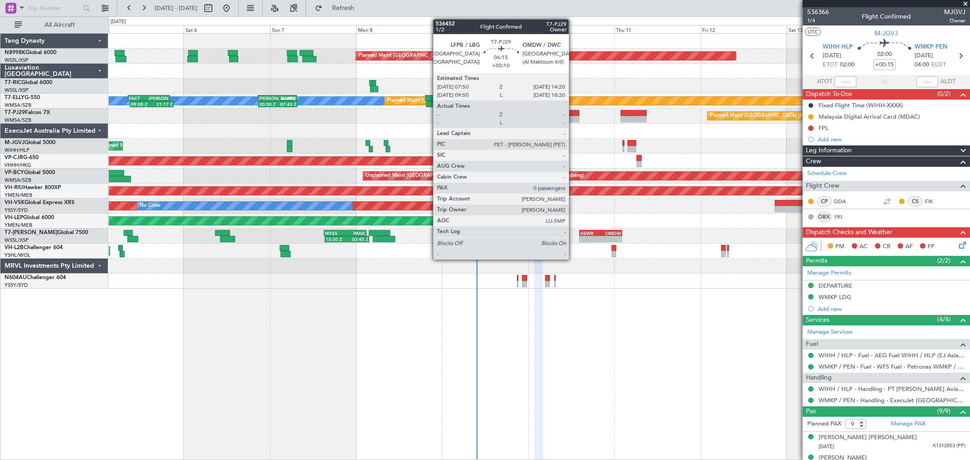
click at [573, 116] on div at bounding box center [568, 119] width 24 height 6
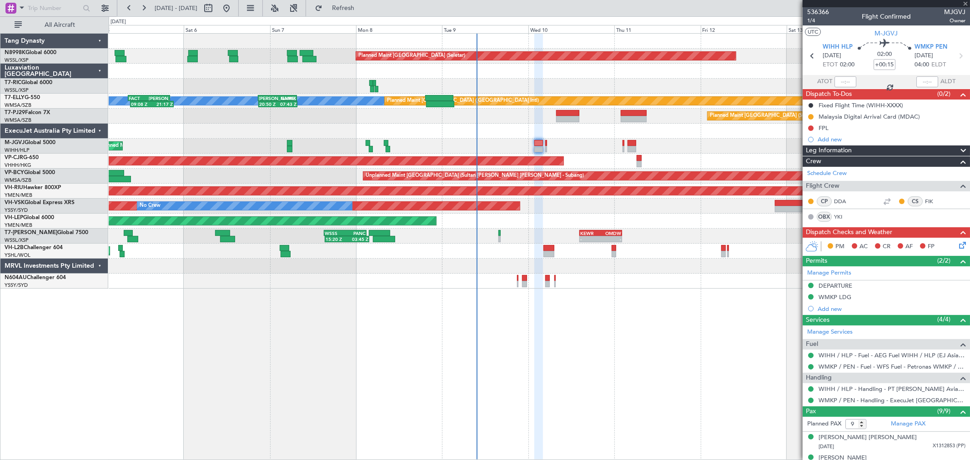
type input "+00:10"
type input "0"
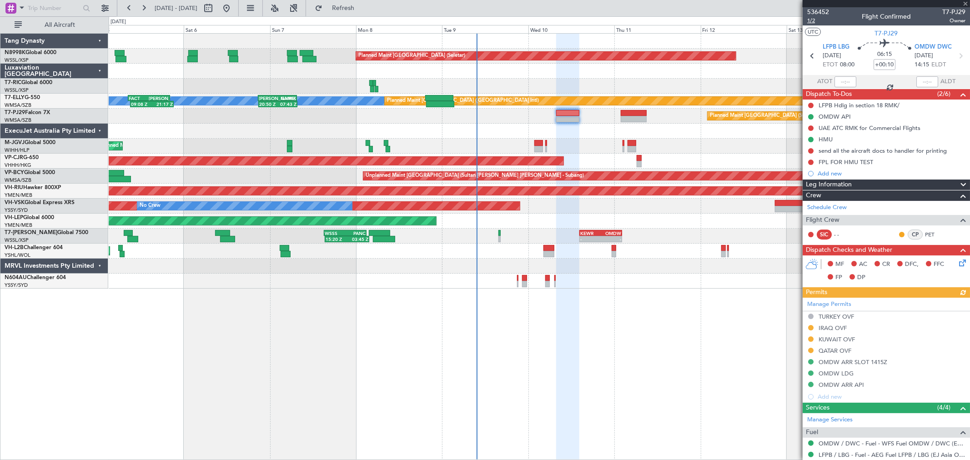
click at [812, 20] on span "1/2" at bounding box center [818, 21] width 22 height 8
click at [831, 210] on link "Schedule Crew" at bounding box center [827, 207] width 40 height 9
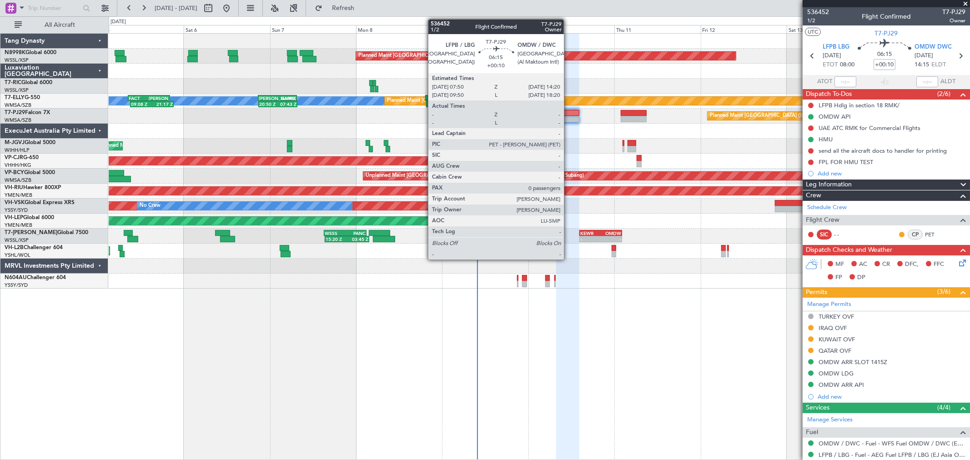
click at [568, 116] on div at bounding box center [568, 119] width 24 height 6
click at [565, 114] on div at bounding box center [568, 113] width 24 height 6
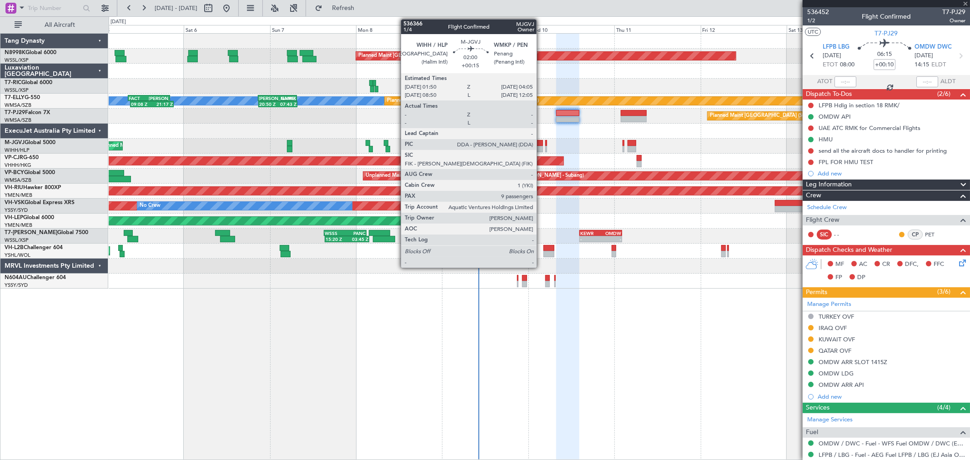
click at [541, 147] on div at bounding box center [538, 149] width 8 height 6
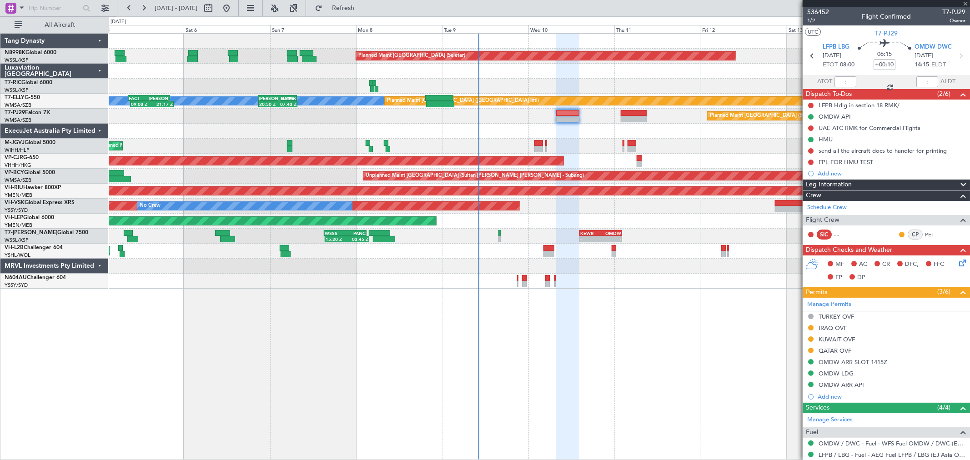
click at [566, 239] on div "15:20 Z 03:45 Z WSSS 15:05 Z PANC 03:00 Z - - KEWR 14:20 Z OMDW 02:15 Z Planned…" at bounding box center [539, 236] width 860 height 15
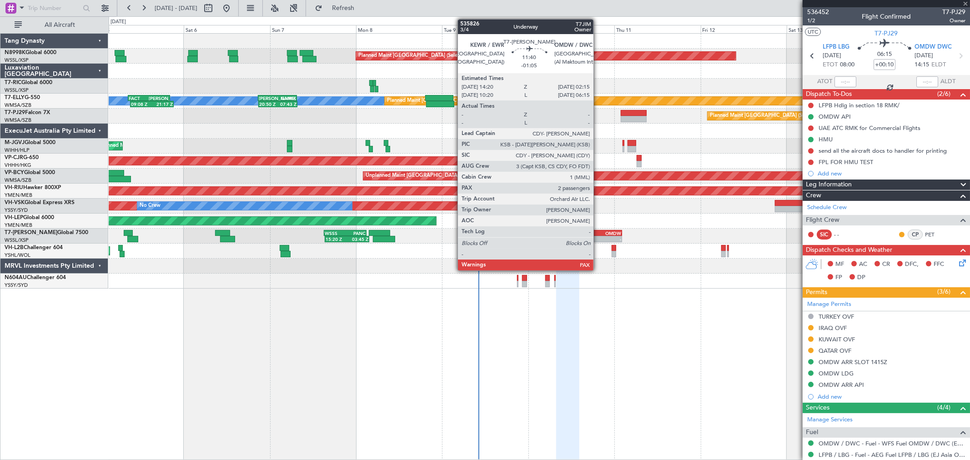
click at [606, 235] on div "OMDW" at bounding box center [610, 232] width 20 height 5
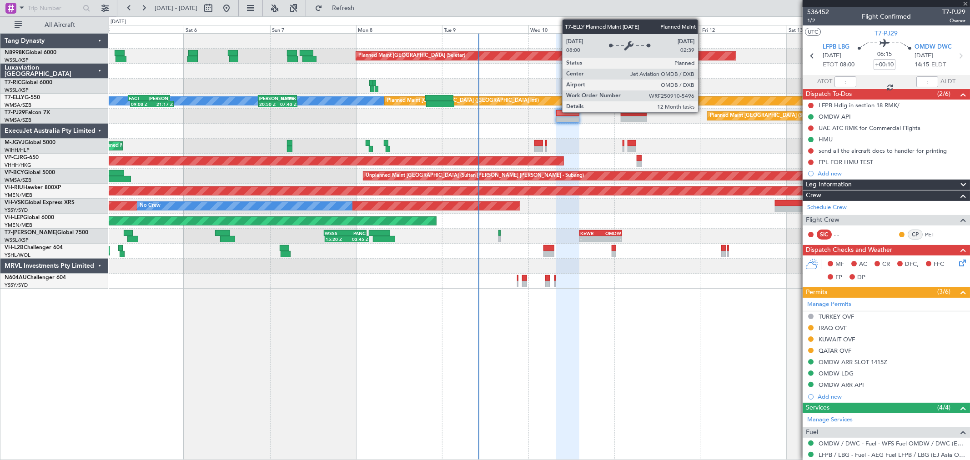
type input "-01:05"
type input "2"
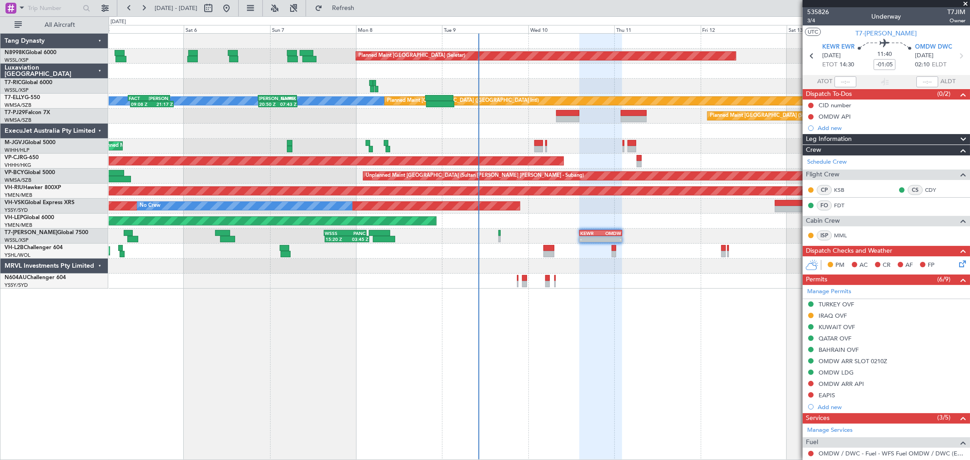
click at [555, 115] on div "Planned Maint Kuala Lumpur (Sultan Abdul Aziz Shah - Subang)" at bounding box center [539, 116] width 860 height 15
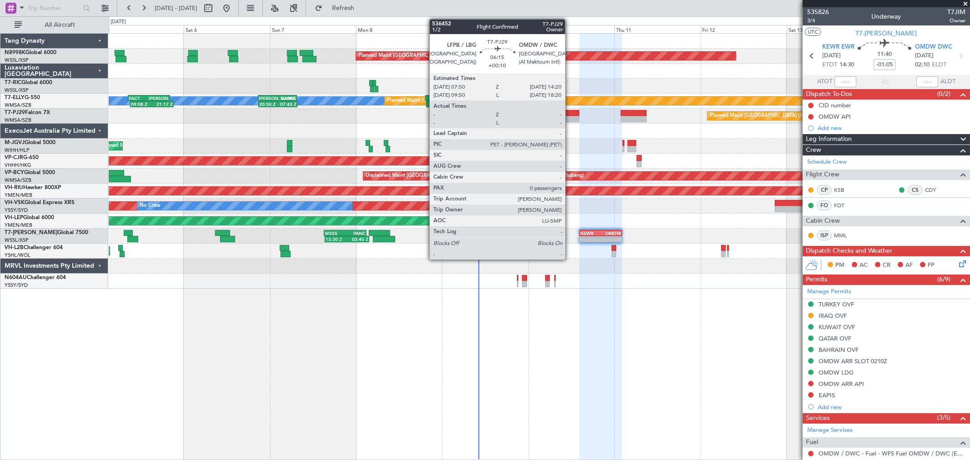
click at [570, 113] on div at bounding box center [568, 113] width 24 height 6
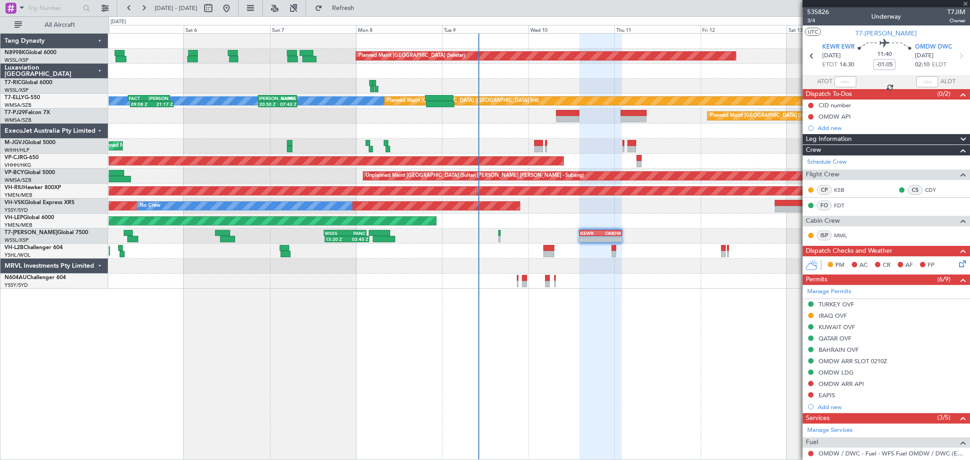
type input "+00:10"
type input "0"
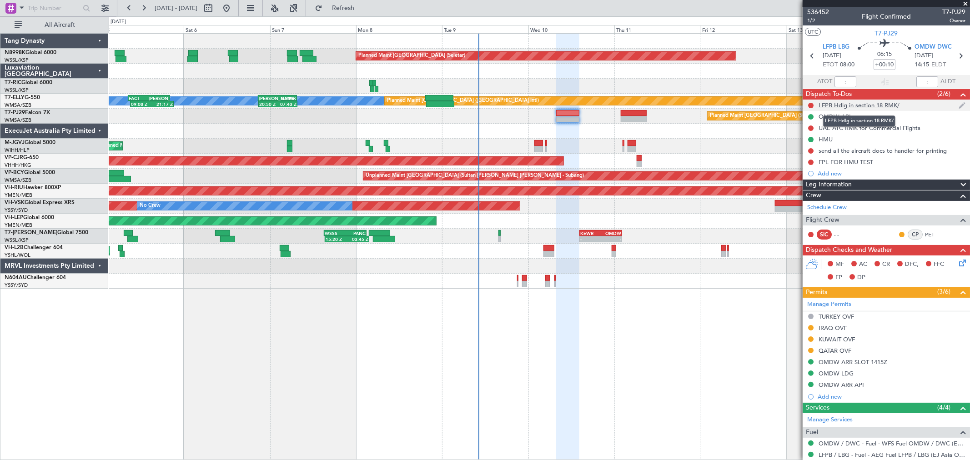
click at [843, 105] on div "LFPB Hdlg in section 18 RMK/" at bounding box center [858, 105] width 81 height 8
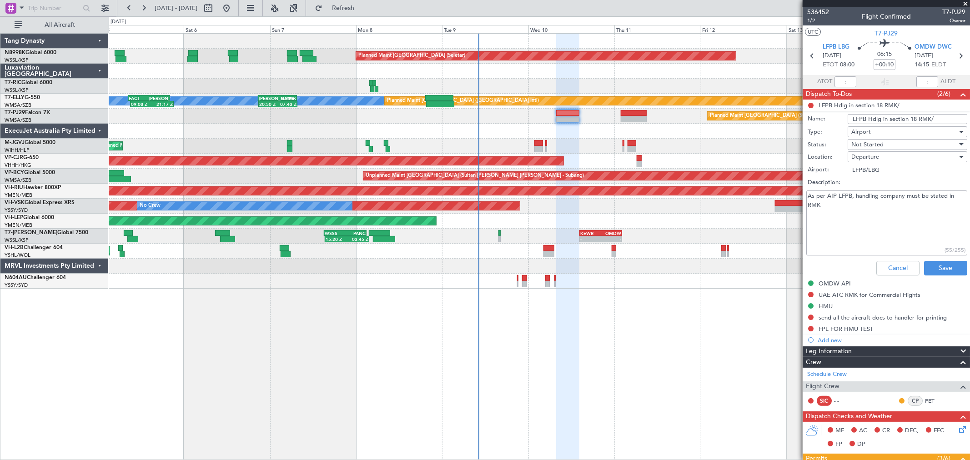
click at [844, 215] on textarea "As per AIP LFPB, handling company must be stated in RMK" at bounding box center [886, 222] width 161 height 65
click at [848, 214] on textarea "As per AIP LFPB, handling company must be stated in RMK" at bounding box center [886, 222] width 161 height 65
paste textarea "HANDLER DFS TEL 33149342028 APRON FOX 1"
type textarea "As per AIP LFPB, handling company must be stated in RMK HANDLER DFS TEL 3314934…"
click at [931, 264] on button "Save" at bounding box center [945, 268] width 43 height 15
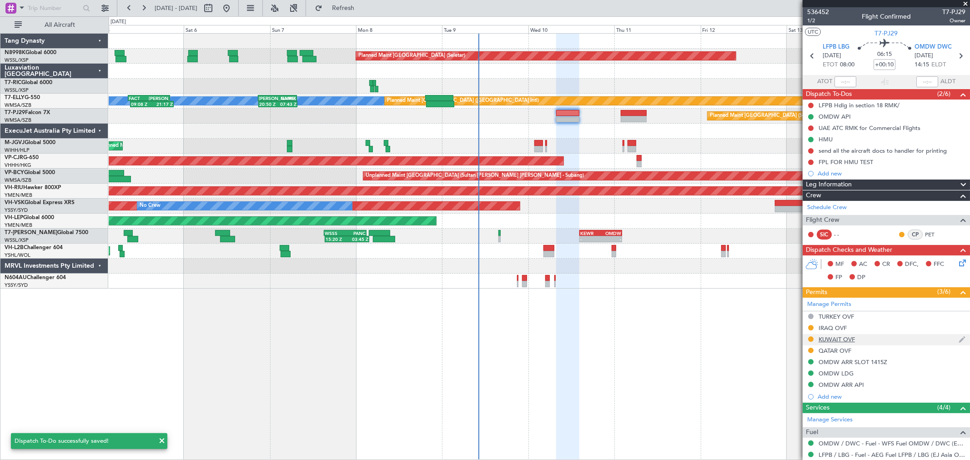
scroll to position [60, 0]
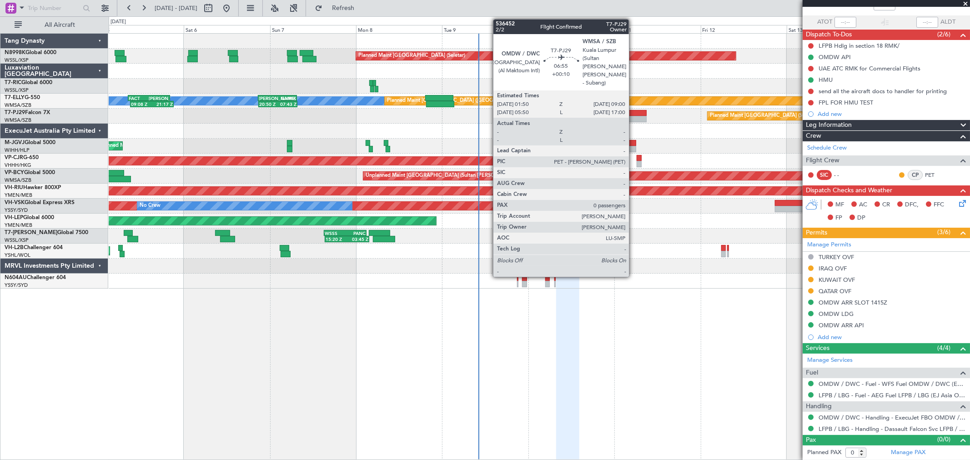
click at [633, 118] on div at bounding box center [633, 119] width 26 height 6
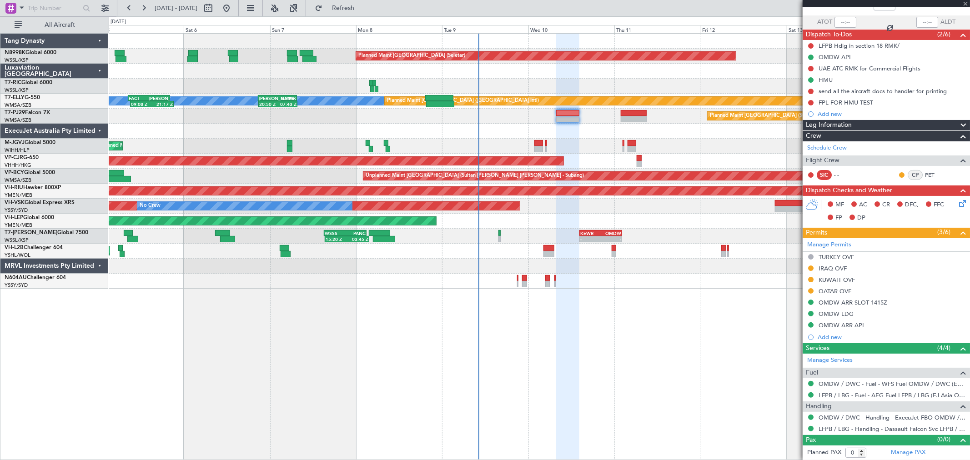
scroll to position [0, 0]
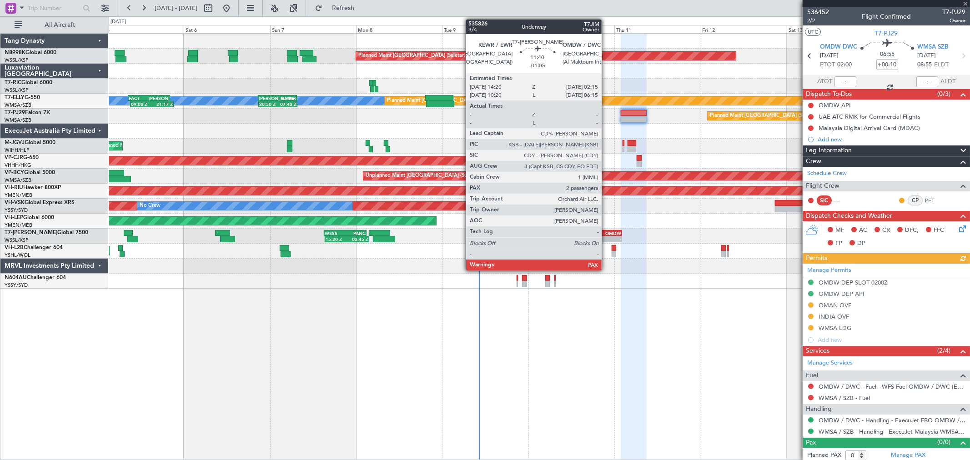
click at [606, 232] on div "OMDW" at bounding box center [610, 232] width 20 height 5
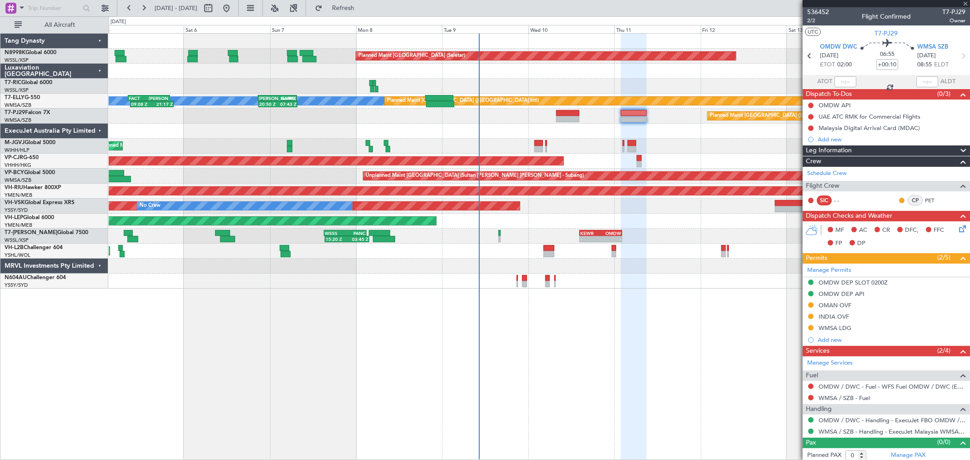
type input "-01:05"
type input "2"
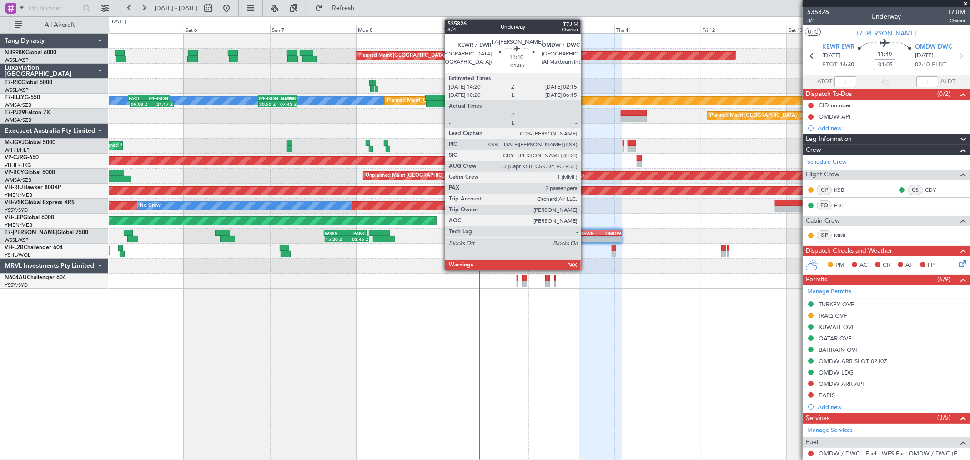
click at [610, 235] on div "OMDW" at bounding box center [610, 232] width 20 height 5
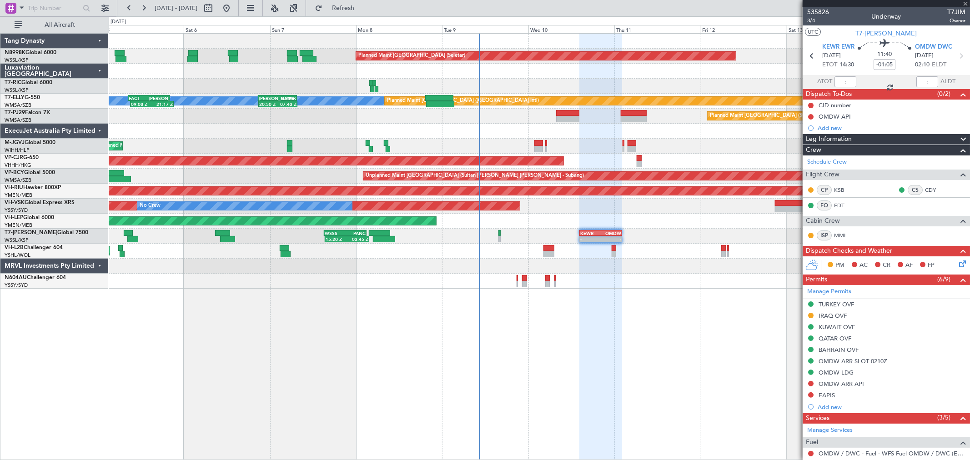
click at [560, 109] on div "Planned Maint Kuala Lumpur (Sultan Abdul Aziz Shah - Subang)" at bounding box center [539, 116] width 860 height 15
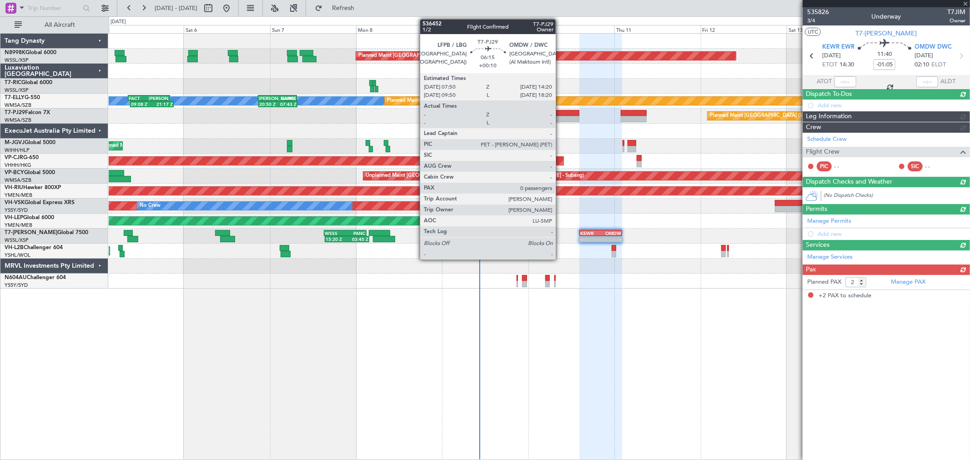
click at [560, 115] on div at bounding box center [568, 113] width 24 height 6
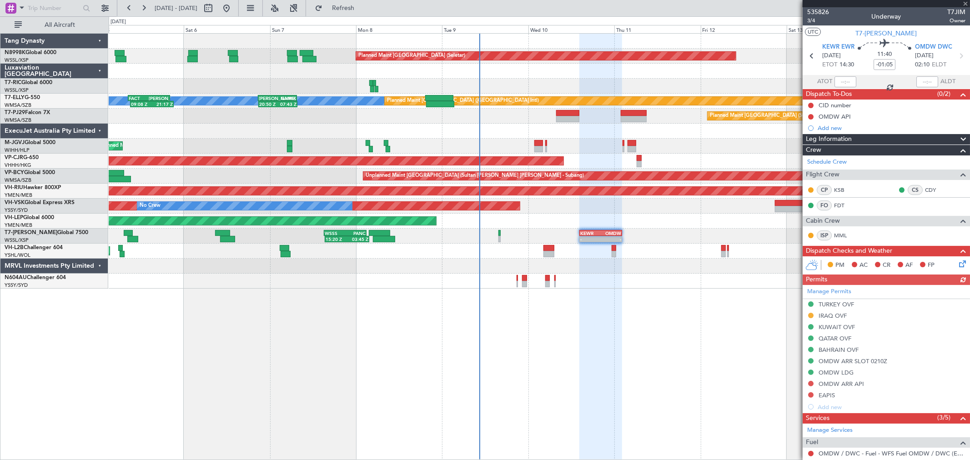
type input "+00:10"
type input "0"
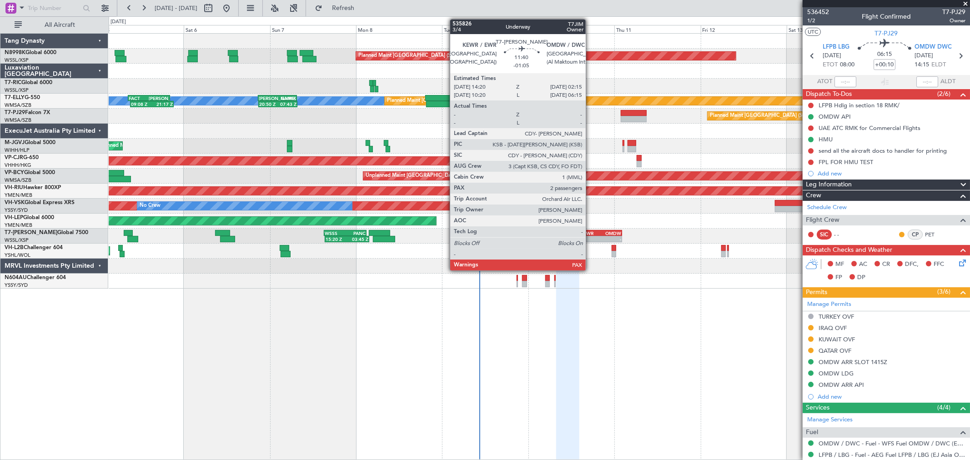
click at [591, 235] on div "14:20 Z" at bounding box center [590, 237] width 20 height 5
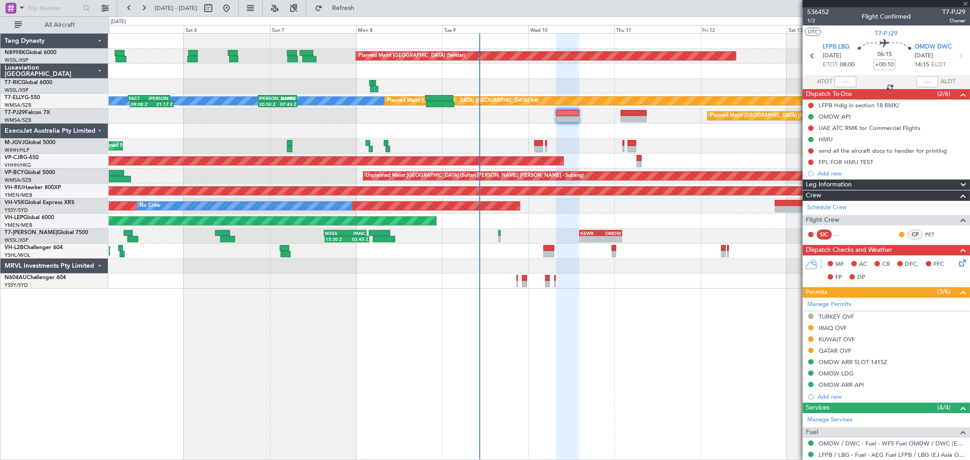
type input "-01:05"
type input "2"
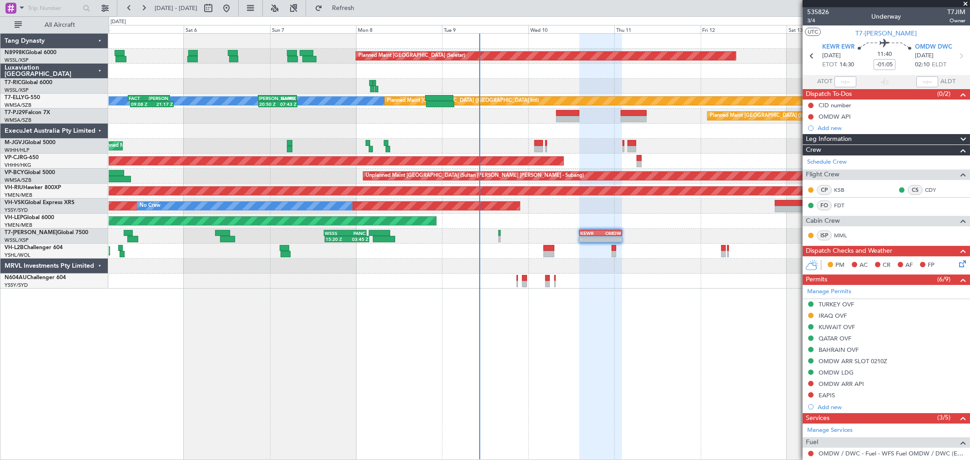
click at [577, 116] on div at bounding box center [568, 119] width 24 height 6
type input "+00:10"
type input "0"
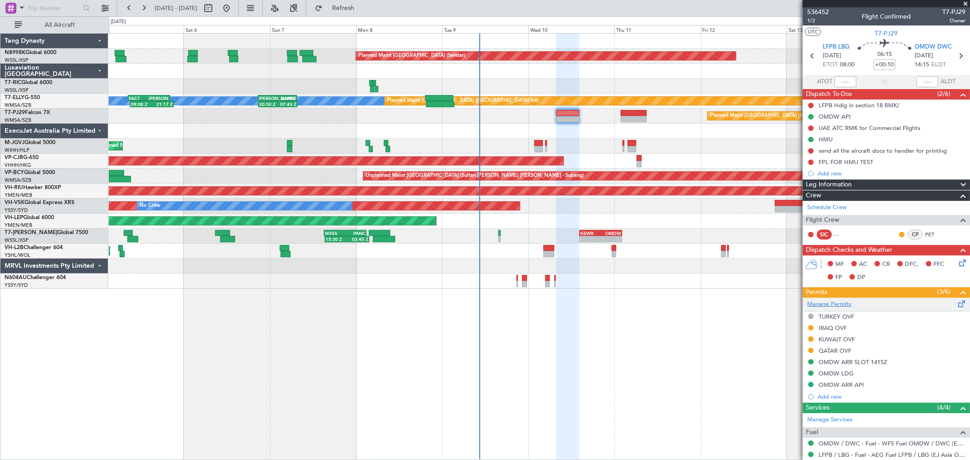
click at [847, 305] on link "Manage Permits" at bounding box center [829, 304] width 44 height 9
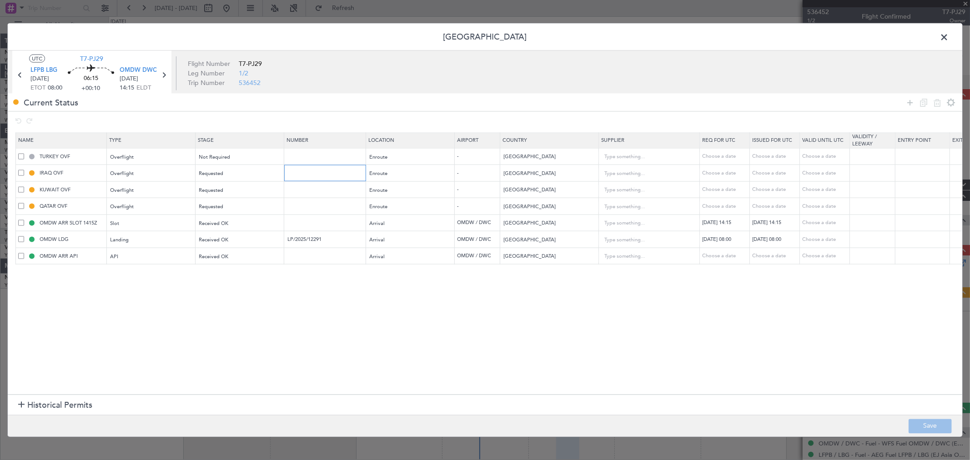
click at [306, 170] on input "text" at bounding box center [325, 173] width 79 height 8
paste input "OVR48368"
type input "OVR48368"
click at [309, 186] on input "text" at bounding box center [325, 189] width 79 height 8
paste input "7778-ATO/25"
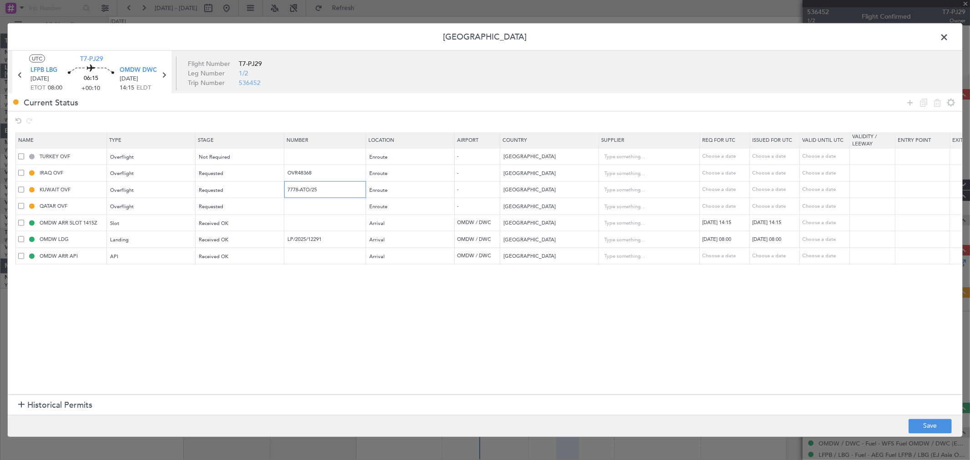
type input "7778-ATO/25"
click at [299, 210] on input "text" at bounding box center [325, 206] width 79 height 8
click at [305, 214] on td at bounding box center [325, 206] width 82 height 17
click at [303, 207] on input "text" at bounding box center [325, 206] width 79 height 8
paste input "NOTIFICATION OK"
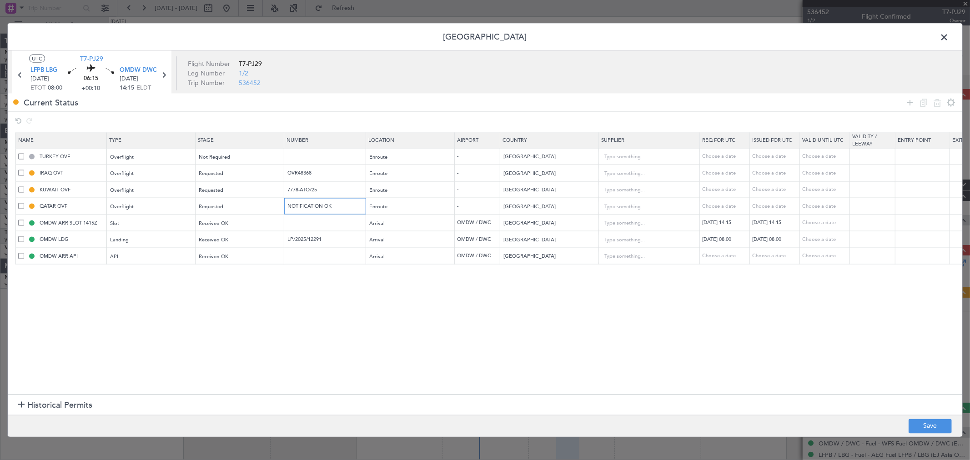
type input "NOTIFICATION OK"
click at [767, 170] on div "Choose a date" at bounding box center [775, 173] width 47 height 8
select select "9"
select select "2025"
click at [761, 237] on span "10" at bounding box center [761, 240] width 11 height 11
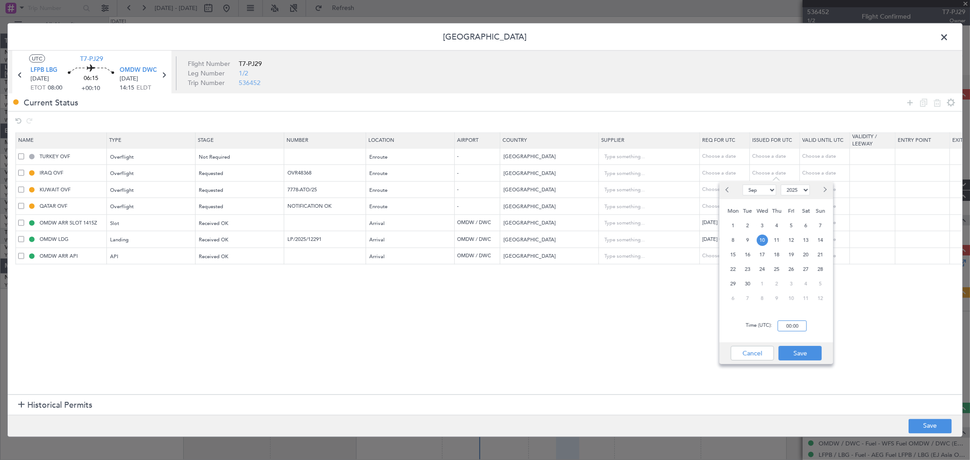
click at [803, 329] on input "00:00" at bounding box center [791, 325] width 29 height 11
type input "08:00"
click at [810, 351] on button "Save" at bounding box center [799, 353] width 43 height 15
click at [773, 192] on div "Choose a date" at bounding box center [775, 190] width 47 height 8
select select "9"
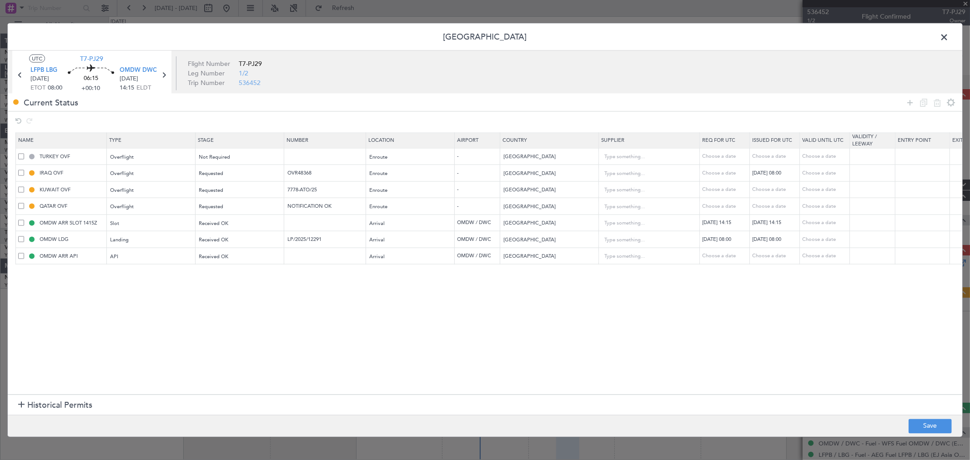
select select "2025"
click at [759, 255] on span "10" at bounding box center [761, 256] width 11 height 11
click at [798, 340] on input "00:00" at bounding box center [791, 342] width 29 height 11
type input "08:00"
click at [795, 365] on button "Save" at bounding box center [799, 369] width 43 height 15
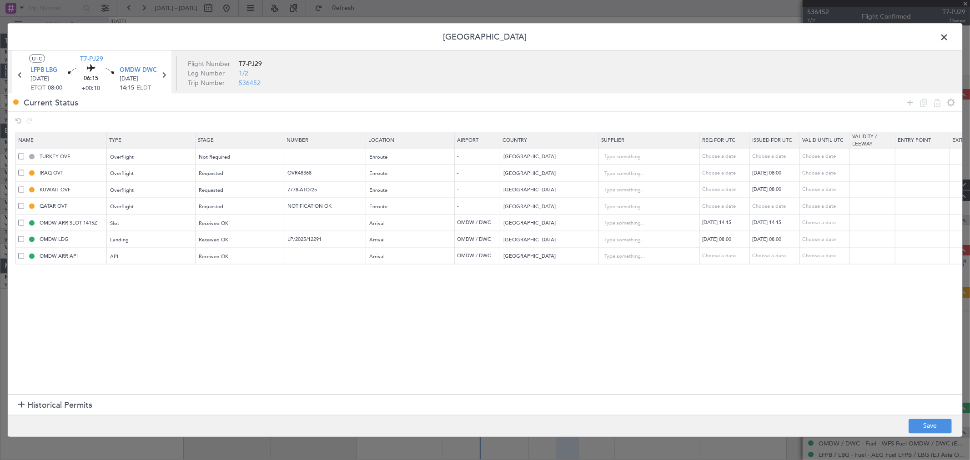
click at [770, 205] on div "Choose a date" at bounding box center [775, 206] width 47 height 8
select select "9"
select select "2025"
click at [761, 273] on span "10" at bounding box center [761, 273] width 11 height 11
click at [797, 362] on input "00:00" at bounding box center [791, 359] width 29 height 11
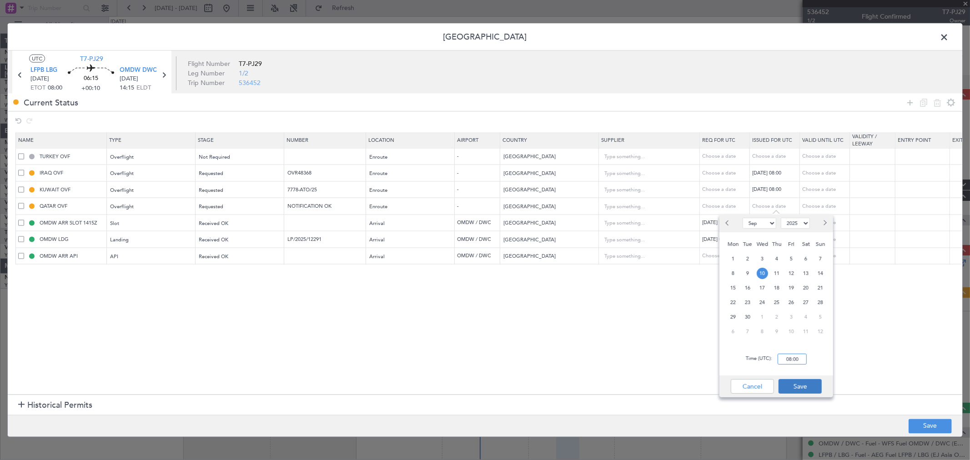
type input "08:00"
click at [799, 385] on button "Save" at bounding box center [799, 386] width 43 height 15
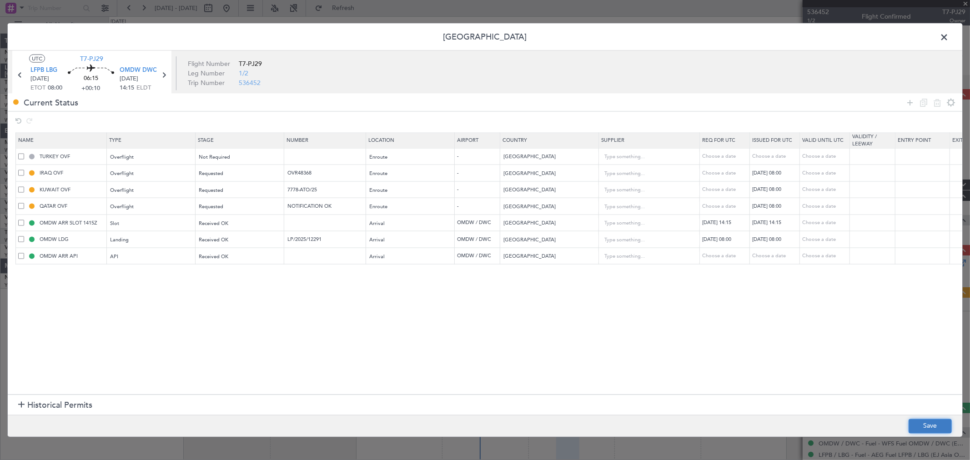
click at [925, 425] on button "Save" at bounding box center [929, 426] width 43 height 15
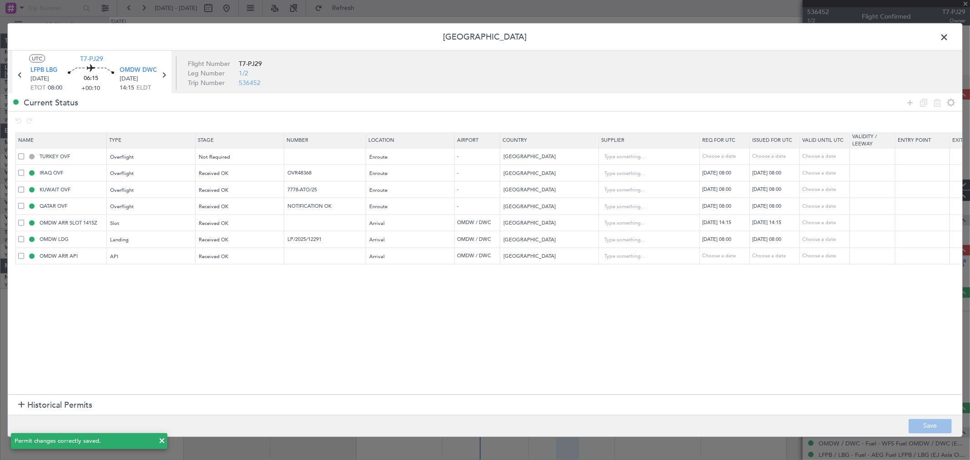
drag, startPoint x: 944, startPoint y: 35, endPoint x: 920, endPoint y: 35, distance: 23.2
click at [948, 35] on span at bounding box center [948, 39] width 0 height 18
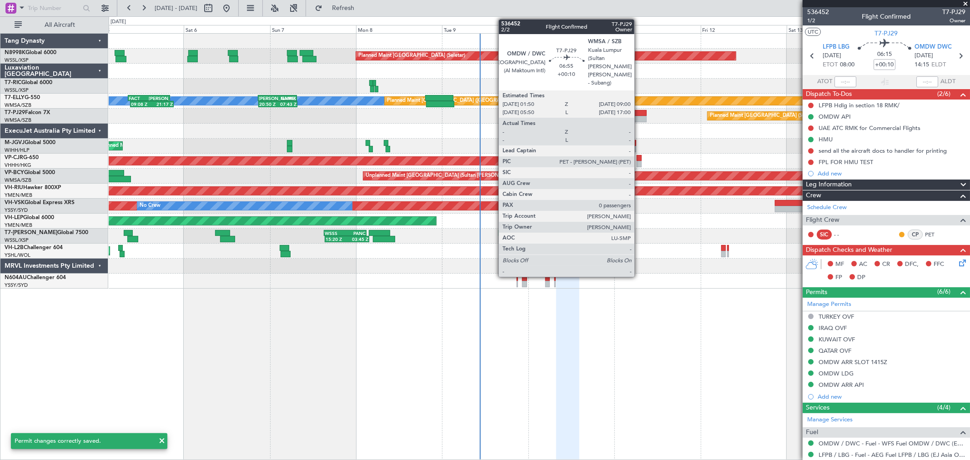
click at [637, 115] on div at bounding box center [633, 113] width 26 height 6
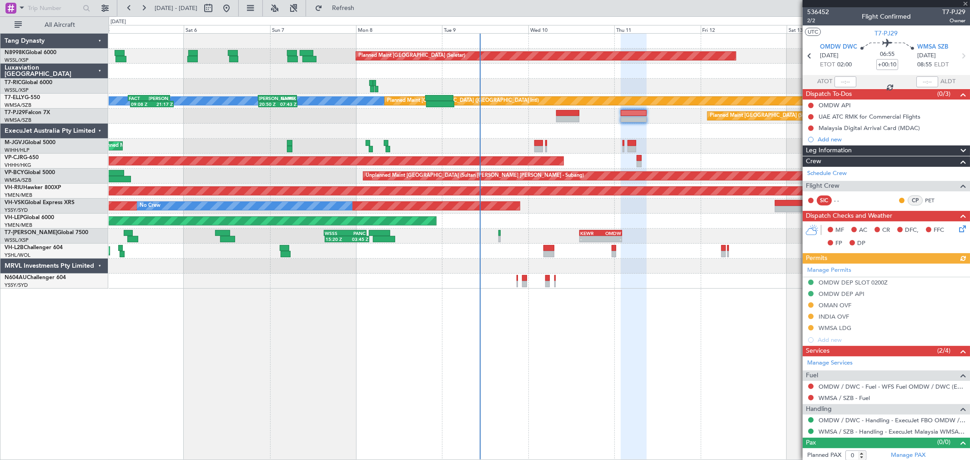
click at [832, 270] on div "Manage Permits OMDW DEP SLOT 0200Z OMDW DEP API OMAN OVF INDIA OVF WMSA LDG Add…" at bounding box center [885, 305] width 167 height 82
click at [830, 270] on link "Manage Permits" at bounding box center [829, 270] width 44 height 9
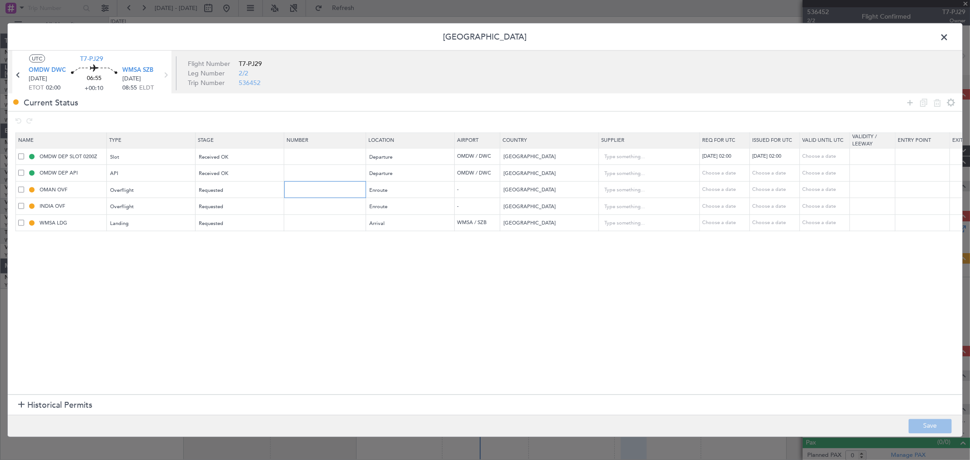
click at [310, 190] on input "text" at bounding box center [325, 189] width 79 height 8
paste input "DAT/OF/LXAS/0036/2025"
type input "DAT/OF/LXAS/0036/2025"
click at [762, 187] on div "Choose a date" at bounding box center [775, 190] width 47 height 8
select select "9"
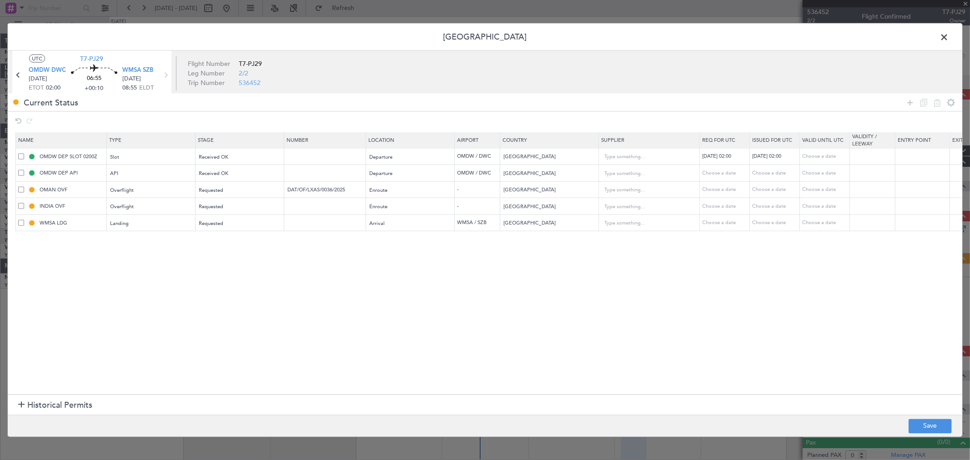
select select "2025"
click at [777, 257] on span "11" at bounding box center [776, 256] width 11 height 11
click at [801, 343] on input "00:00" at bounding box center [791, 342] width 29 height 11
type input "02:00"
click at [792, 366] on button "Save" at bounding box center [799, 369] width 43 height 15
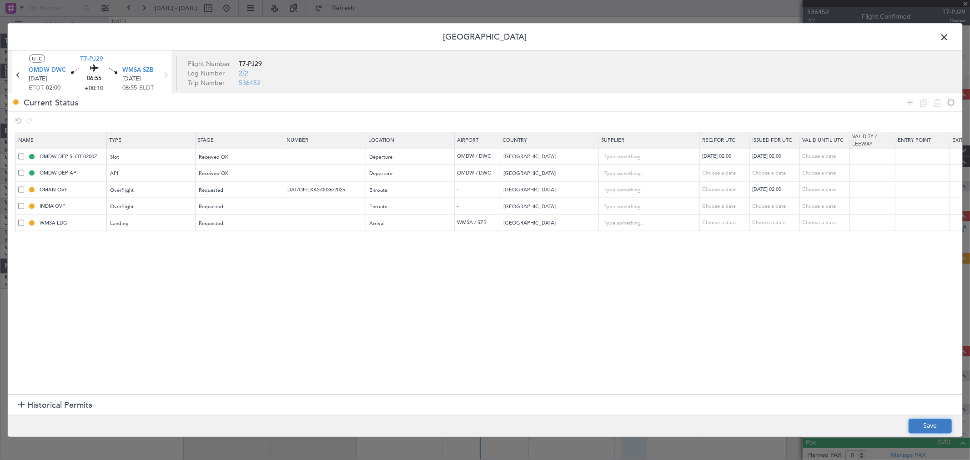
click at [924, 421] on button "Save" at bounding box center [929, 426] width 43 height 15
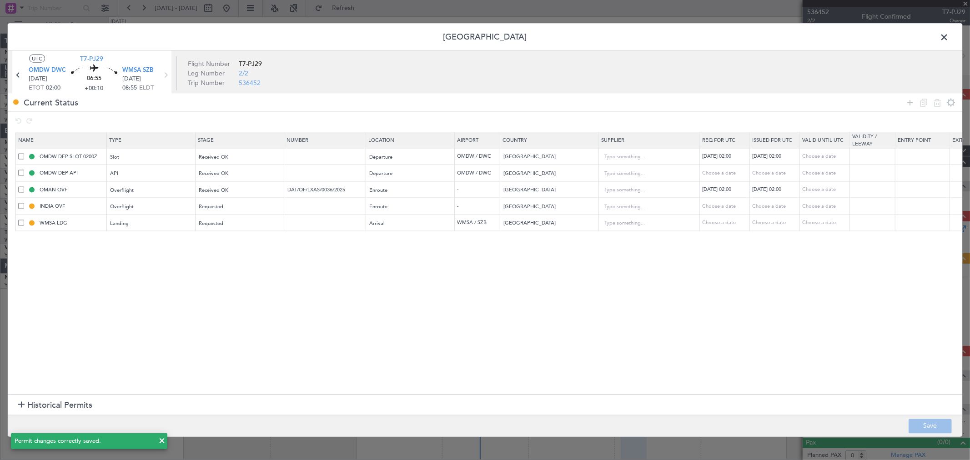
click at [948, 42] on span at bounding box center [948, 39] width 0 height 18
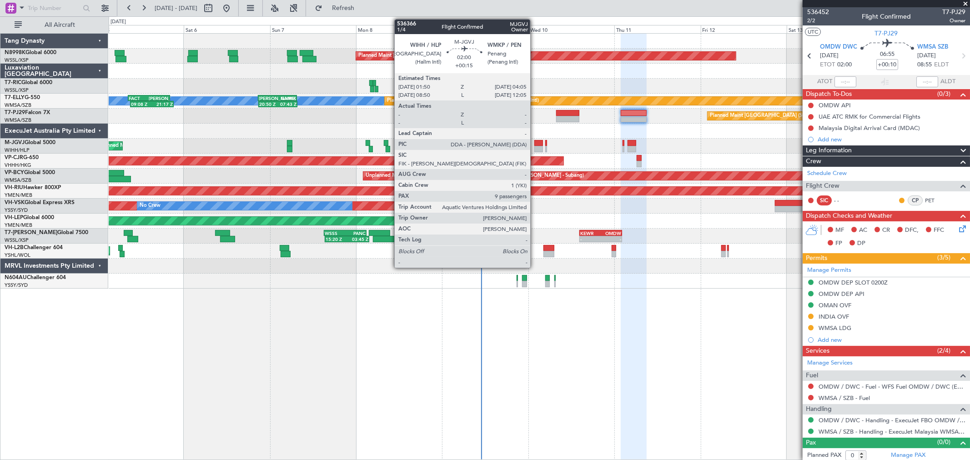
click at [535, 143] on div at bounding box center [538, 143] width 8 height 6
type input "+00:15"
type input "9"
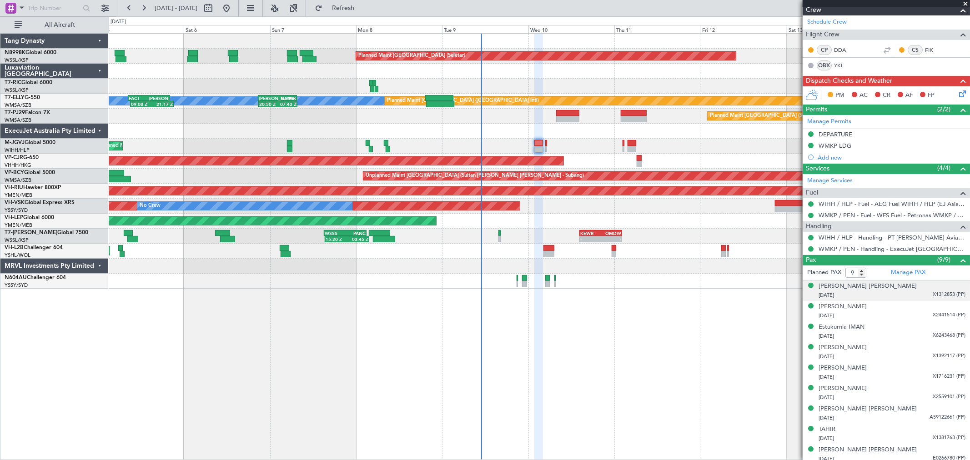
scroll to position [50, 0]
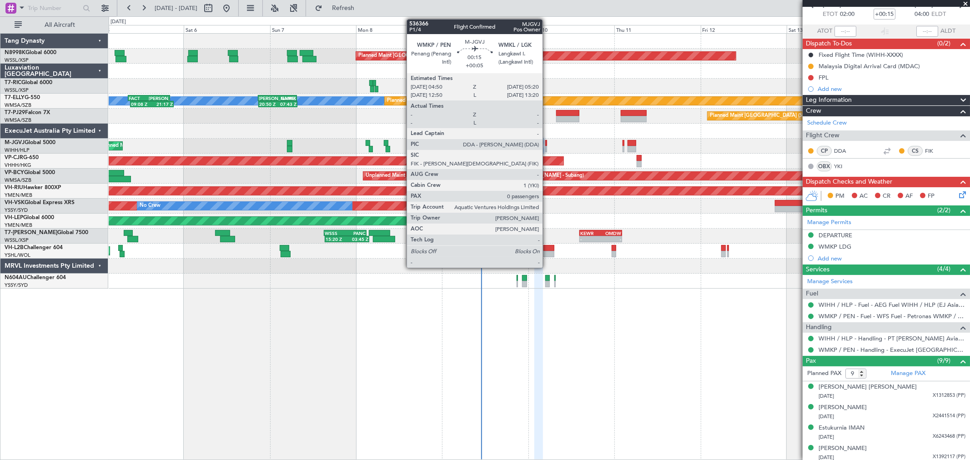
click at [547, 144] on div at bounding box center [546, 143] width 2 height 6
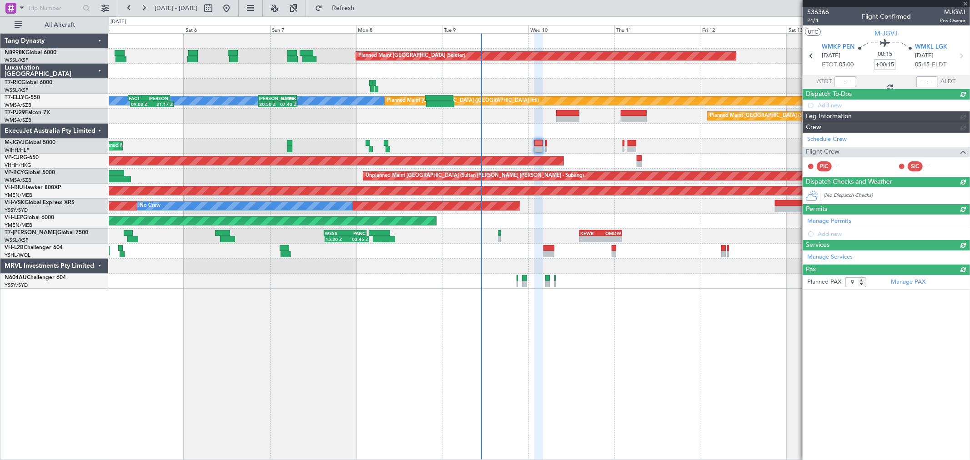
type input "+00:05"
type input "0"
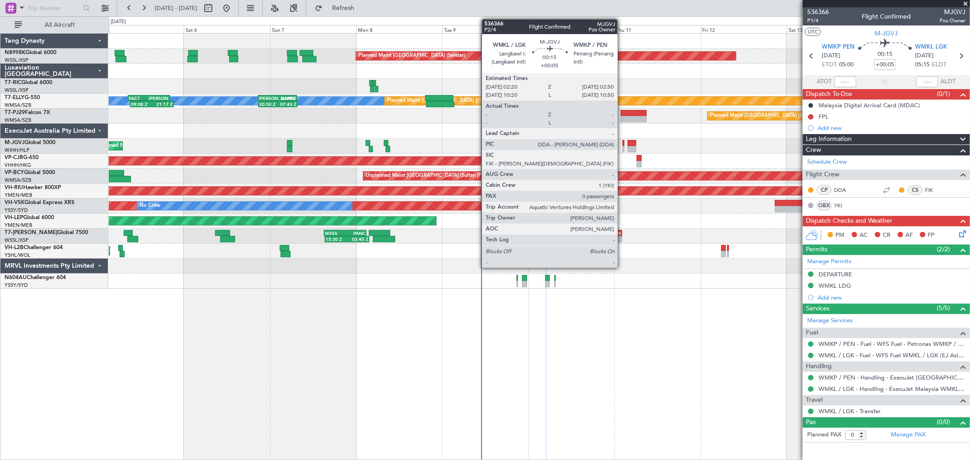
click at [622, 142] on div at bounding box center [623, 143] width 2 height 6
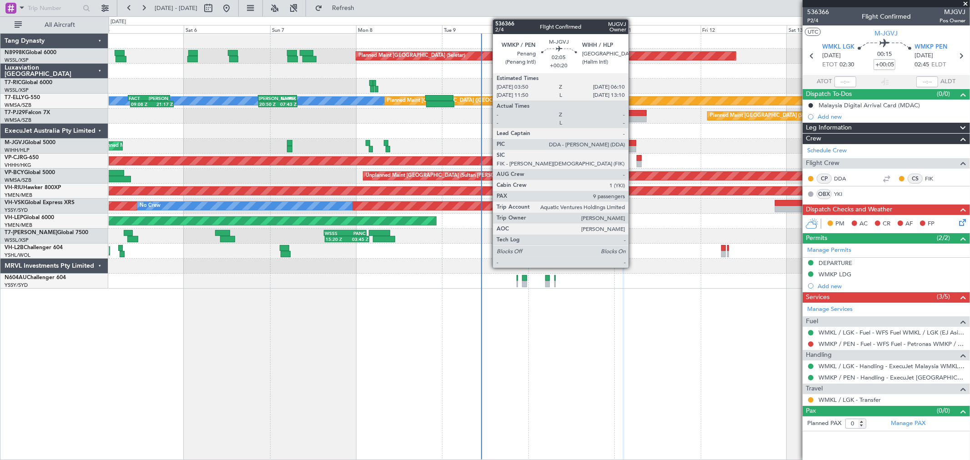
click at [633, 145] on div at bounding box center [631, 143] width 9 height 6
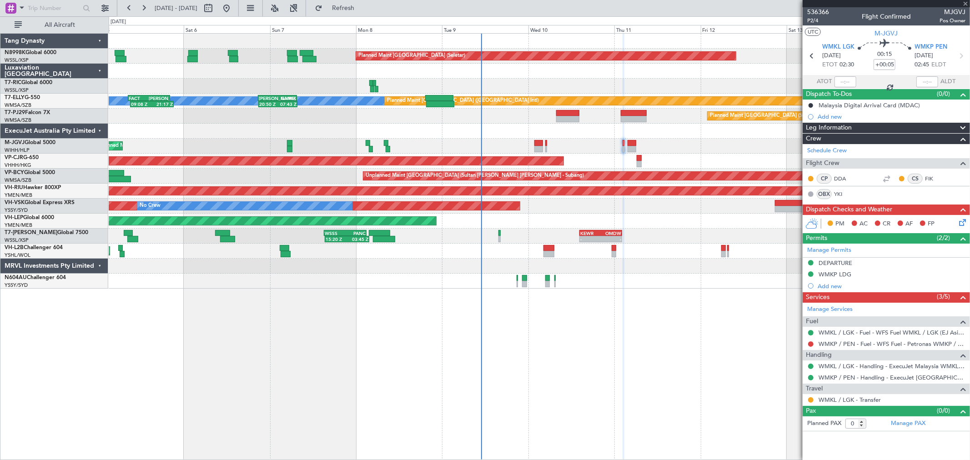
type input "+00:20"
type input "9"
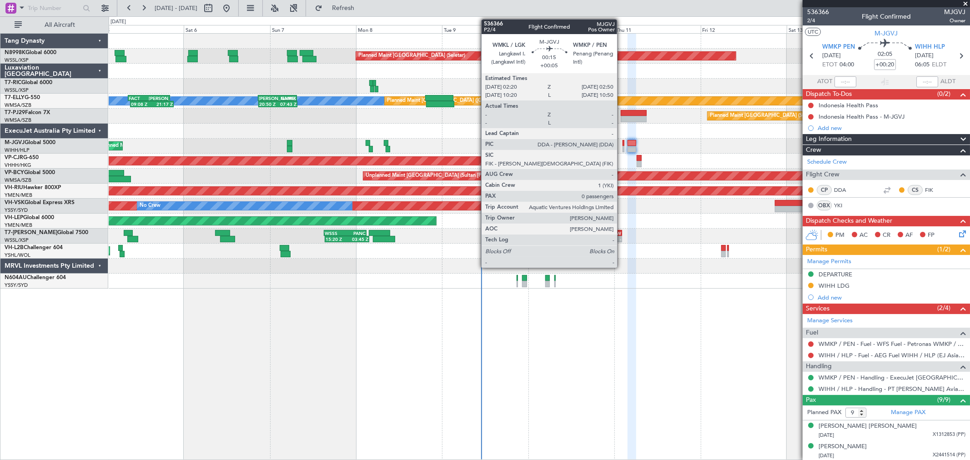
click at [622, 146] on div at bounding box center [623, 149] width 2 height 6
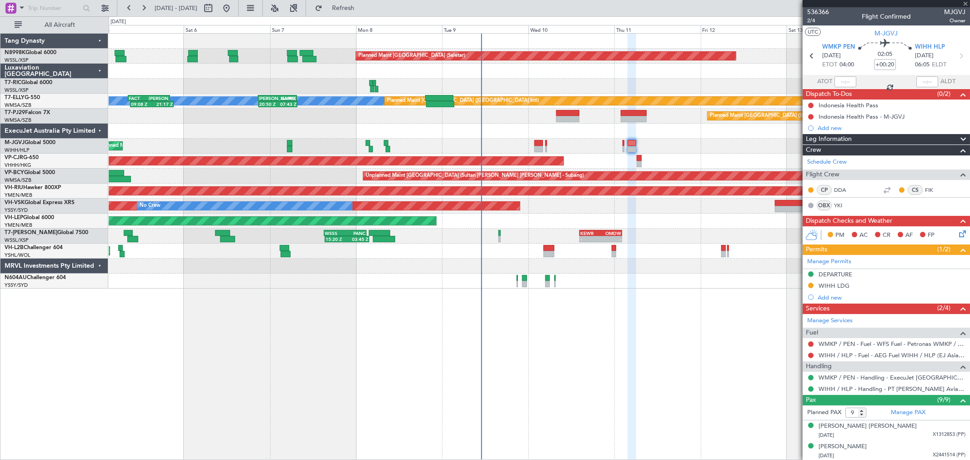
type input "+00:05"
type input "0"
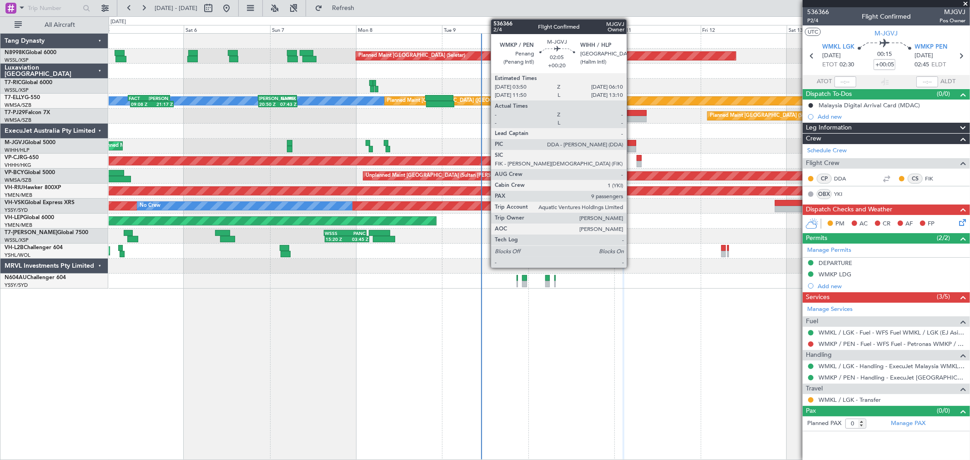
click at [630, 142] on div at bounding box center [631, 143] width 9 height 6
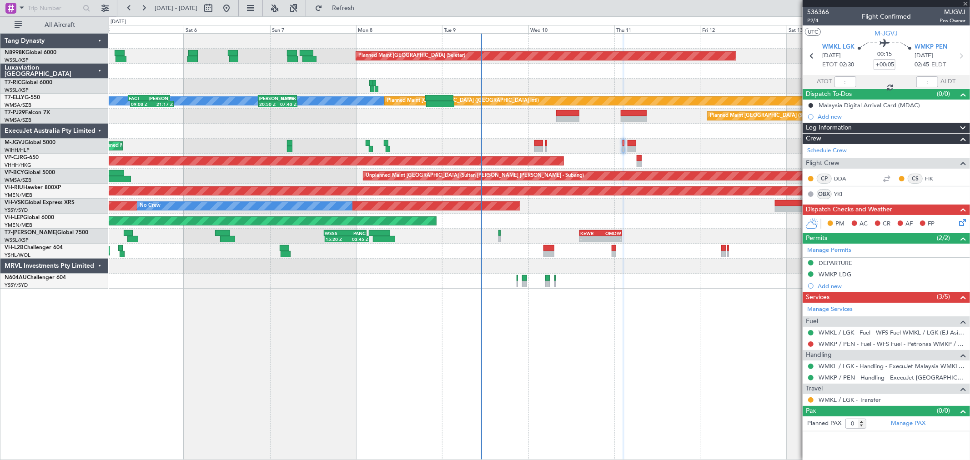
type input "+00:20"
type input "9"
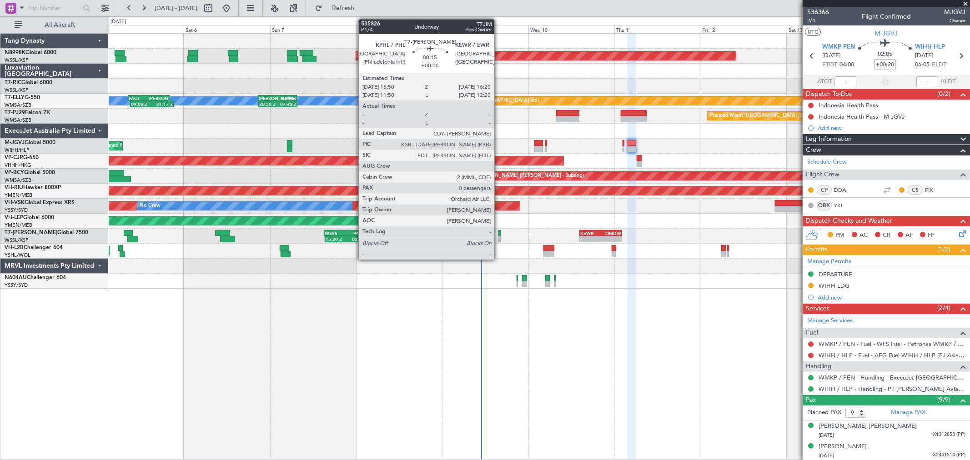
click at [499, 234] on div at bounding box center [499, 233] width 2 height 6
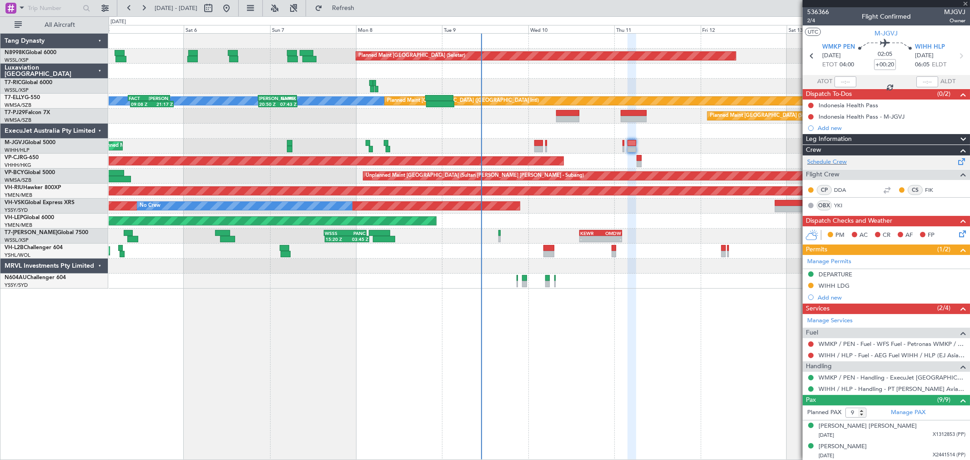
type input "0"
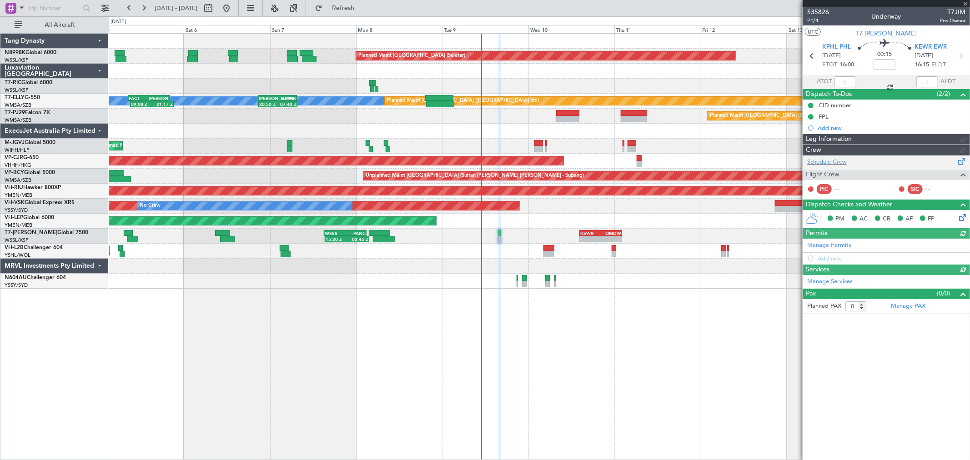
type input "[PERSON_NAME] (KYA)"
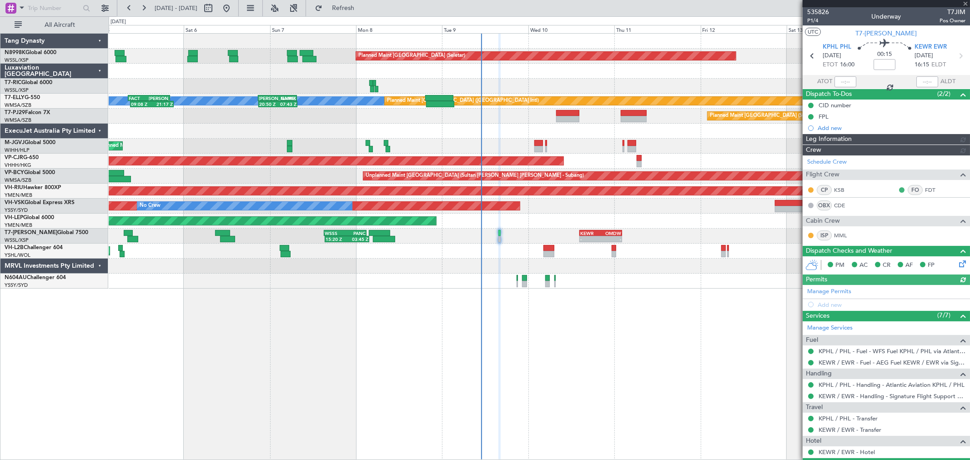
type input "[PERSON_NAME] (KYA)"
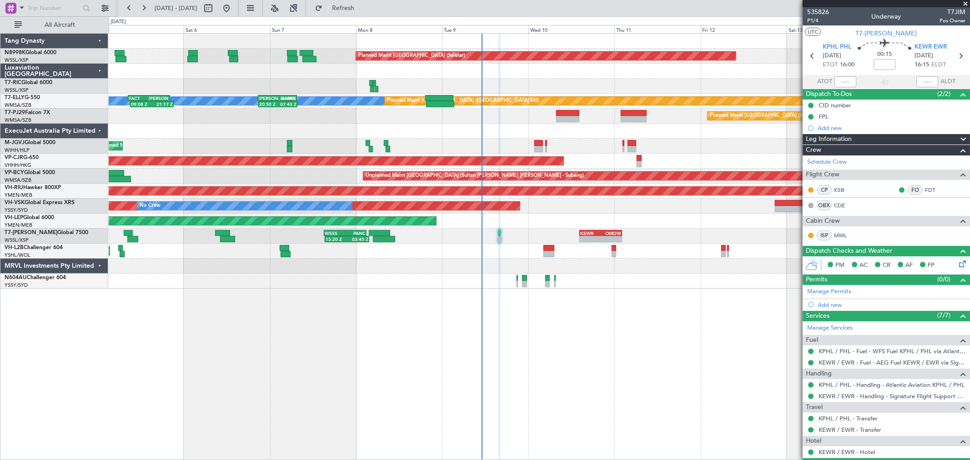
click at [839, 105] on div "CID number" at bounding box center [834, 105] width 33 height 8
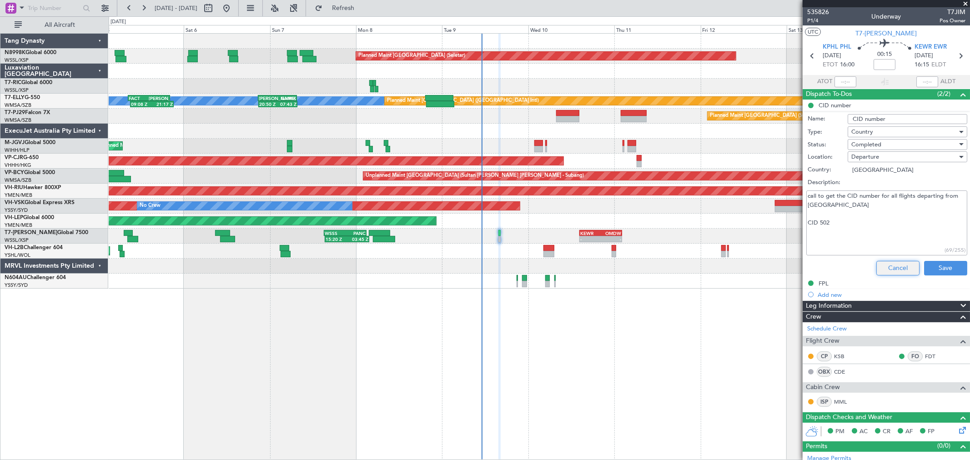
click at [885, 269] on button "Cancel" at bounding box center [897, 268] width 43 height 15
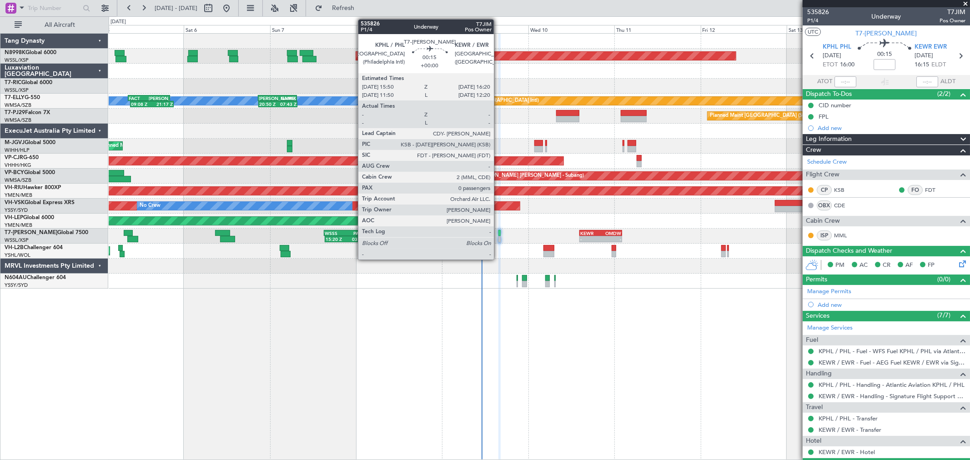
click at [498, 239] on div at bounding box center [499, 239] width 2 height 6
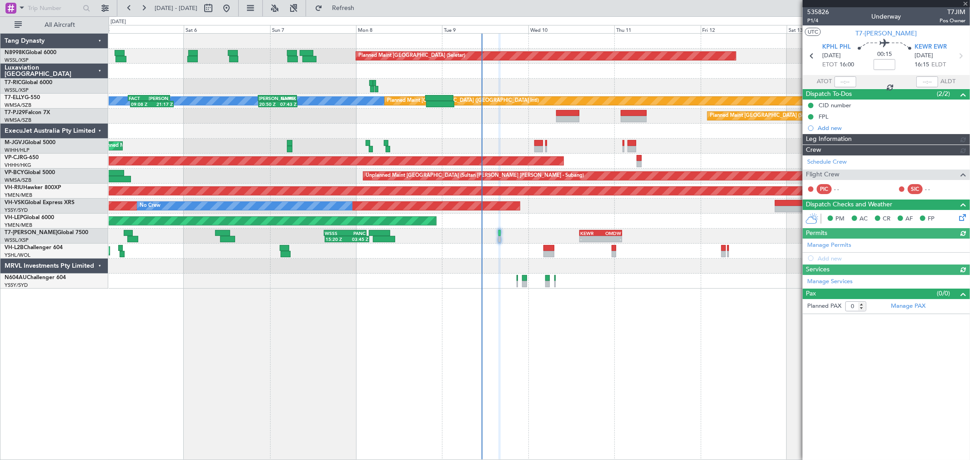
type input "[PERSON_NAME] (KYA)"
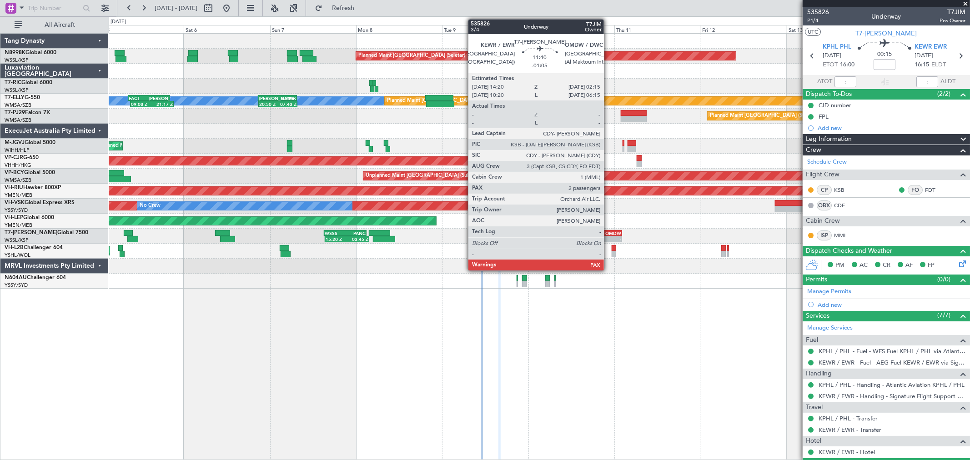
click at [607, 237] on div "-" at bounding box center [610, 238] width 20 height 5
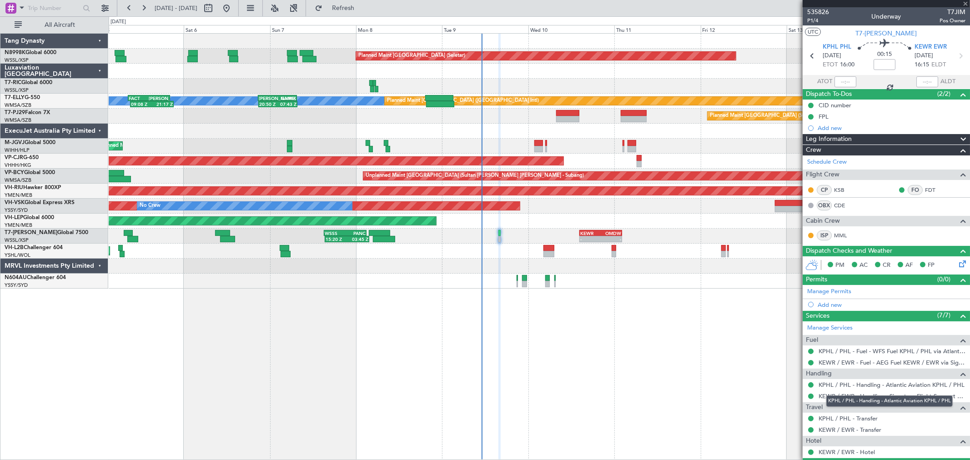
type input "-01:05"
type input "2"
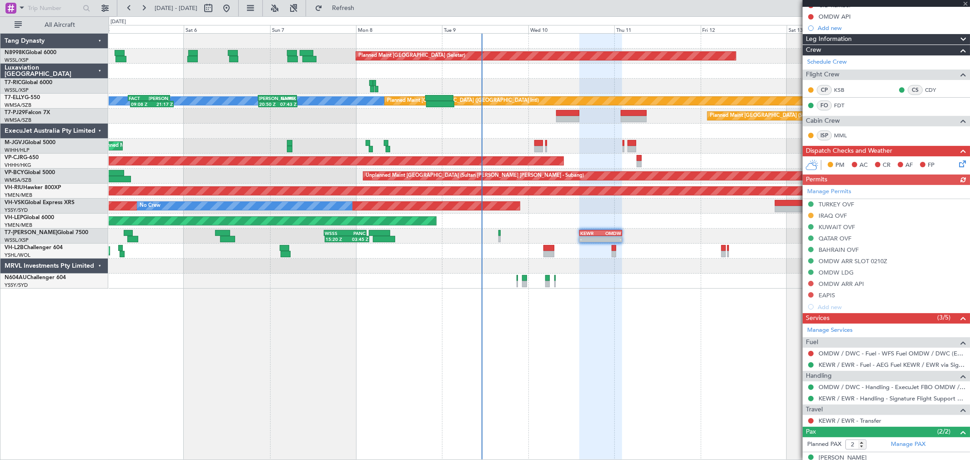
scroll to position [101, 0]
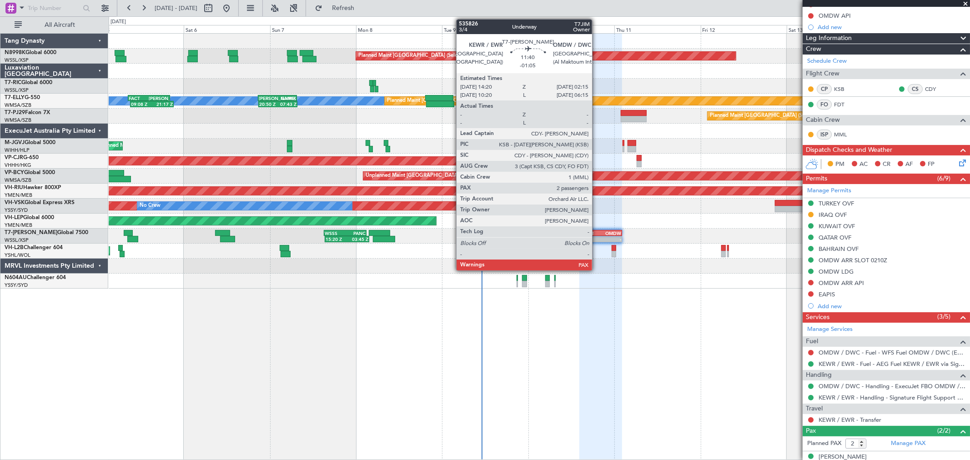
click at [596, 234] on div "KEWR" at bounding box center [590, 232] width 20 height 5
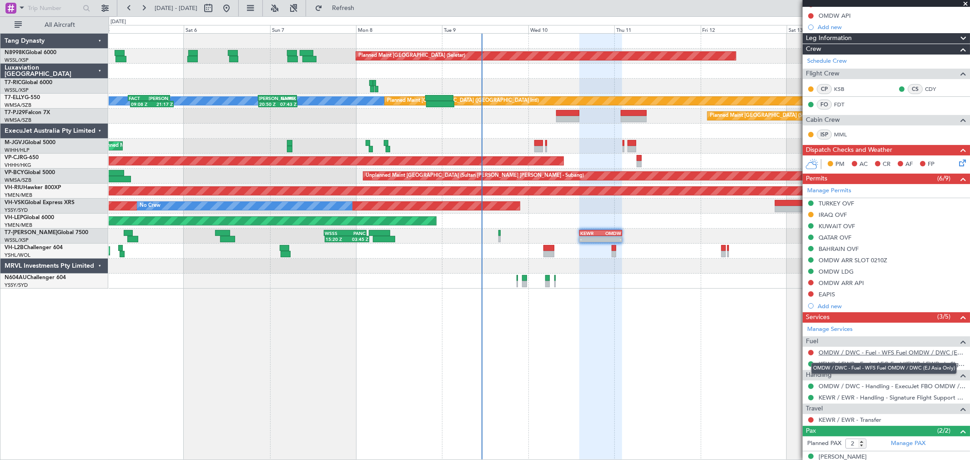
click at [867, 351] on link "OMDW / DWC - Fuel - WFS Fuel OMDW / DWC (EJ Asia Only)" at bounding box center [891, 353] width 147 height 8
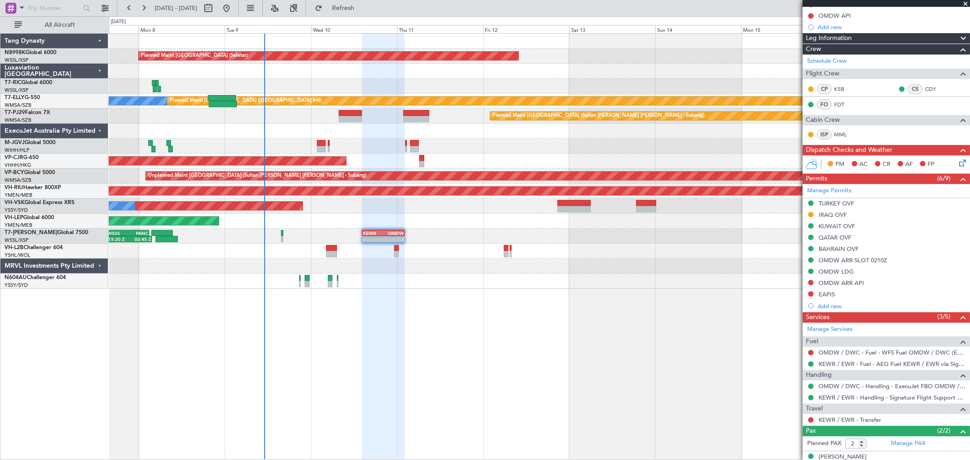
click at [444, 298] on div "Planned Maint Singapore (Seletar) MEL Planned Maint Dubai (Dubai Intl) FACT 08:…" at bounding box center [539, 246] width 861 height 427
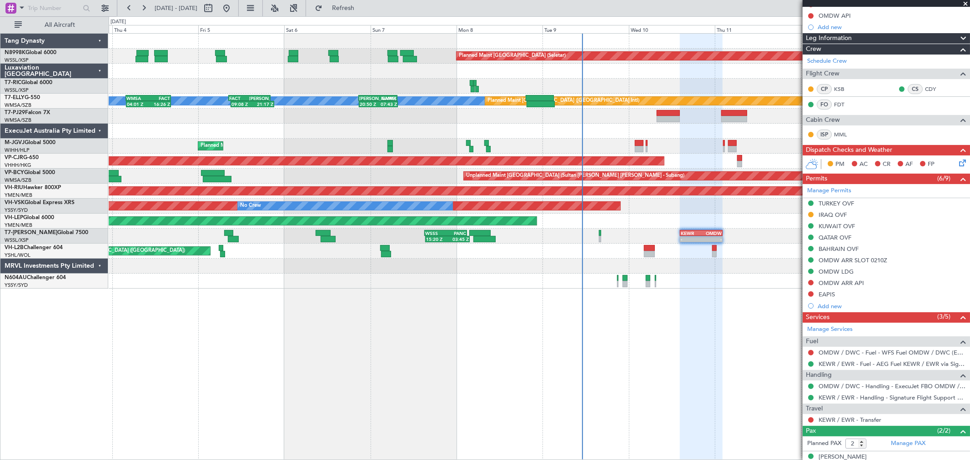
click at [448, 111] on div "Planned Maint Kuala Lumpur (Sultan Abdul Aziz Shah - Subang)" at bounding box center [539, 116] width 860 height 15
click at [491, 116] on div "Planned Maint Kuala Lumpur (Sultan Abdul Aziz Shah - Subang)" at bounding box center [539, 116] width 860 height 15
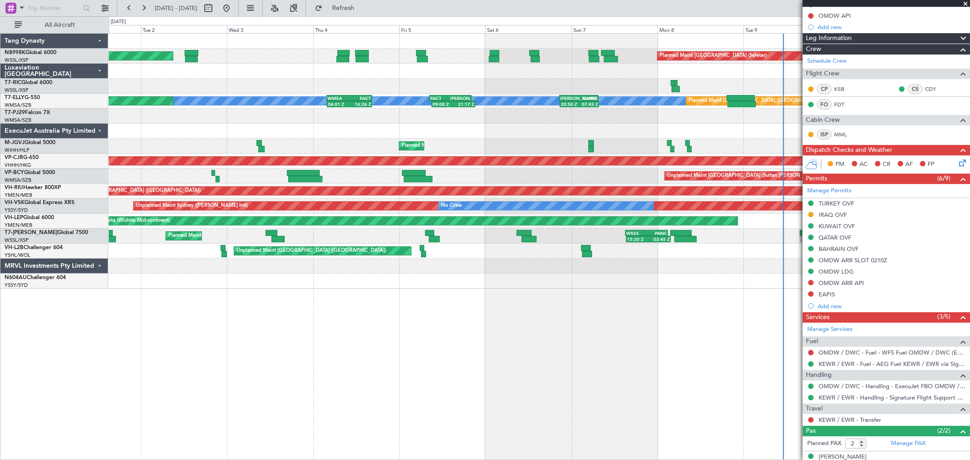
click at [502, 120] on div "Planned Maint Kuala Lumpur (Sultan Abdul Aziz Shah - Subang)" at bounding box center [539, 116] width 860 height 15
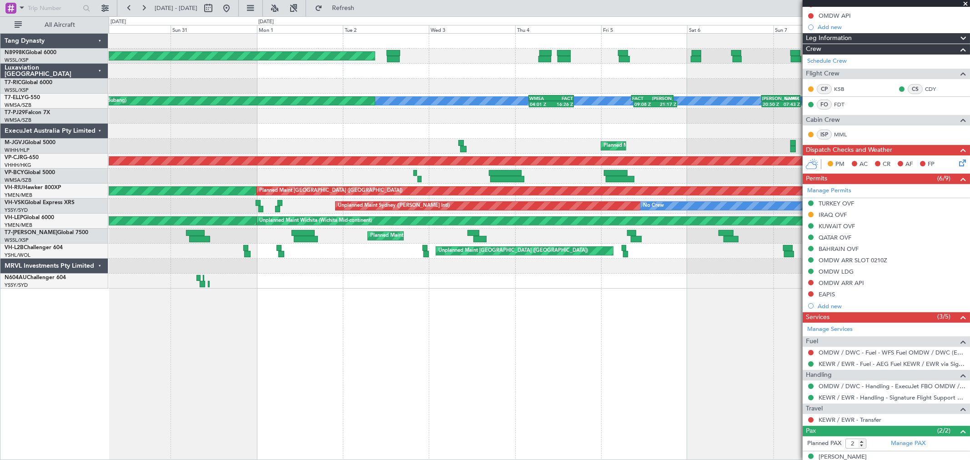
click at [553, 111] on div at bounding box center [539, 116] width 860 height 15
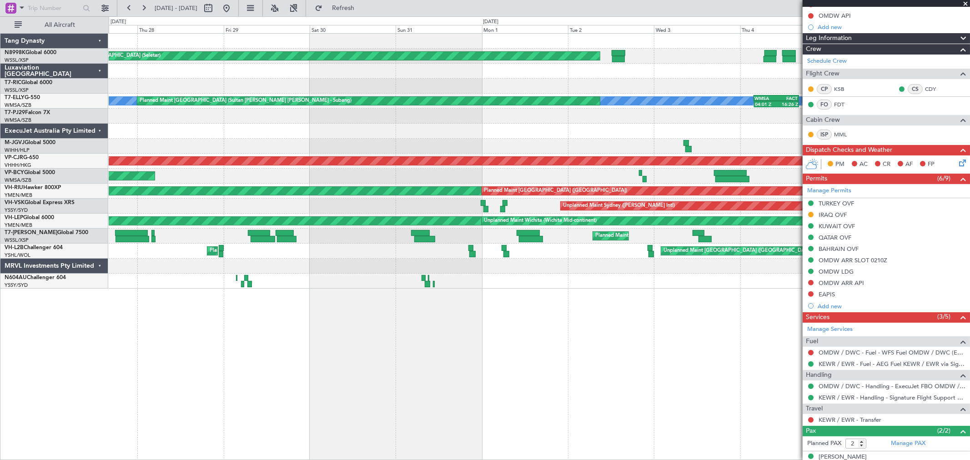
click at [579, 104] on div "Planned Maint Singapore (Seletar) Planned Maint Singapore (Seletar) MEL FACT 08…" at bounding box center [539, 161] width 860 height 255
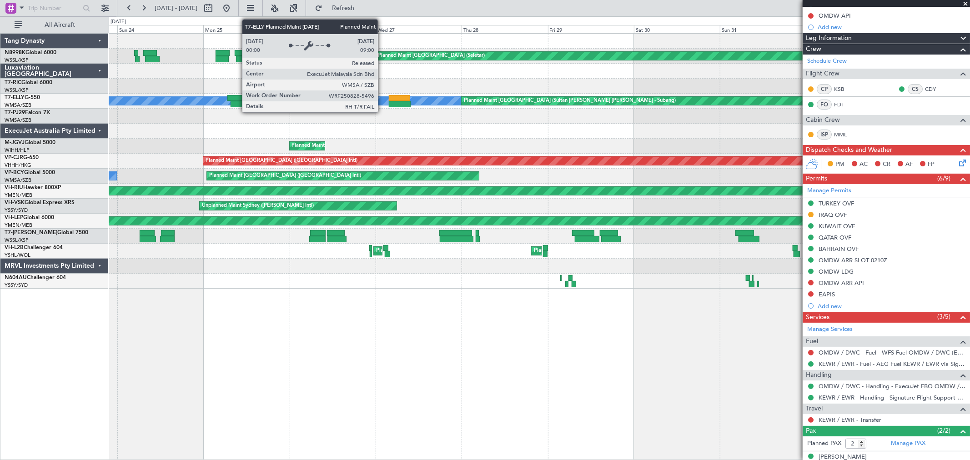
click at [512, 101] on div "Planned Maint Kuala Lumpur (Sultan Abdul Aziz Shah - Subang)" at bounding box center [570, 101] width 212 height 14
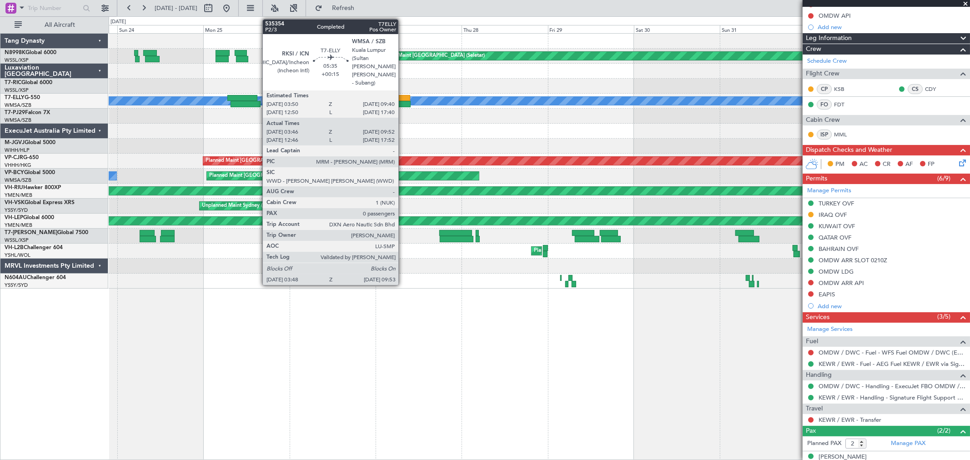
click at [403, 97] on div at bounding box center [399, 98] width 21 height 6
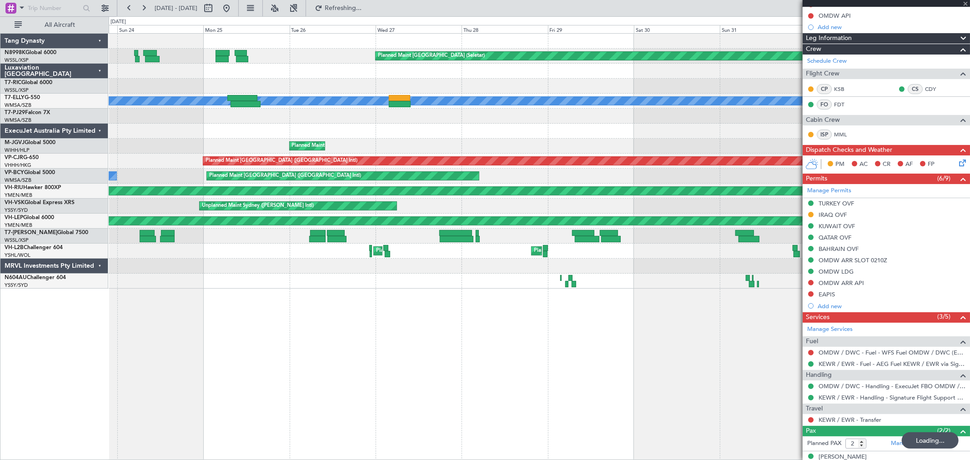
type input "+00:15"
type input "03:56"
type input "09:47"
type input "0"
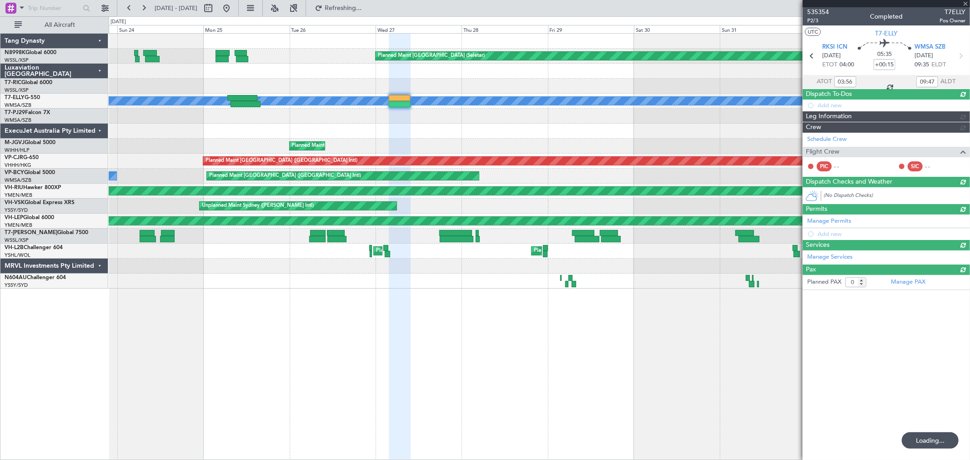
scroll to position [0, 0]
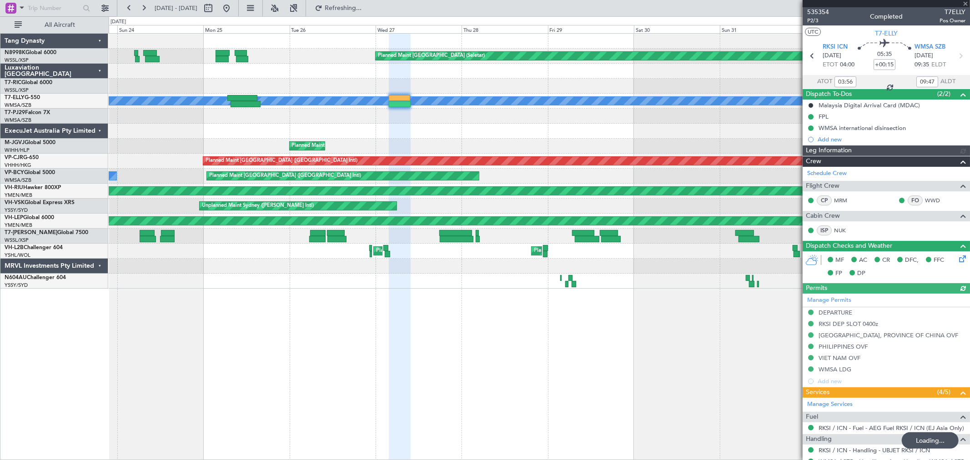
type input "[PERSON_NAME] (KYA)"
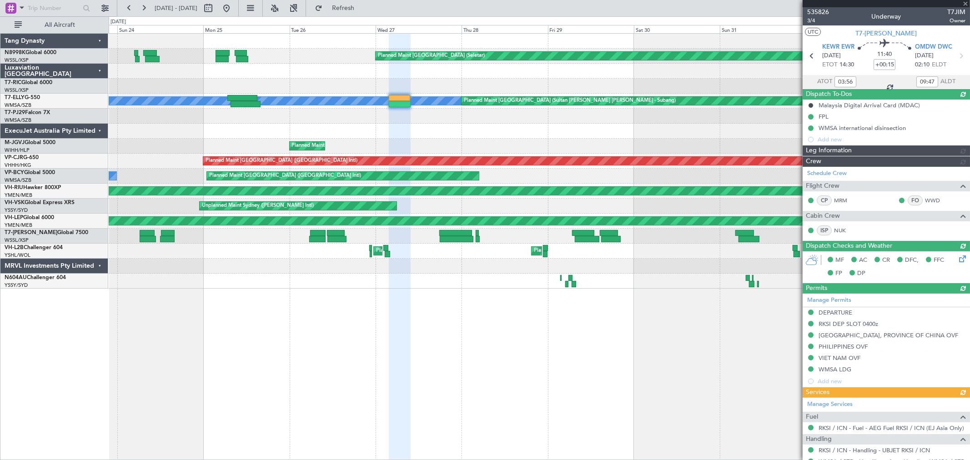
type input "-01:05"
type input "2"
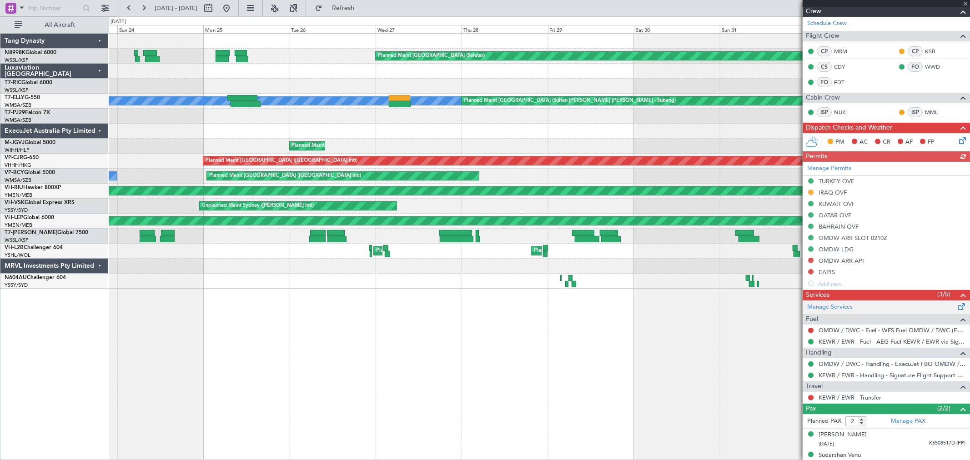
scroll to position [148, 0]
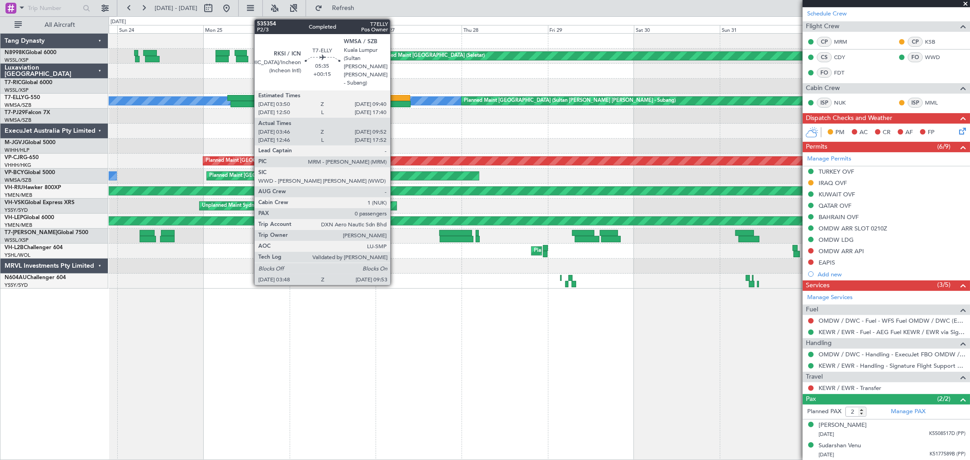
click at [395, 99] on div at bounding box center [399, 98] width 21 height 6
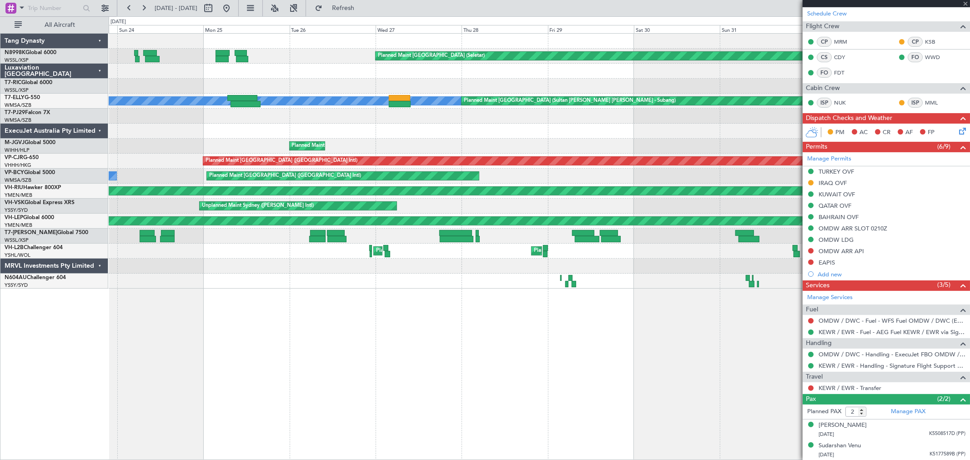
type input "+00:15"
type input "03:56"
type input "09:47"
type input "0"
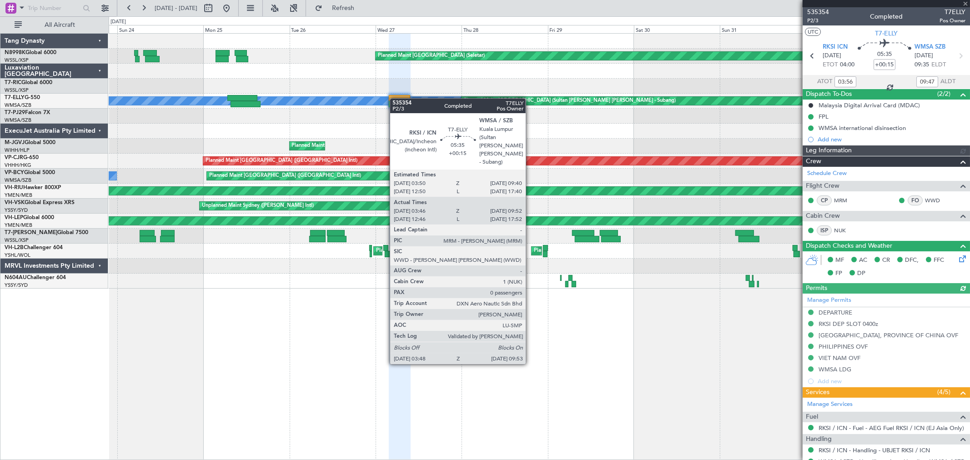
type input "[PERSON_NAME] (KYA)"
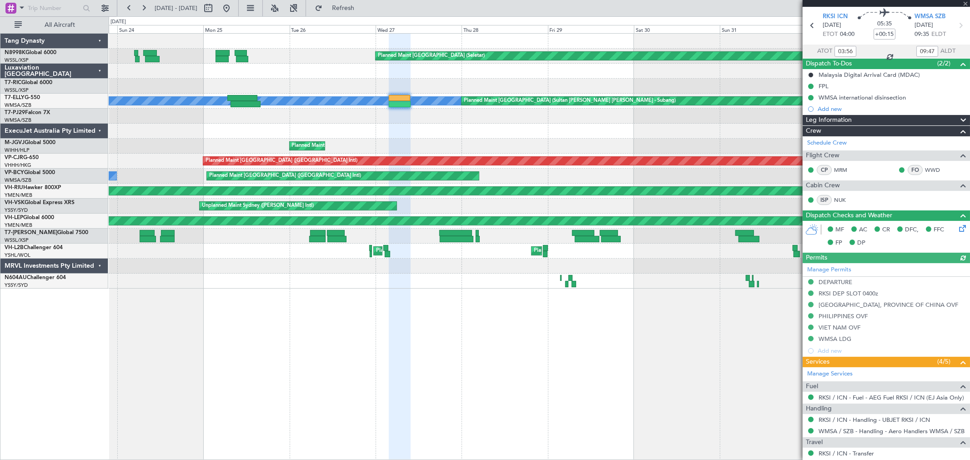
scroll to position [66, 0]
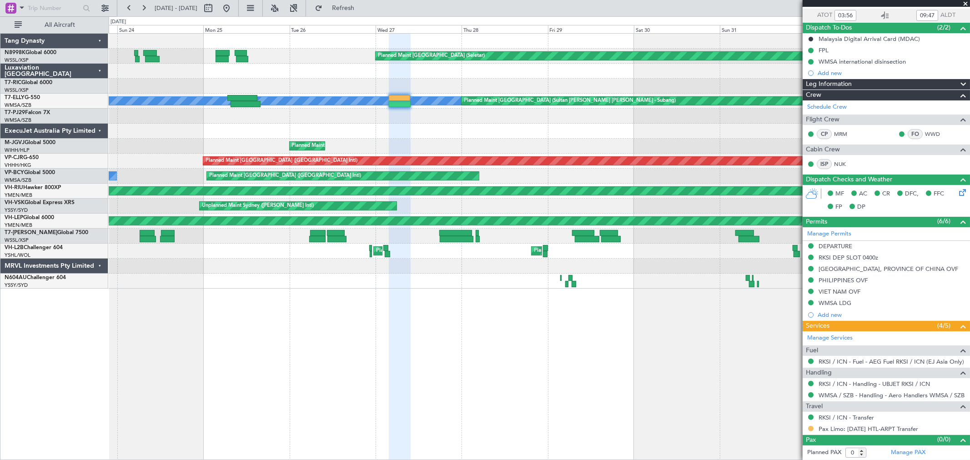
click at [810, 429] on button at bounding box center [810, 428] width 5 height 5
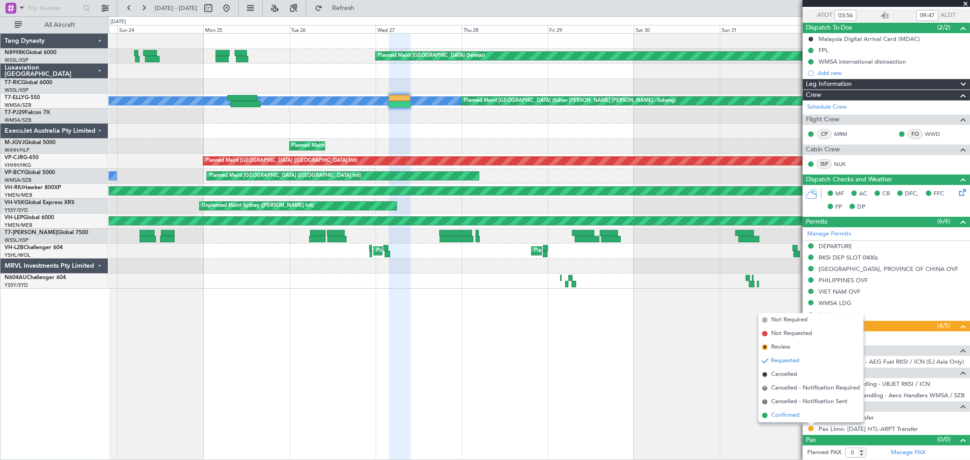
click at [780, 412] on span "Confirmed" at bounding box center [785, 415] width 28 height 9
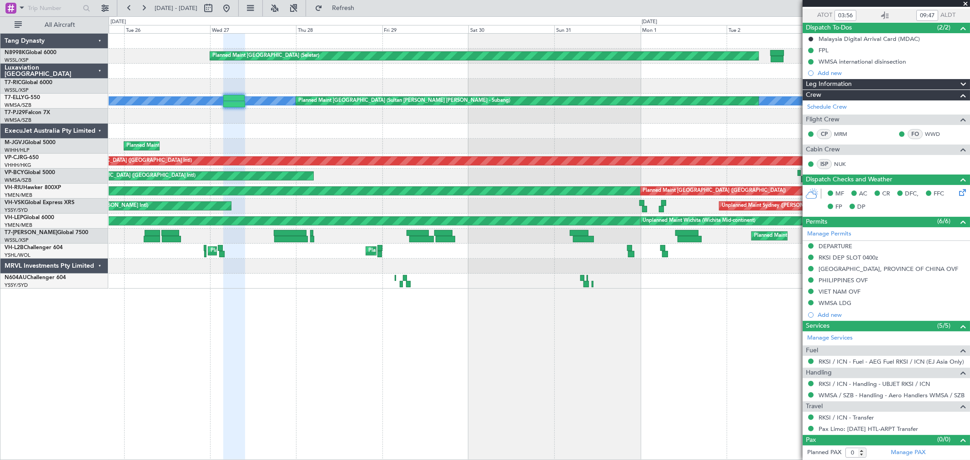
click at [371, 82] on div at bounding box center [539, 86] width 860 height 15
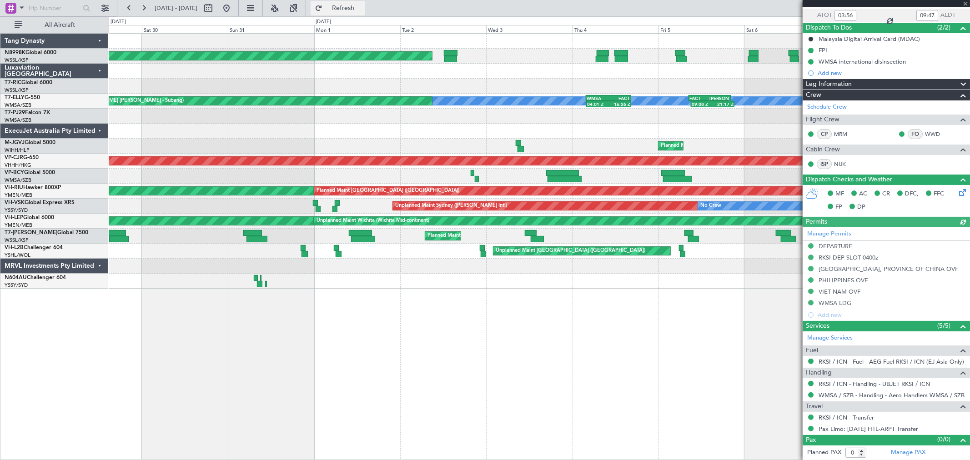
type input "[PERSON_NAME] (KYA)"
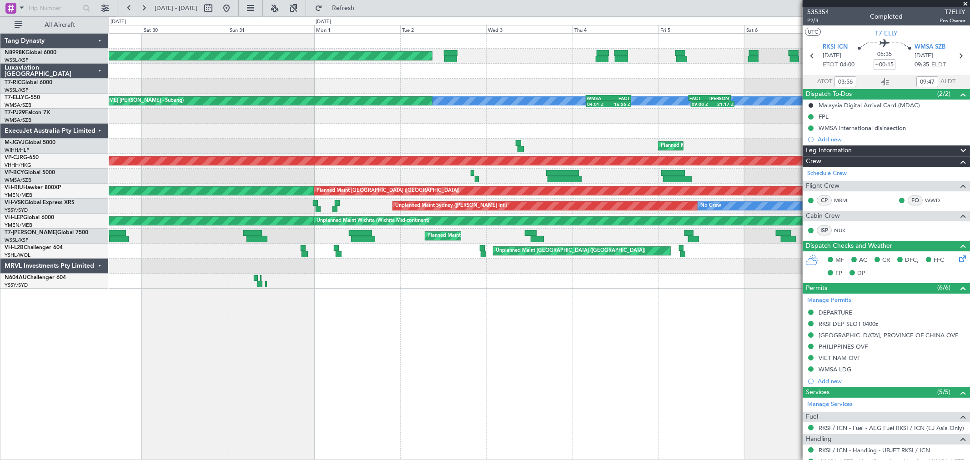
scroll to position [66, 0]
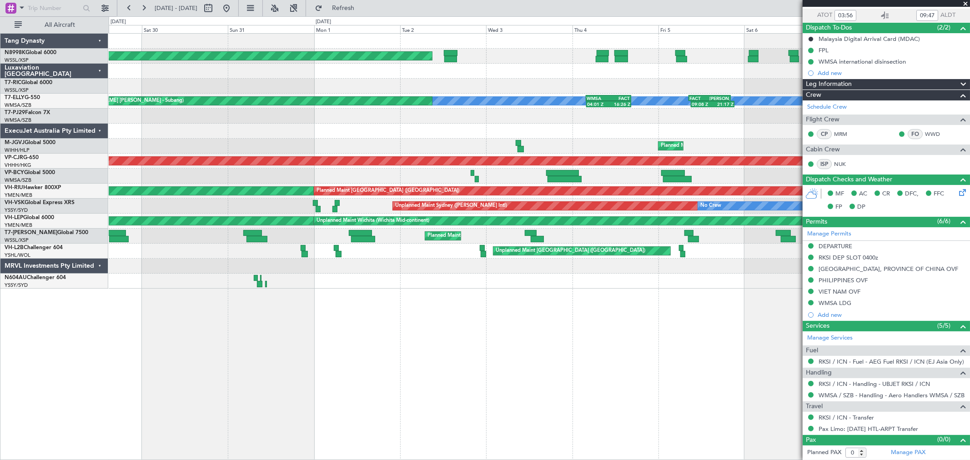
click at [232, 125] on div at bounding box center [539, 131] width 860 height 15
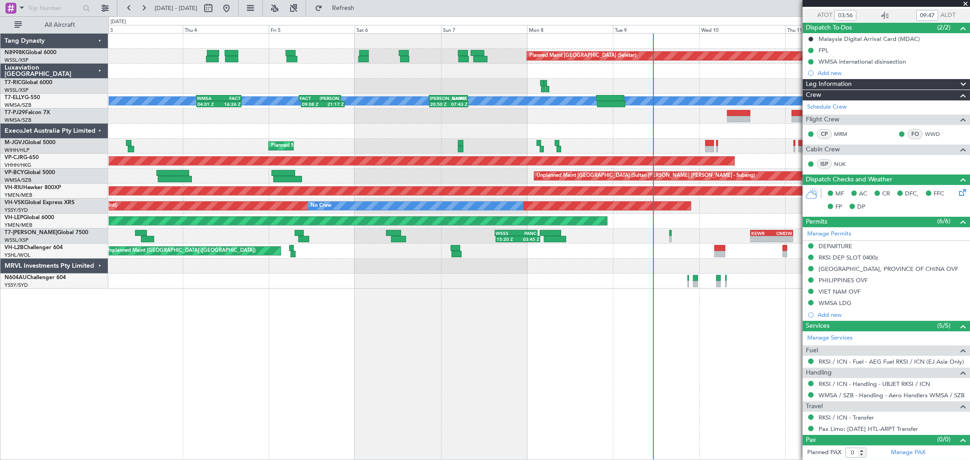
click at [314, 120] on div "Planned Maint [GEOGRAPHIC_DATA] (Sultan [PERSON_NAME] [PERSON_NAME] - Subang)" at bounding box center [539, 116] width 860 height 15
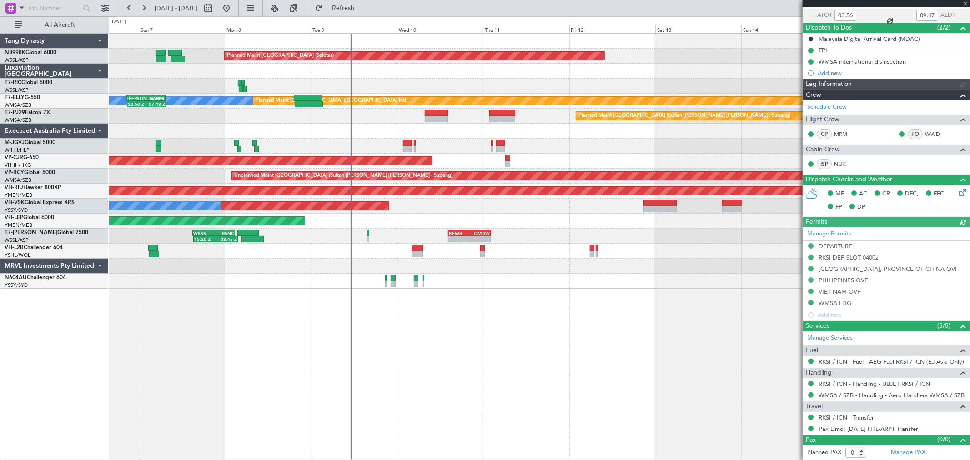
type input "[PERSON_NAME] (KYA)"
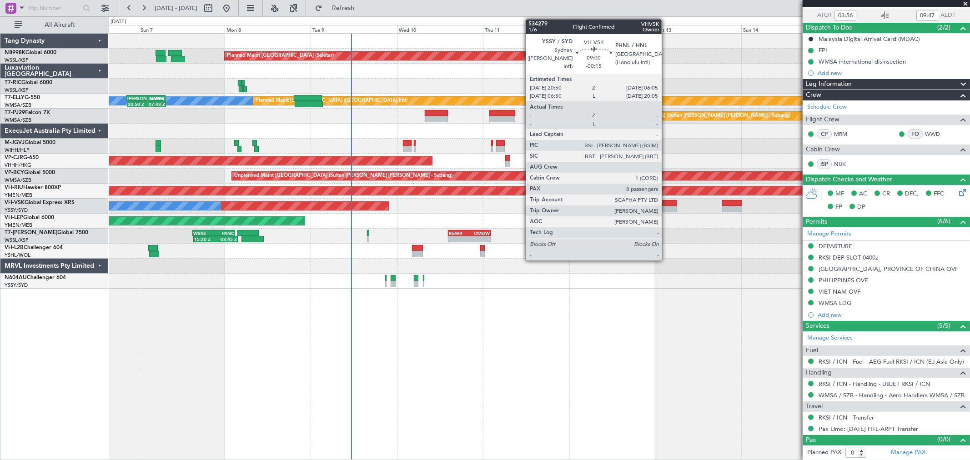
click at [666, 206] on div at bounding box center [659, 209] width 33 height 6
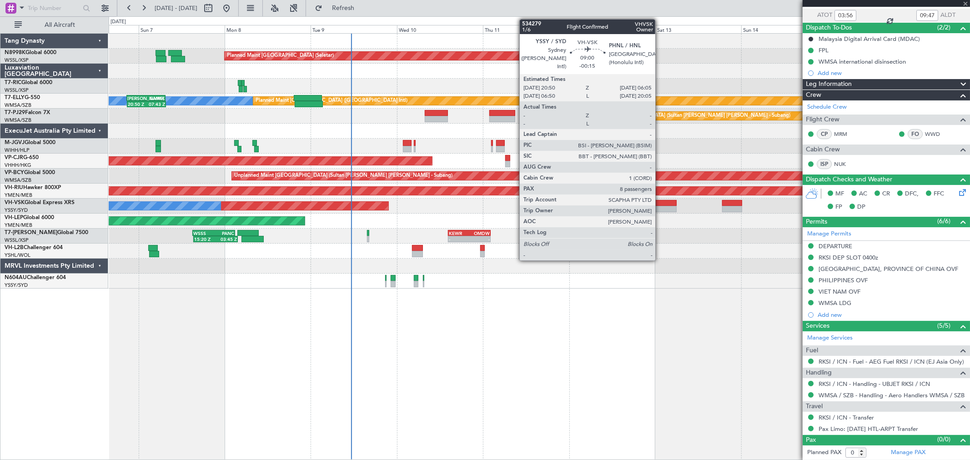
type input "-00:15"
type input "8"
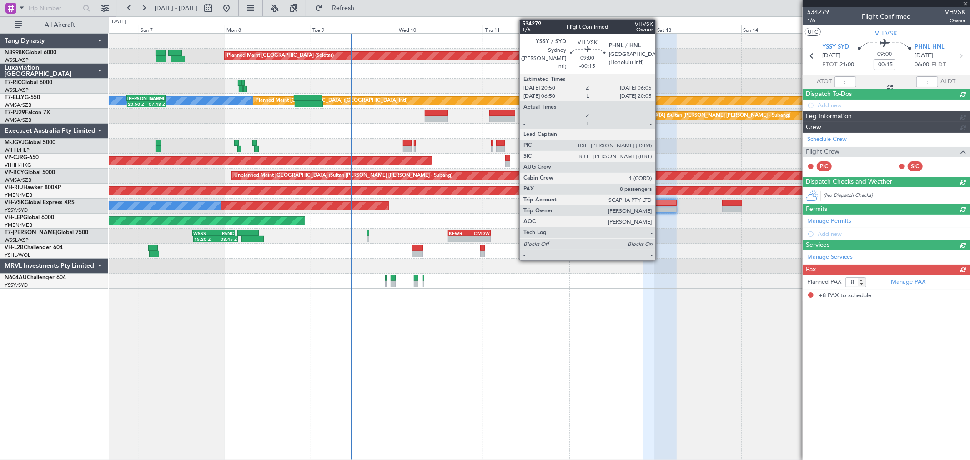
scroll to position [0, 0]
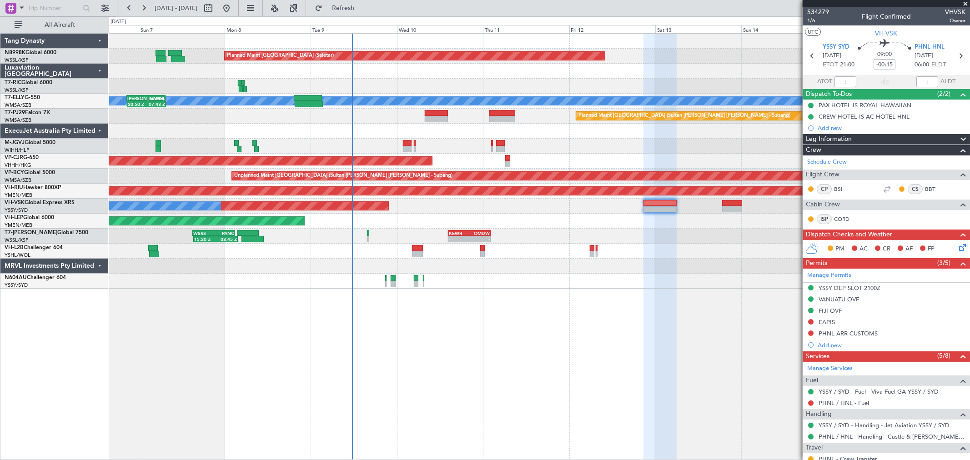
click at [374, 111] on div "Planned Maint Kuala Lumpur (Sultan Abdul Aziz Shah - Subang)" at bounding box center [539, 116] width 860 height 15
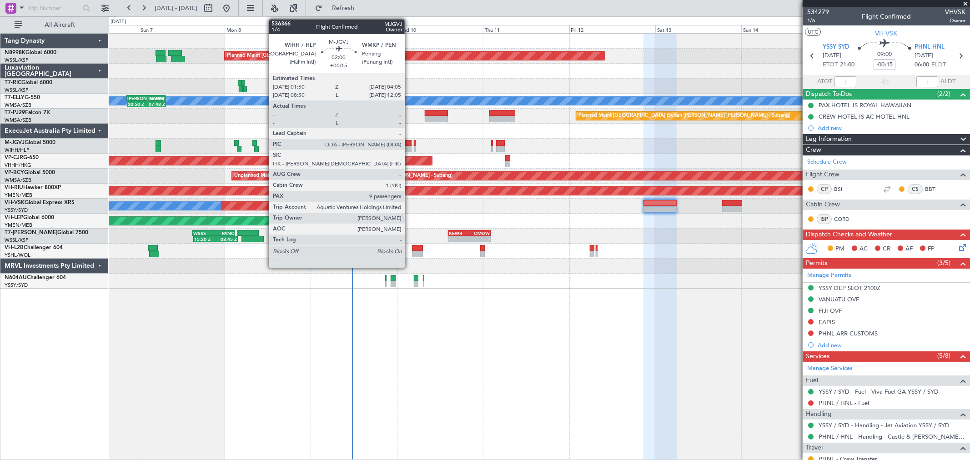
click at [409, 142] on div at bounding box center [407, 143] width 8 height 6
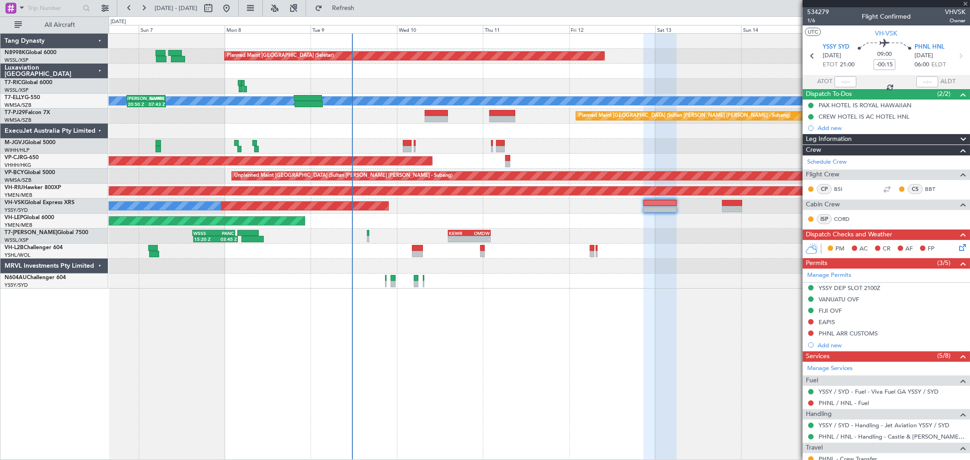
type input "+00:15"
type input "9"
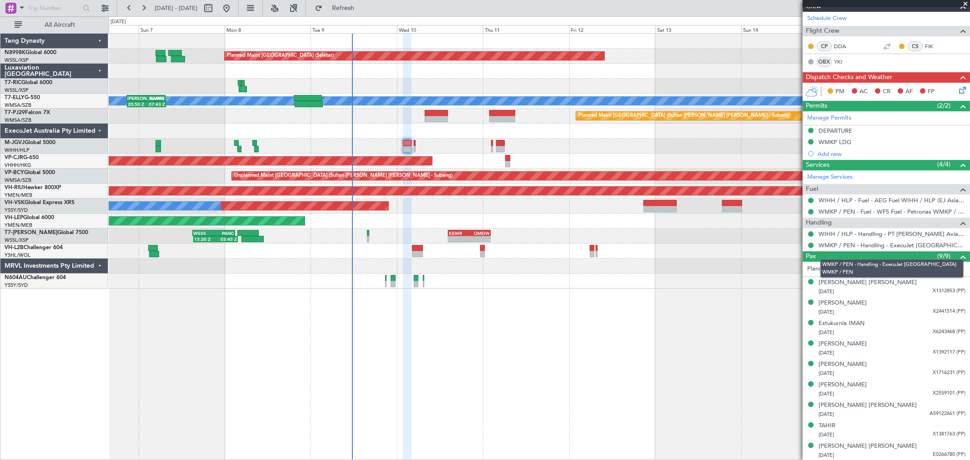
scroll to position [156, 0]
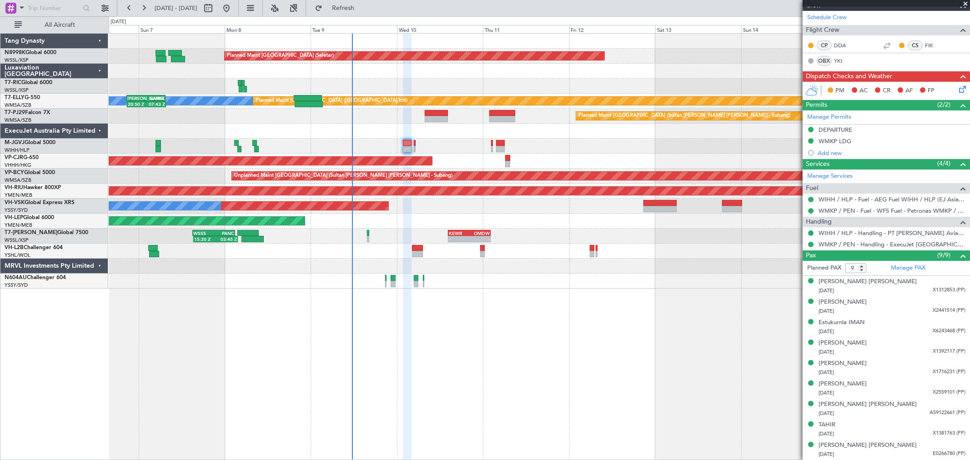
click at [419, 235] on div "15:20 Z 03:45 Z WSSS 15:05 Z PANC 03:00 Z - - KEWR 14:20 Z OMDW 02:15 Z" at bounding box center [539, 236] width 860 height 15
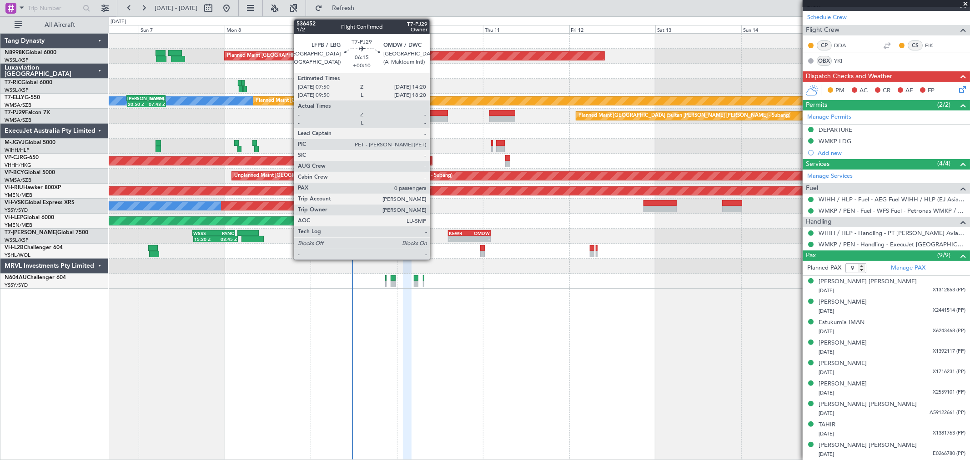
click at [434, 114] on div at bounding box center [437, 113] width 24 height 6
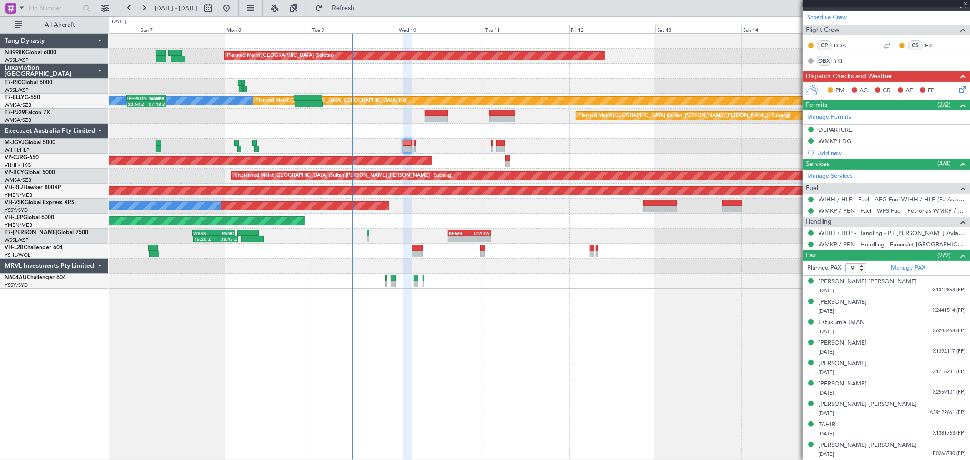
type input "+00:10"
type input "0"
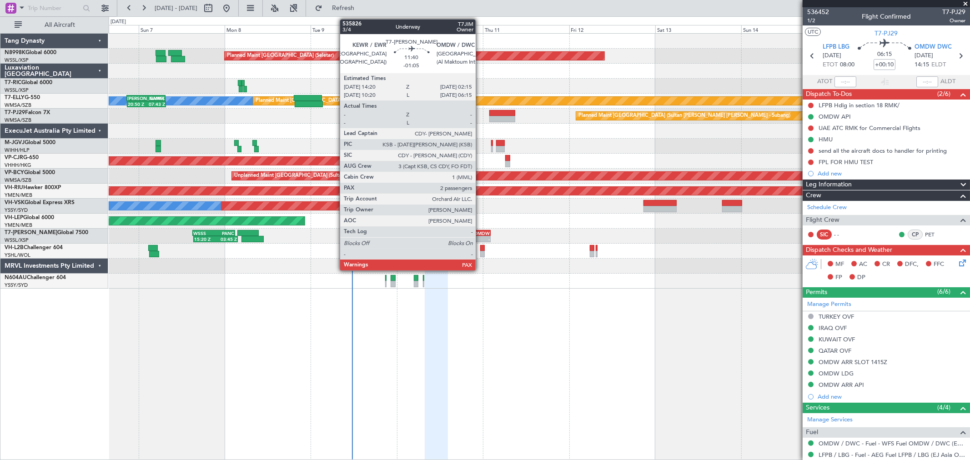
click at [480, 236] on div "-" at bounding box center [479, 238] width 20 height 5
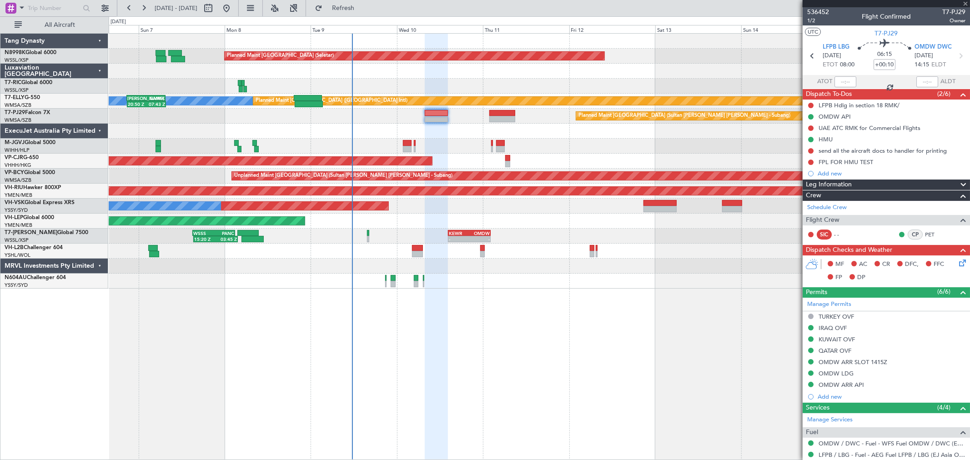
type input "-01:05"
type input "2"
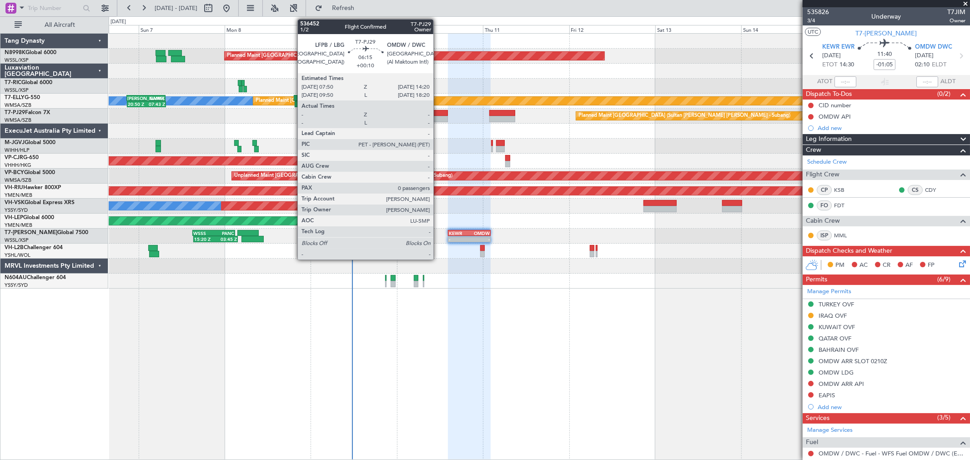
click at [438, 116] on div at bounding box center [437, 119] width 24 height 6
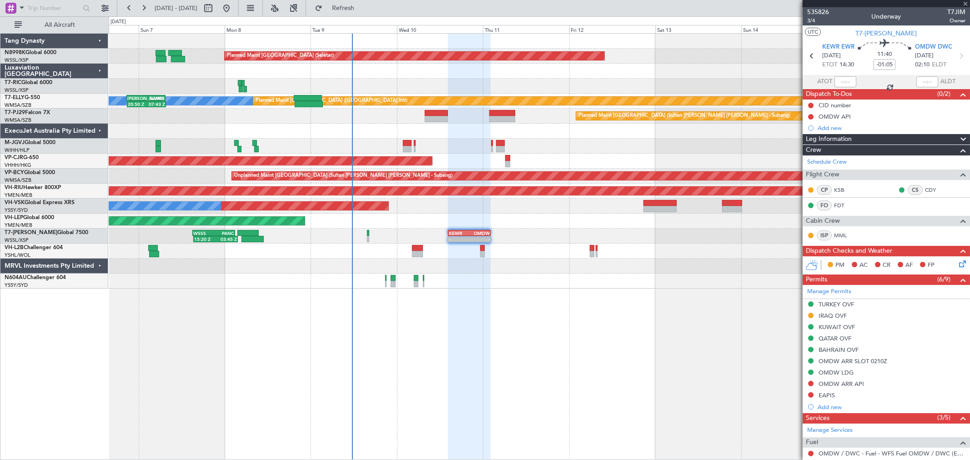
type input "+00:10"
type input "0"
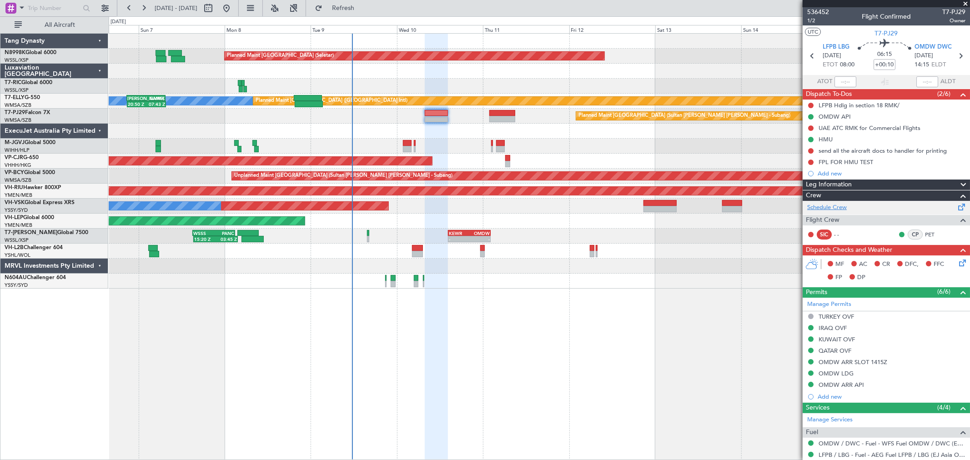
click at [825, 205] on link "Schedule Crew" at bounding box center [827, 207] width 40 height 9
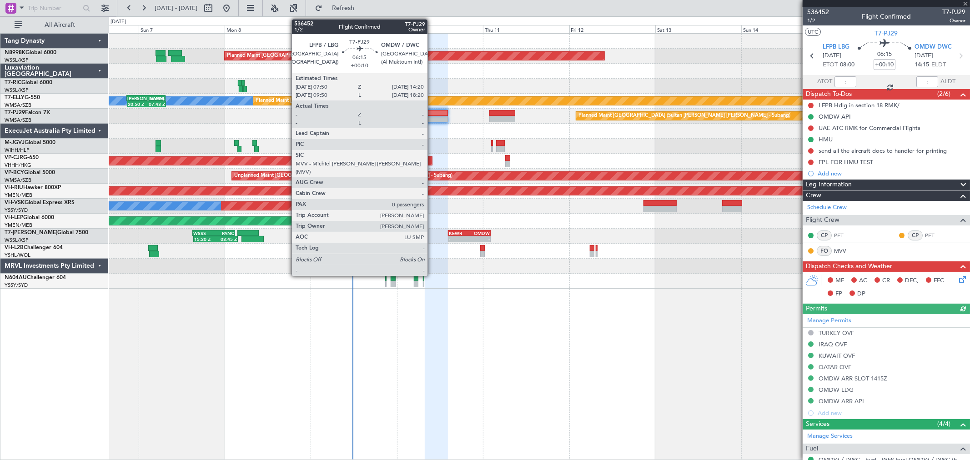
click at [433, 114] on div at bounding box center [437, 113] width 24 height 6
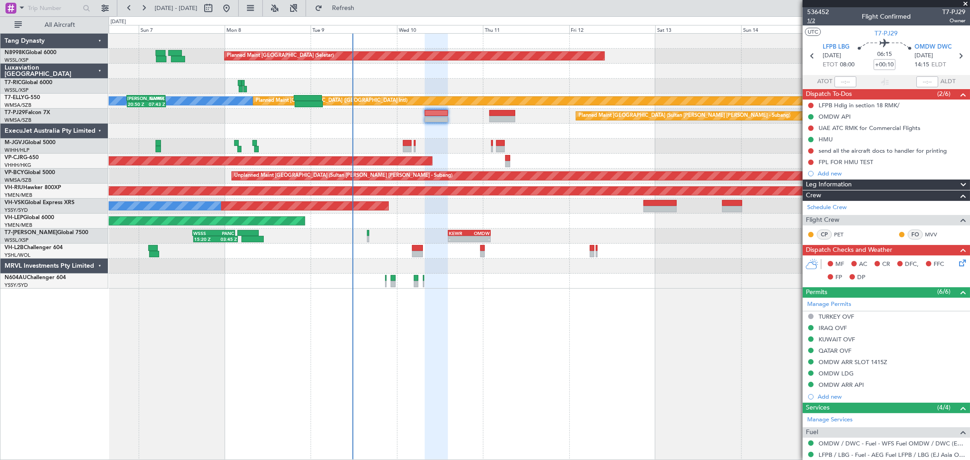
click at [813, 20] on span "1/2" at bounding box center [818, 21] width 22 height 8
click at [925, 233] on link "MVV" at bounding box center [935, 234] width 20 height 8
click at [925, 232] on link "MVV" at bounding box center [935, 234] width 20 height 8
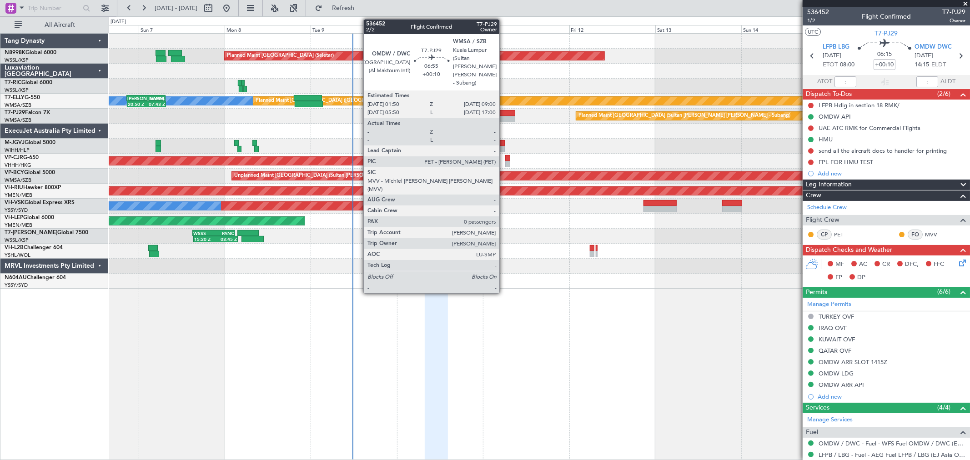
click at [504, 115] on div at bounding box center [502, 113] width 26 height 6
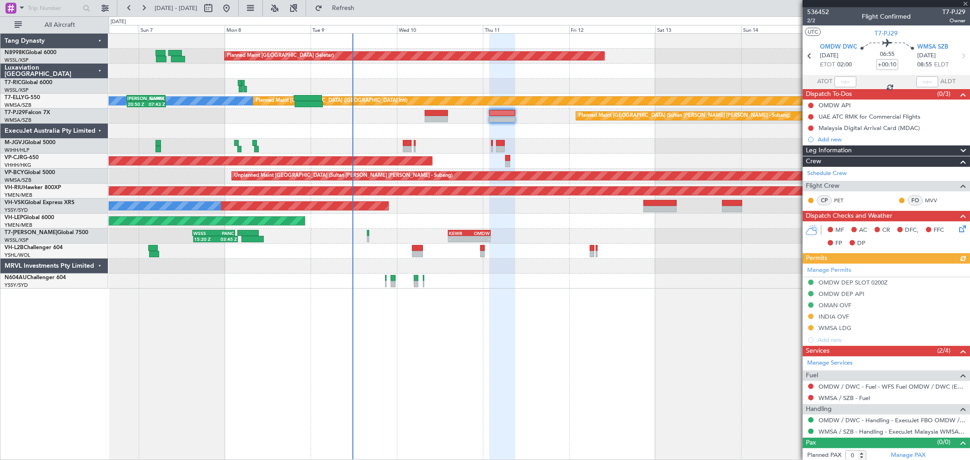
scroll to position [3, 0]
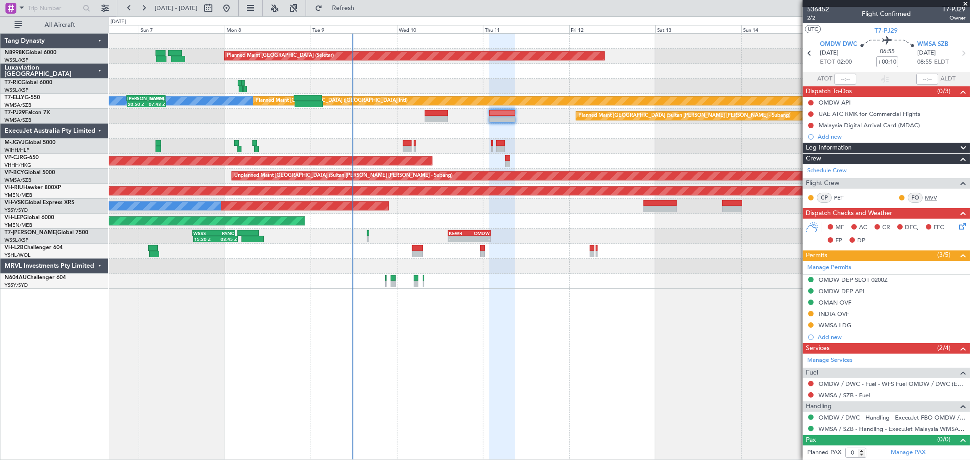
click at [925, 197] on link "MVV" at bounding box center [935, 198] width 20 height 8
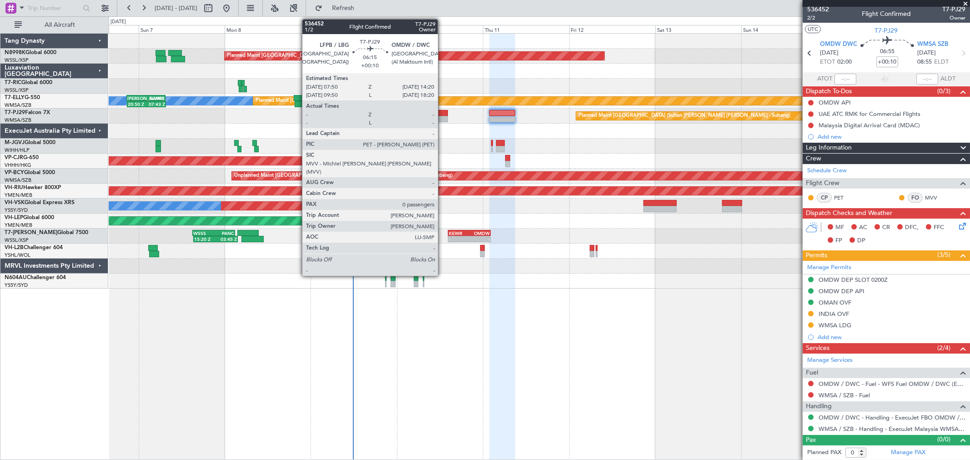
click at [442, 110] on div at bounding box center [437, 113] width 24 height 6
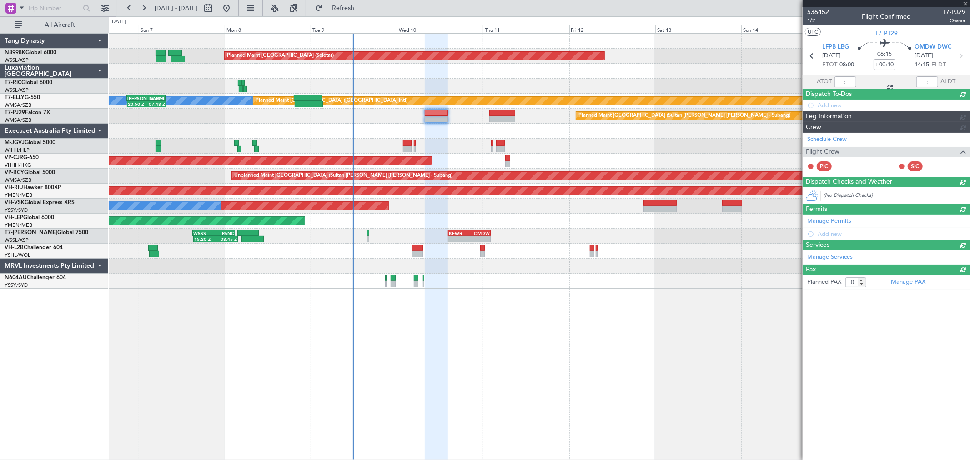
scroll to position [0, 0]
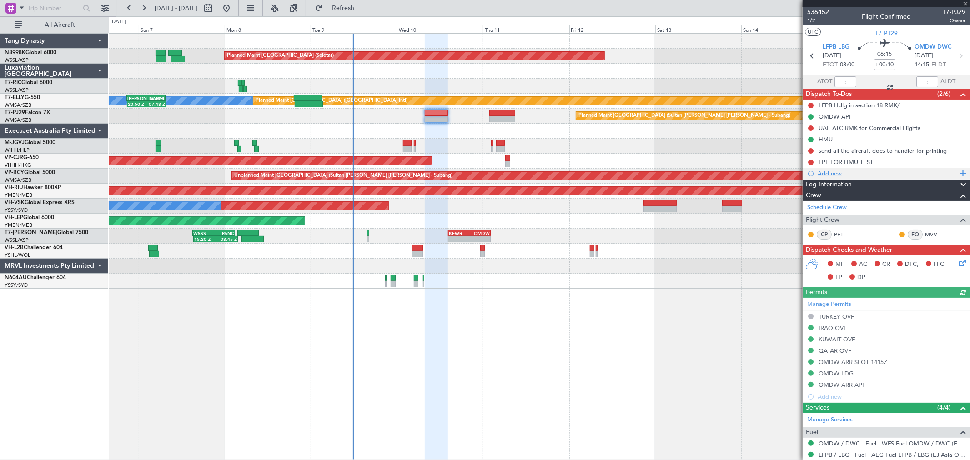
click at [824, 174] on div "Add new" at bounding box center [887, 174] width 140 height 8
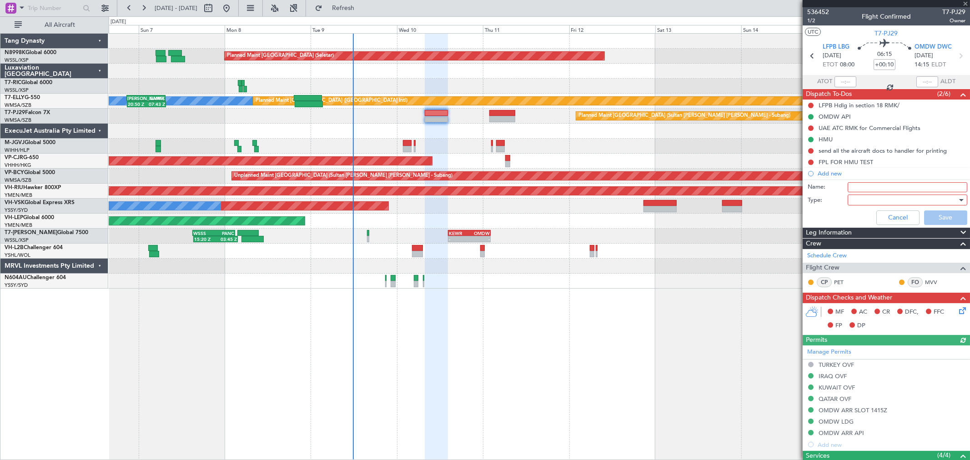
click at [855, 189] on input "Name:" at bounding box center [907, 187] width 120 height 10
type input "FPL"
click at [865, 201] on div at bounding box center [904, 200] width 106 height 14
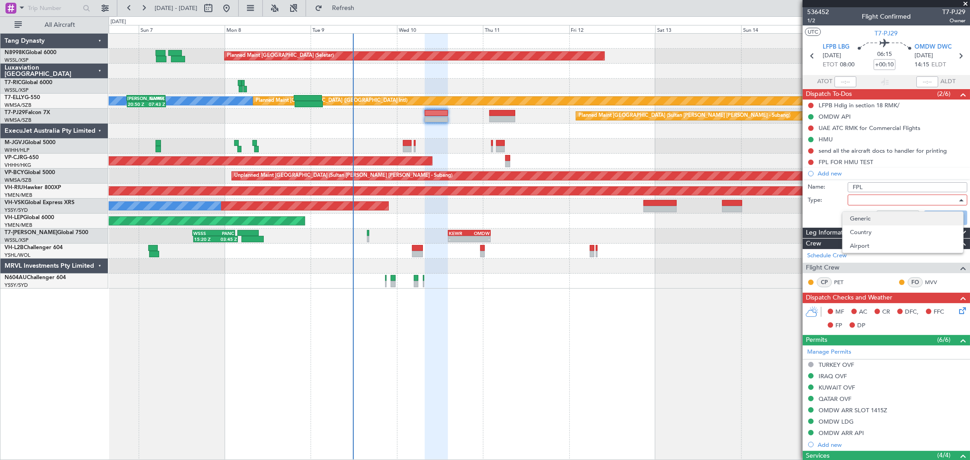
click at [871, 214] on span "Generic" at bounding box center [903, 219] width 106 height 14
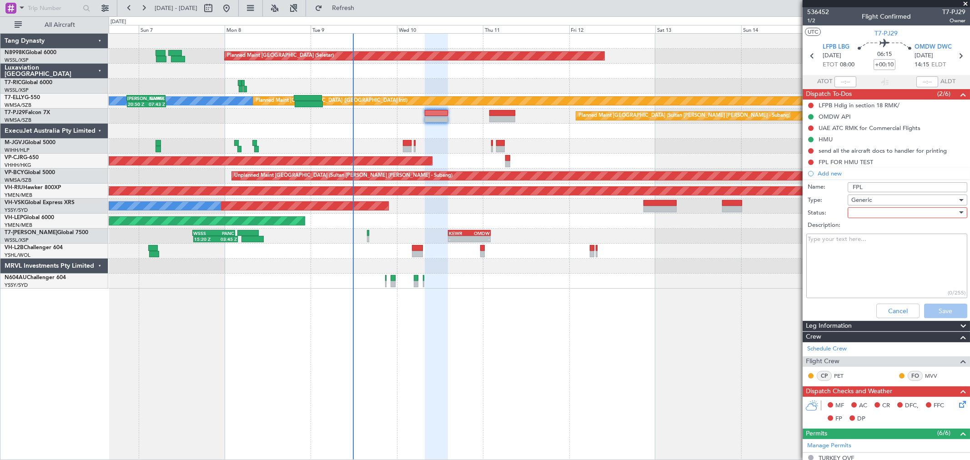
click at [864, 214] on div at bounding box center [904, 213] width 106 height 14
click at [867, 229] on span "Not Started" at bounding box center [903, 231] width 106 height 14
click at [841, 254] on textarea "Description:" at bounding box center [886, 266] width 161 height 65
type textarea "2"
click at [855, 253] on textarea "22000LBS FO" at bounding box center [886, 266] width 161 height 65
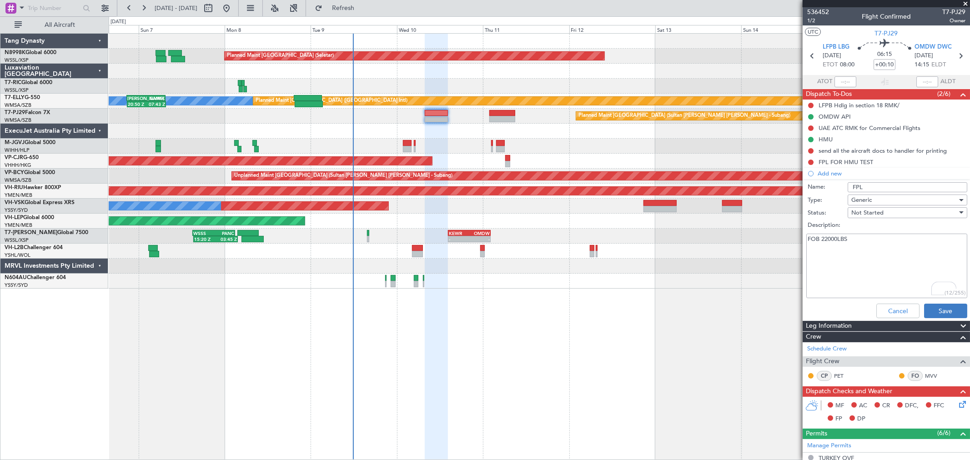
type textarea "FOB 22000LBS"
click at [937, 308] on button "Save" at bounding box center [945, 311] width 43 height 15
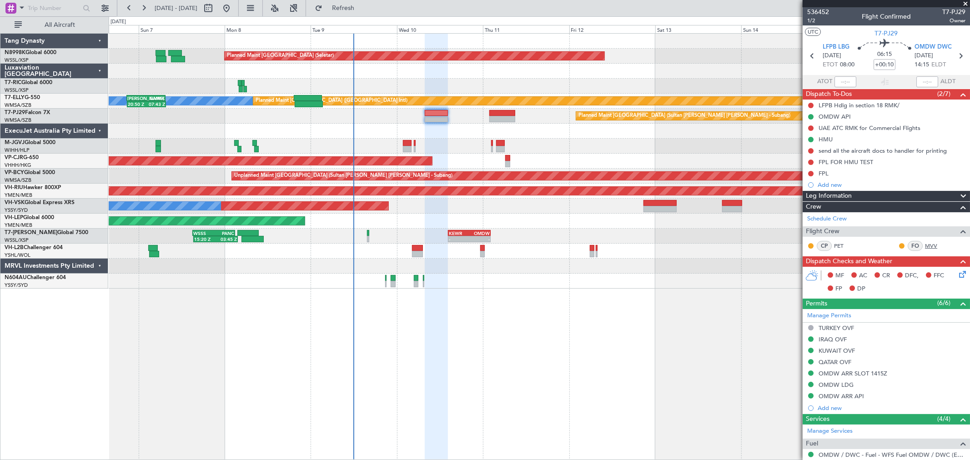
click at [927, 247] on link "MVV" at bounding box center [935, 246] width 20 height 8
click at [506, 120] on div at bounding box center [502, 119] width 26 height 6
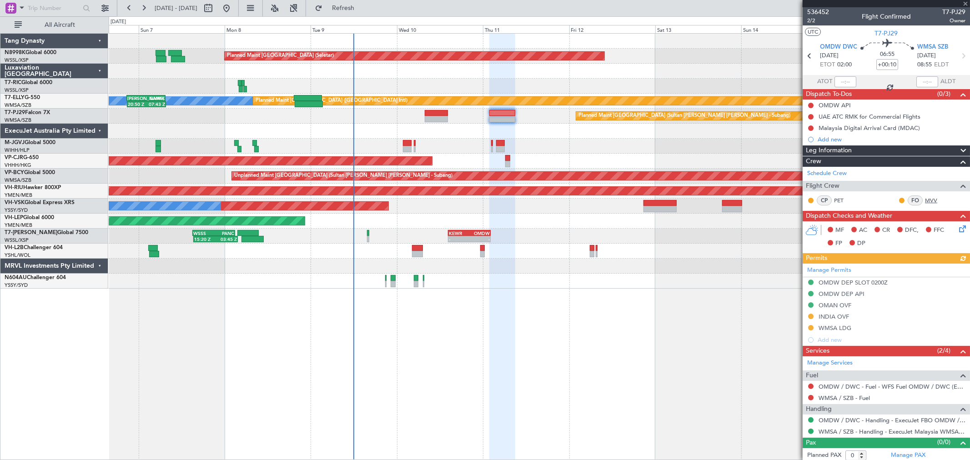
click at [925, 198] on link "MVV" at bounding box center [935, 200] width 20 height 8
